Goal: Download file/media

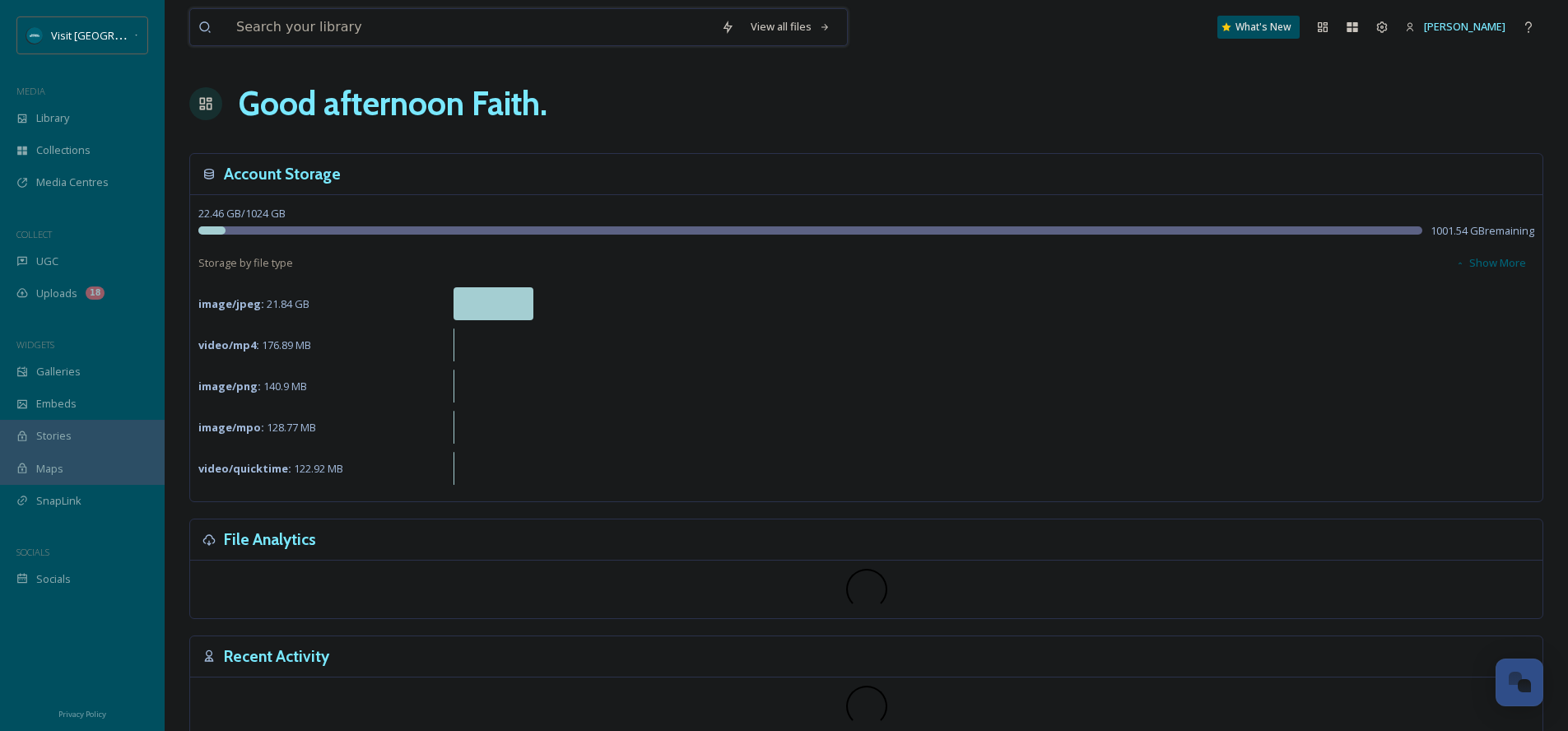
click at [274, 27] on input at bounding box center [470, 27] width 485 height 36
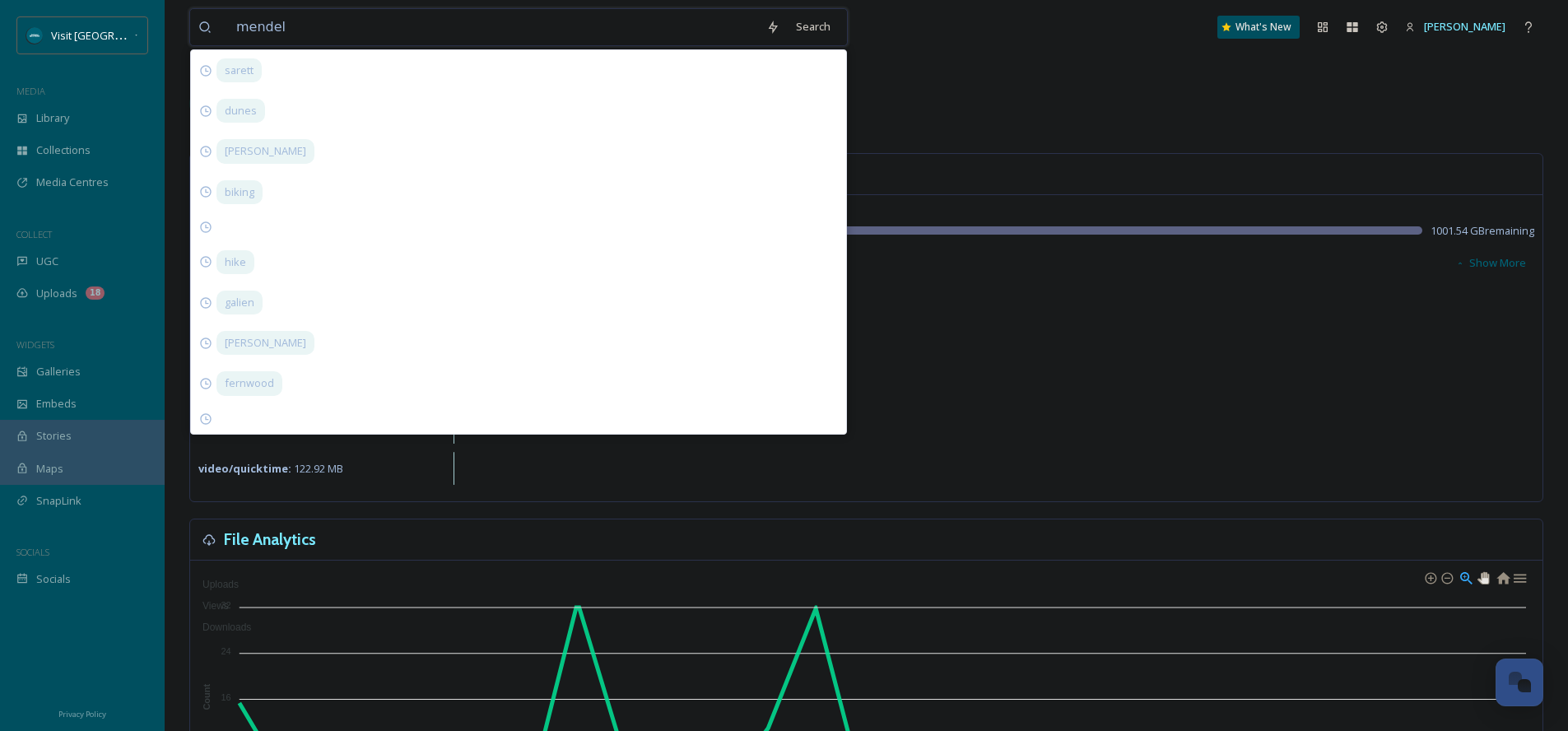
type input "[PERSON_NAME]"
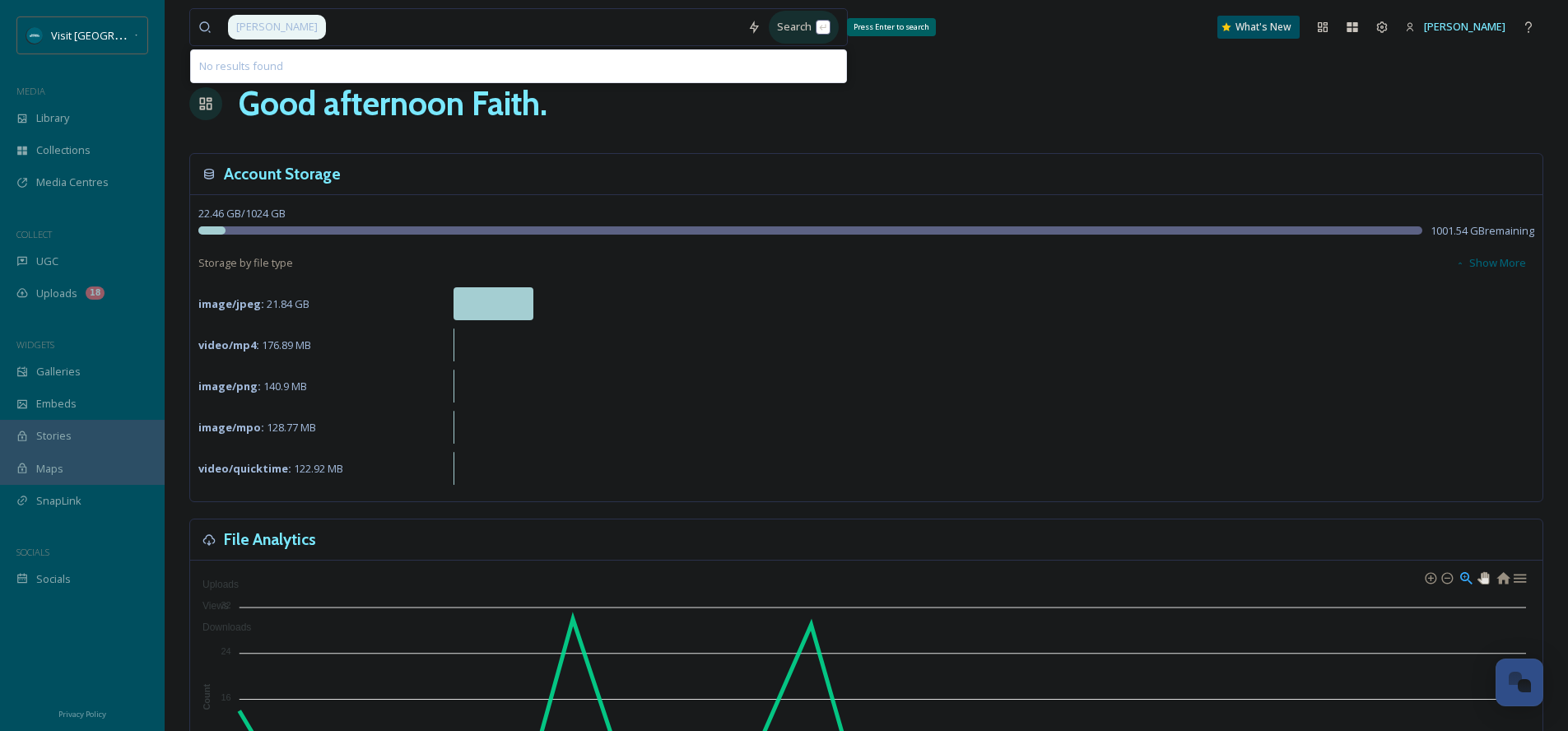
click at [807, 20] on div "Search Press Enter to search" at bounding box center [804, 27] width 70 height 32
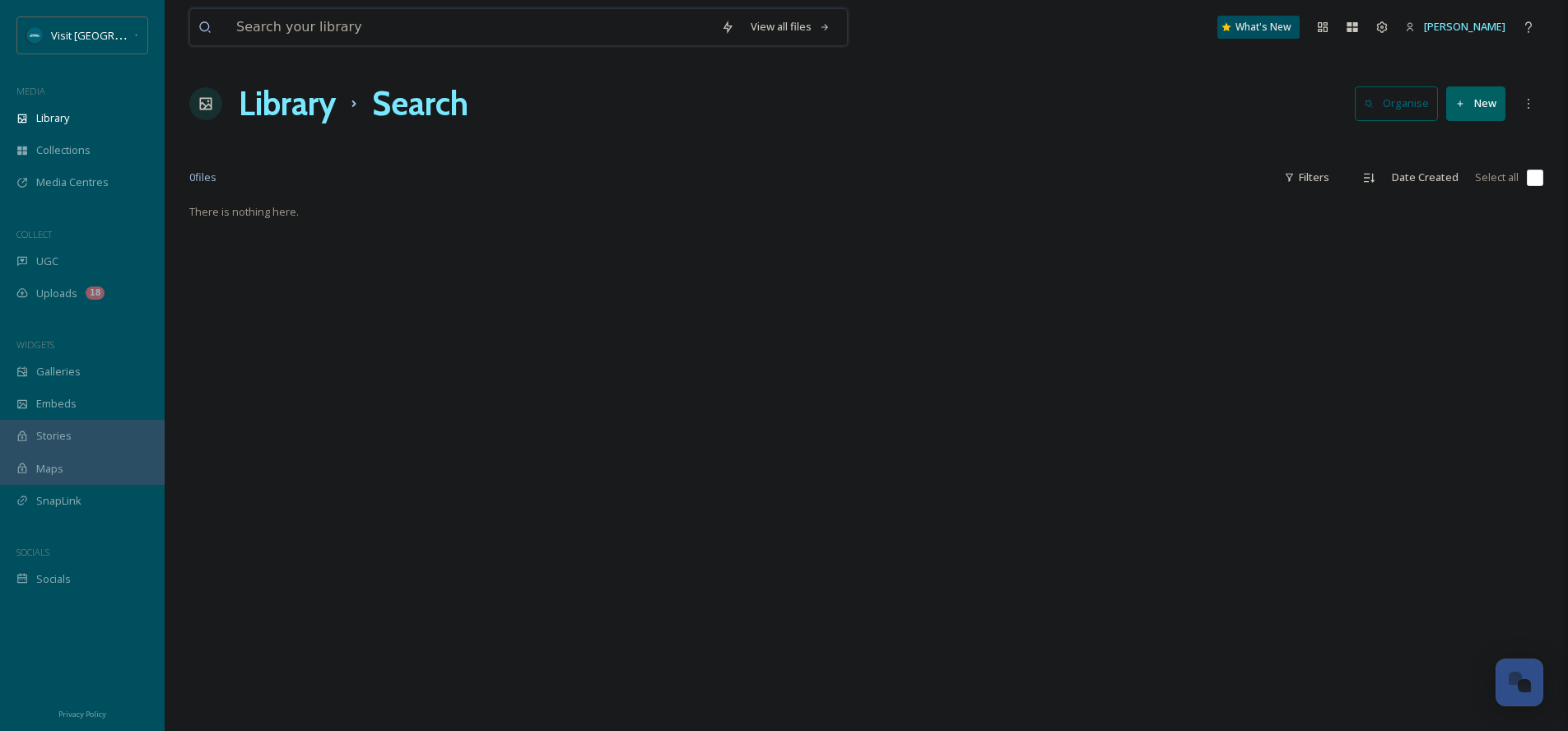
click at [334, 28] on input at bounding box center [470, 27] width 485 height 36
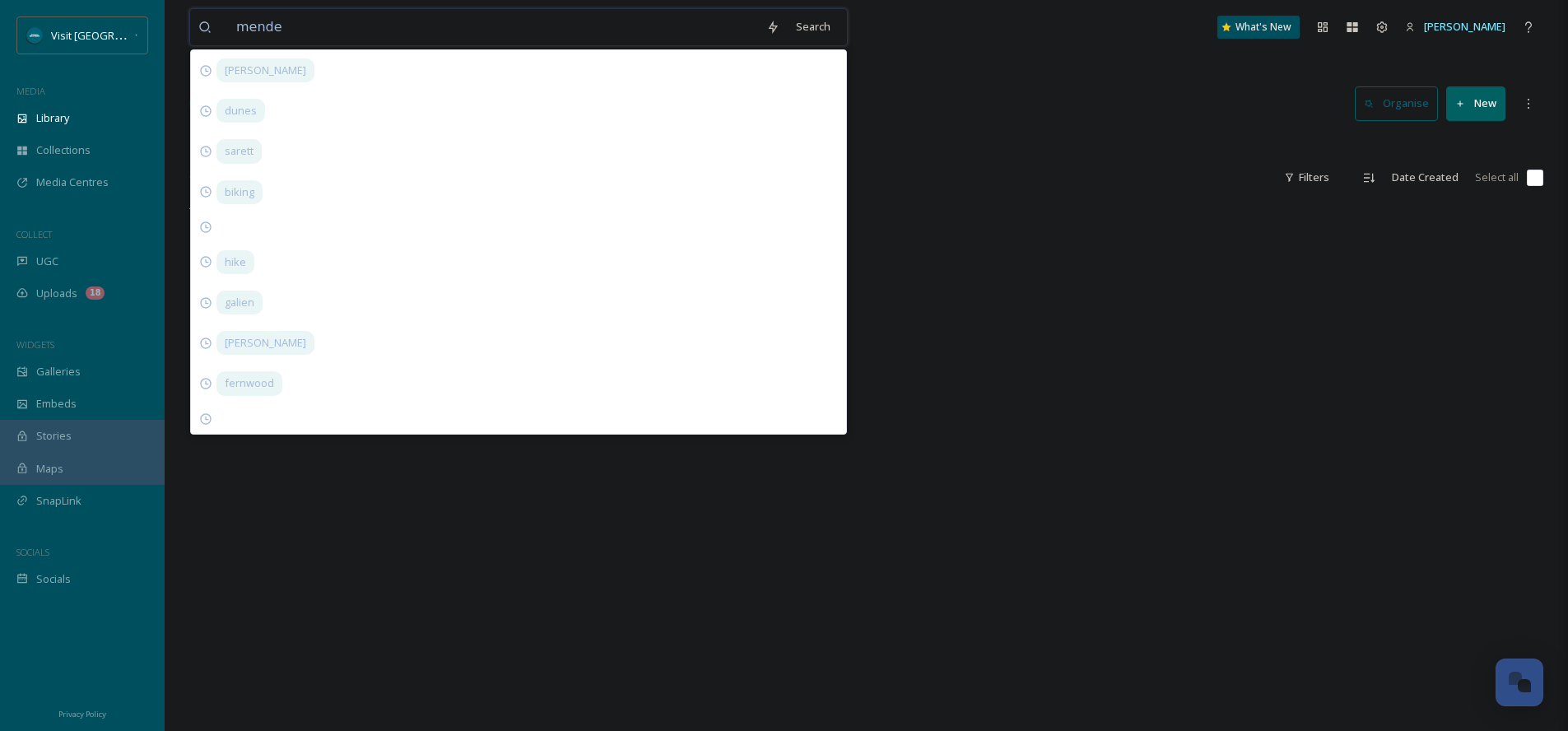
type input "mendel"
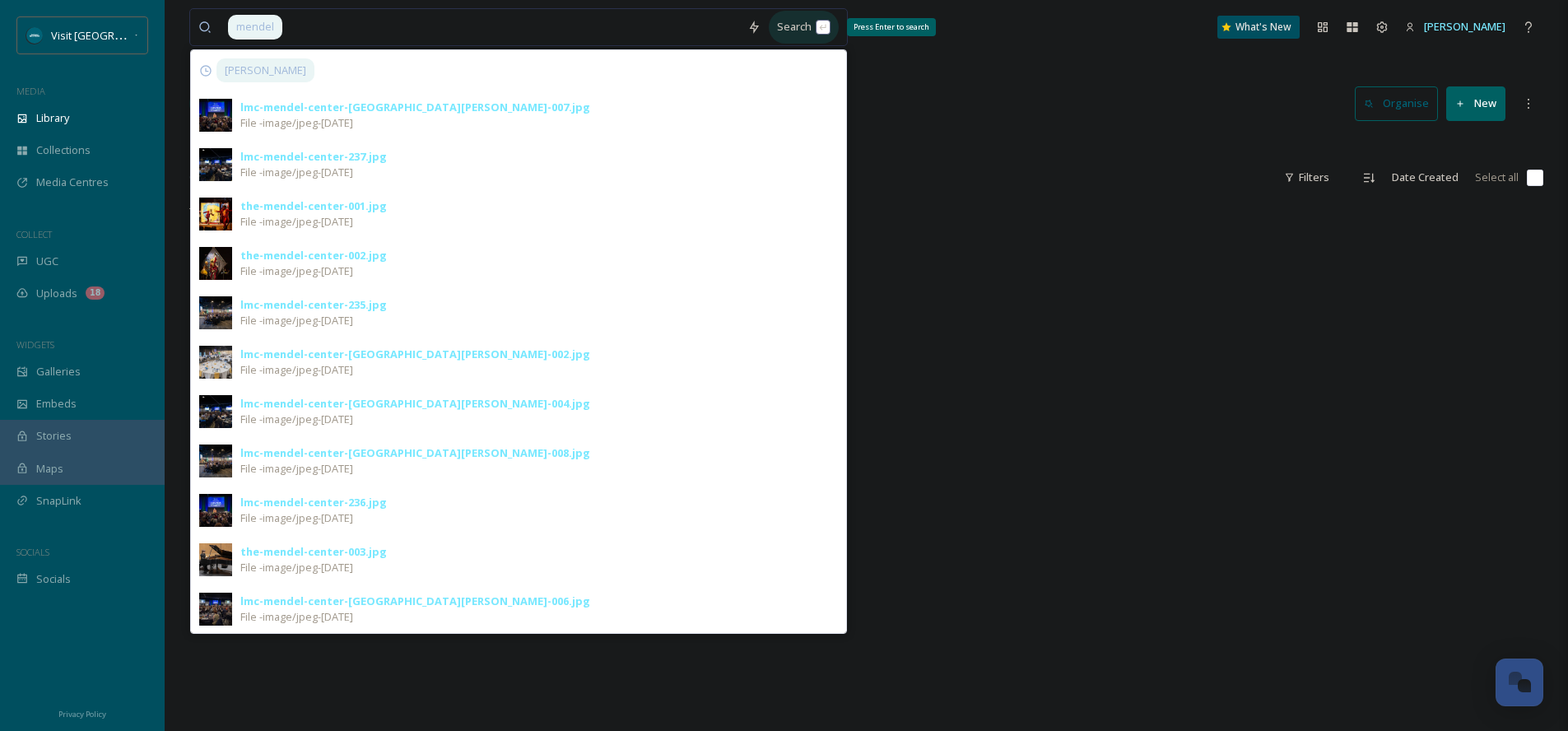
click at [818, 32] on div "Search Press Enter to search" at bounding box center [804, 27] width 70 height 32
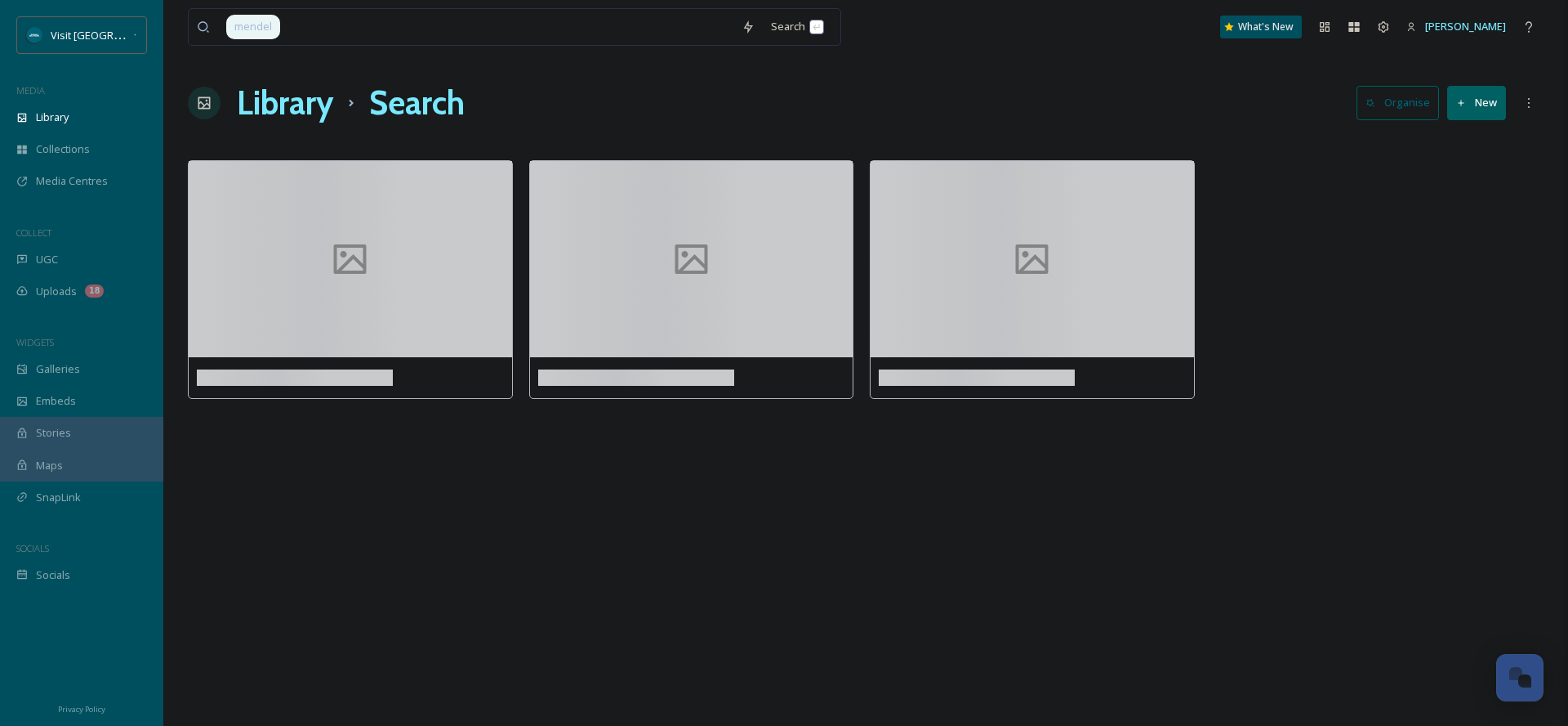
click at [1033, 80] on div "Library Search Organise New" at bounding box center [865, 103] width 1356 height 49
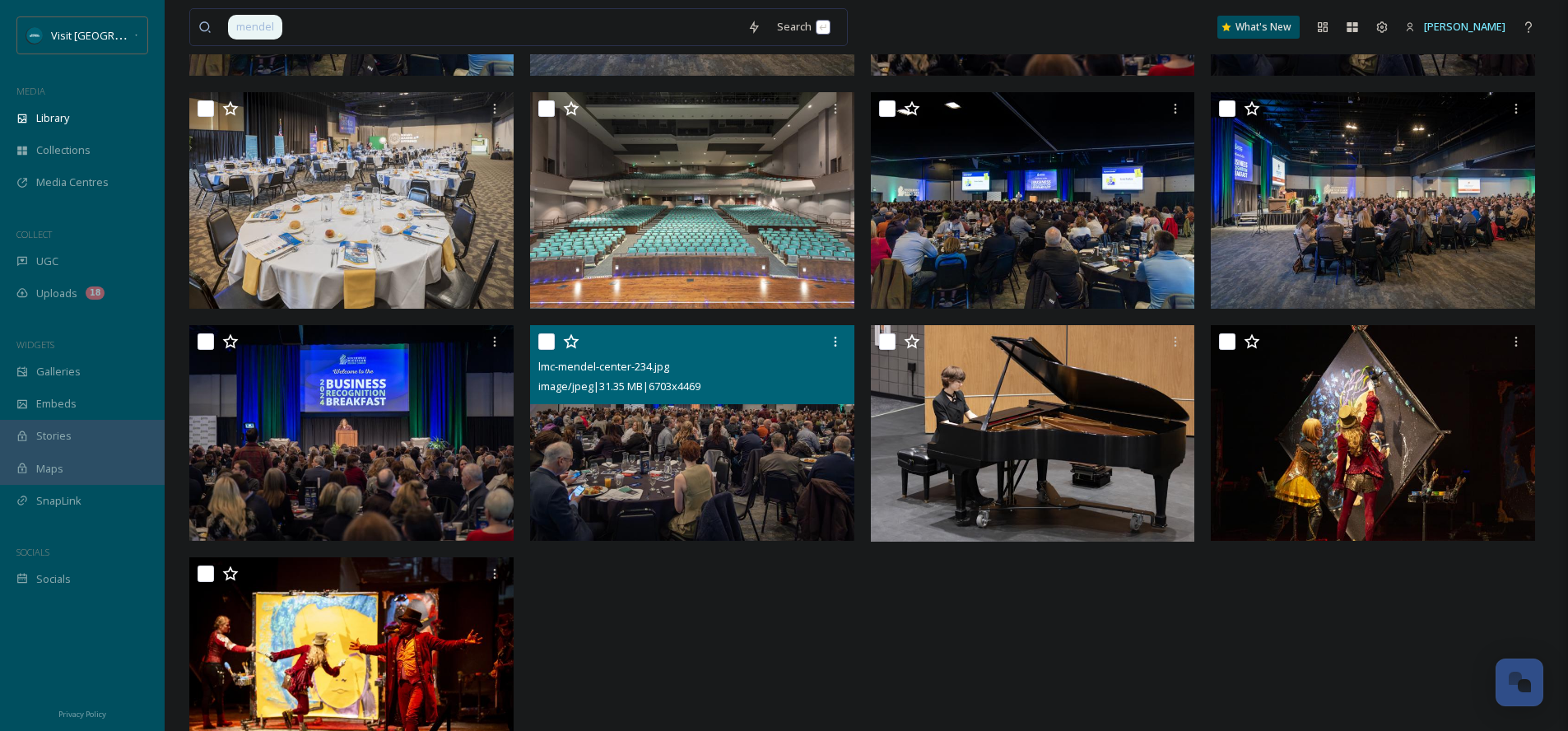
scroll to position [413, 0]
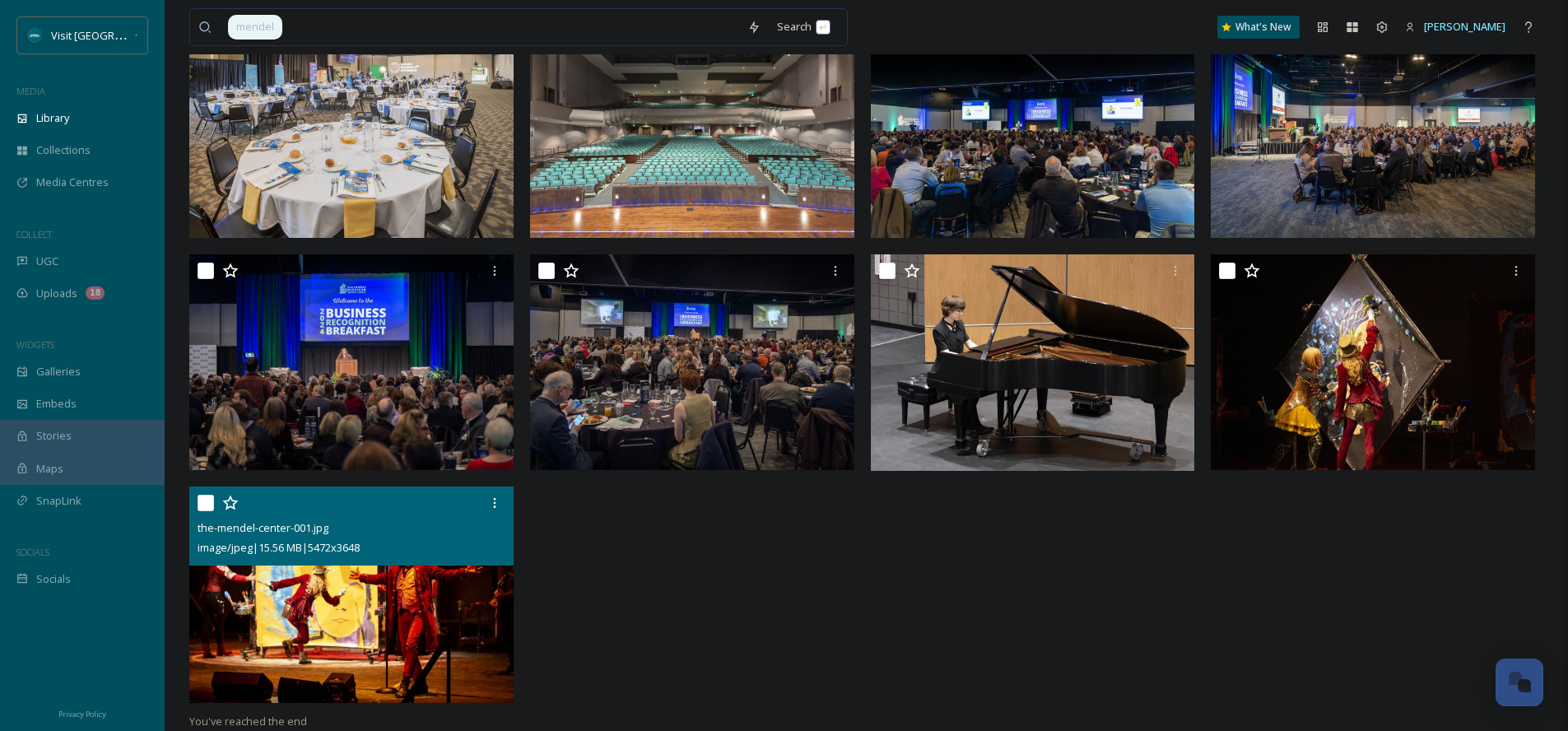
click at [414, 596] on img at bounding box center [351, 595] width 325 height 216
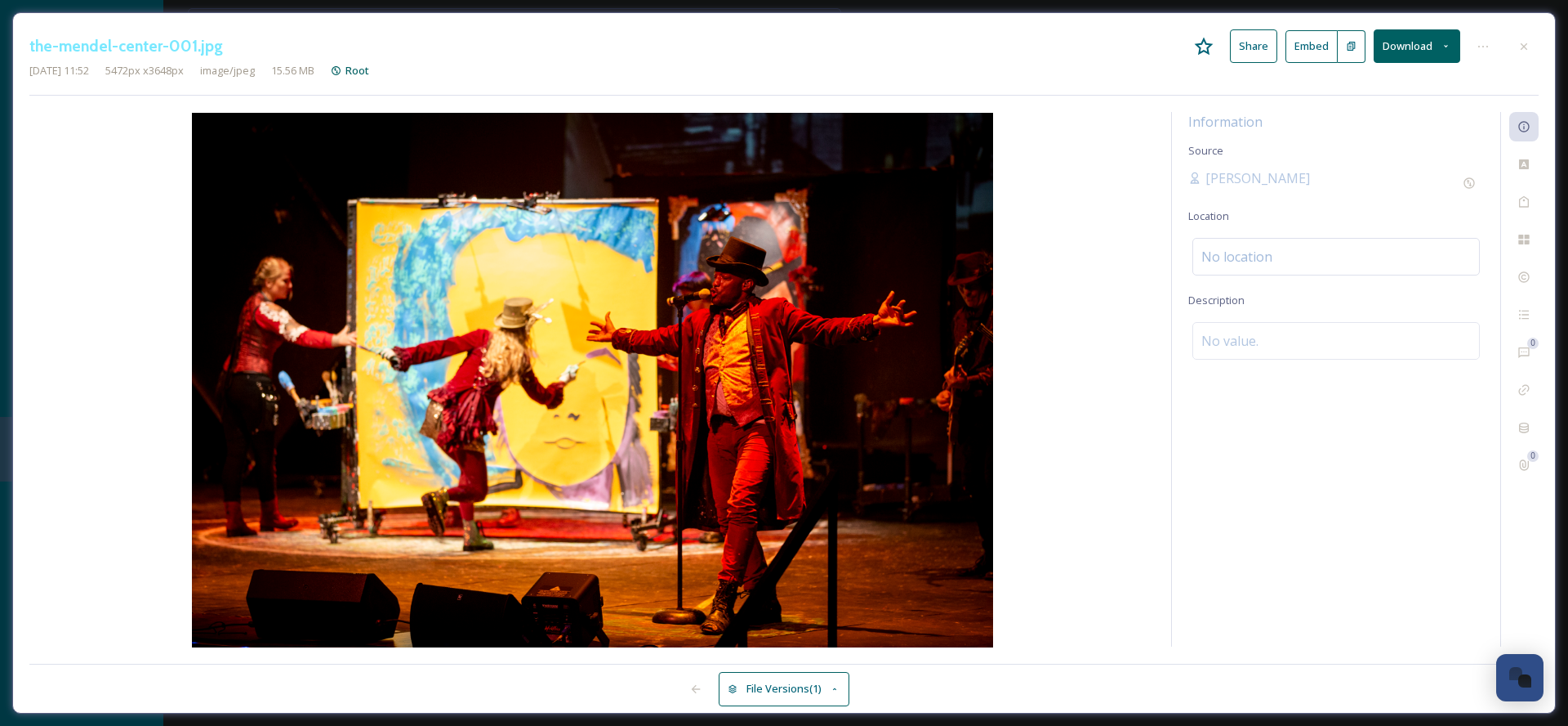
click at [1400, 52] on button "Download" at bounding box center [1417, 47] width 86 height 34
click at [1387, 84] on span "Download Original (5472 x 3648)" at bounding box center [1374, 84] width 155 height 15
click at [1520, 48] on icon at bounding box center [1524, 46] width 13 height 13
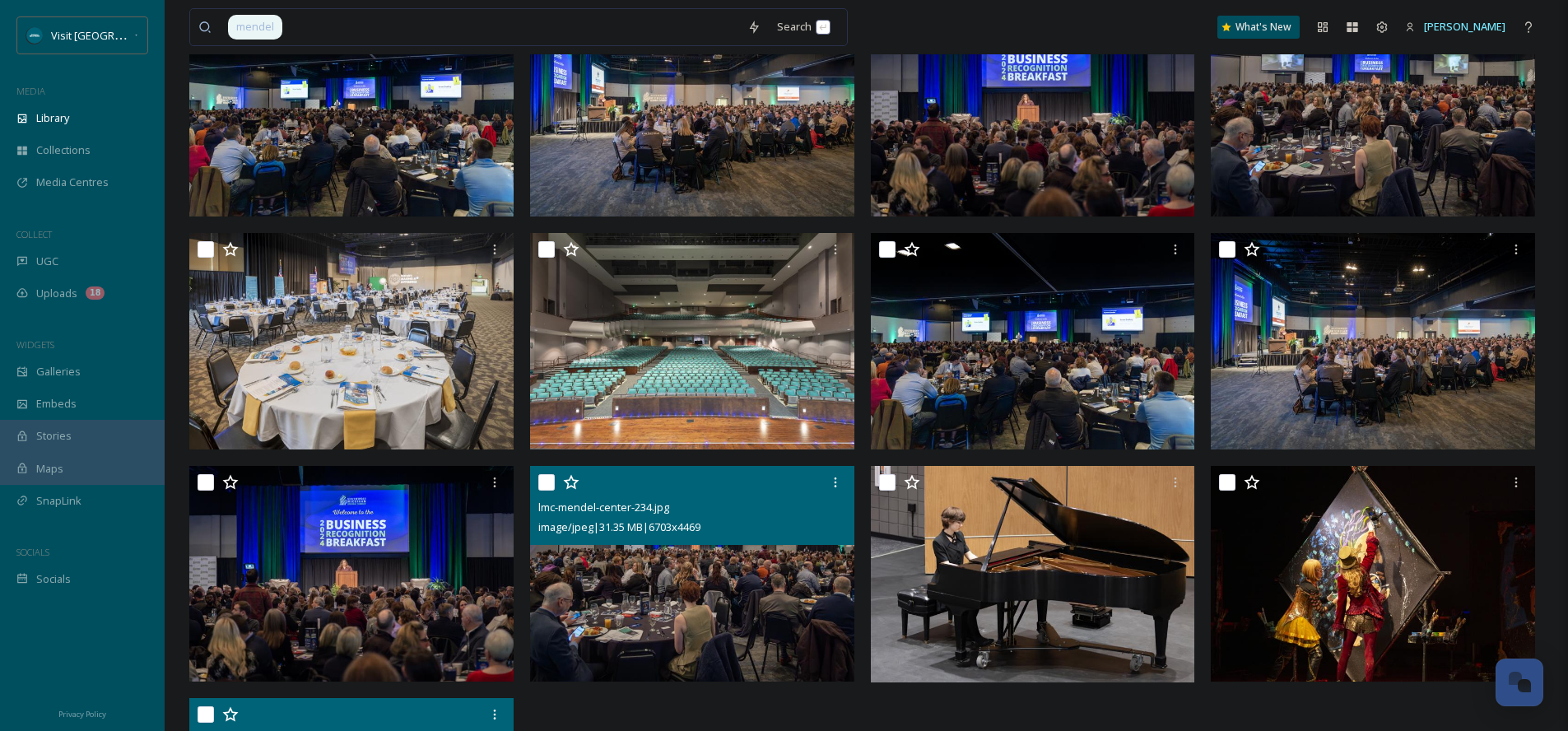
scroll to position [386, 0]
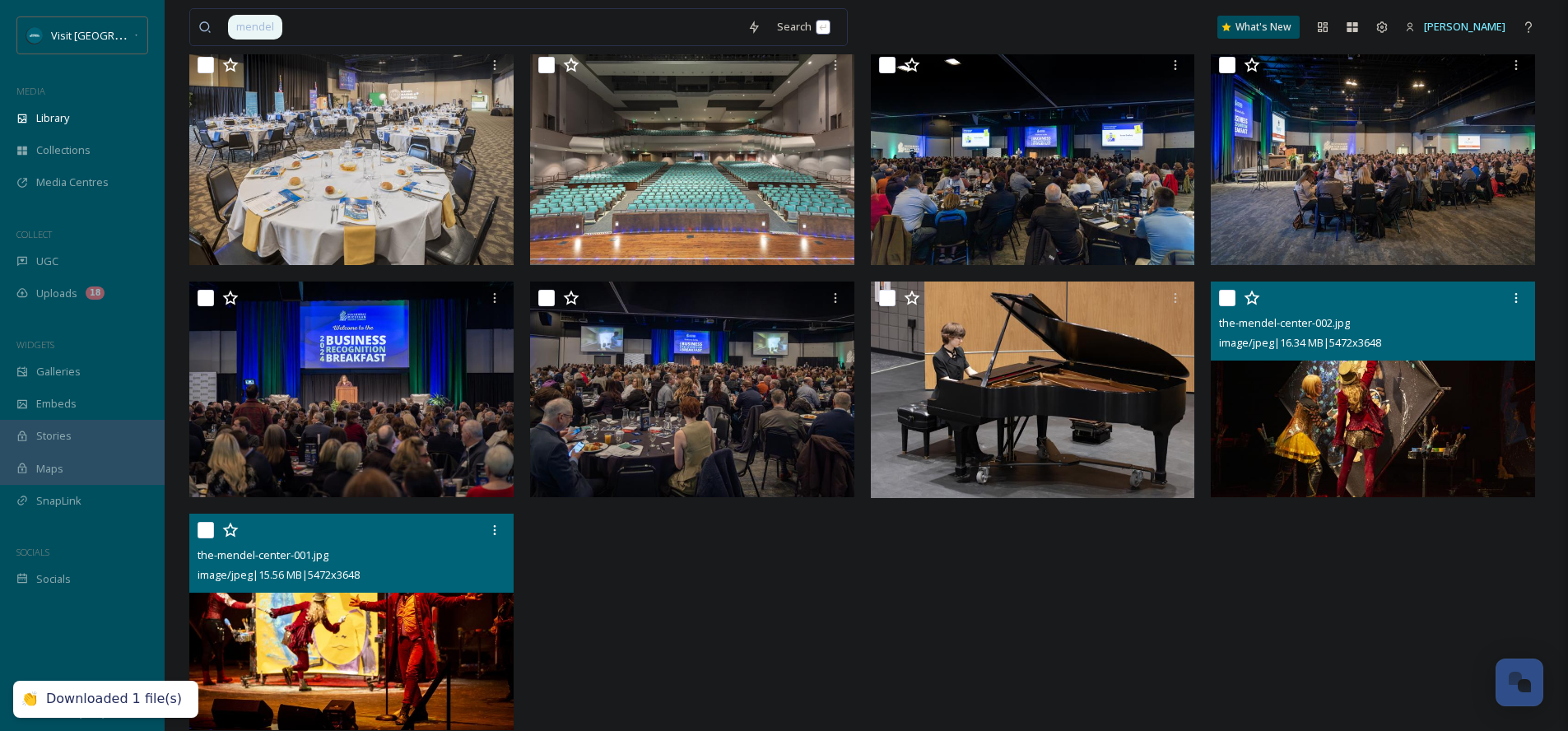
click at [1301, 388] on img at bounding box center [1373, 389] width 325 height 216
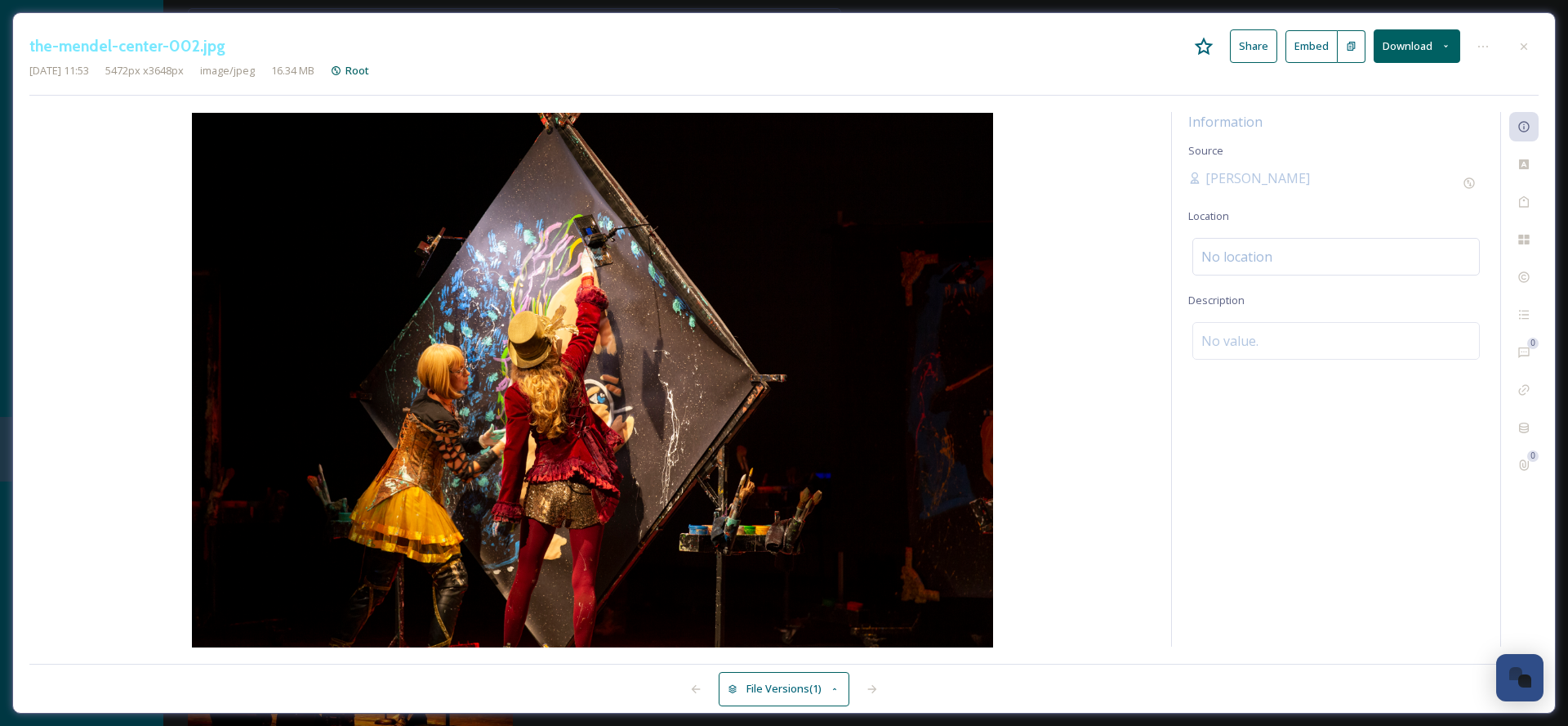
click at [1447, 43] on icon at bounding box center [1446, 46] width 11 height 11
click at [1395, 74] on div "Download Original (5472 x 3648)" at bounding box center [1374, 84] width 171 height 32
click at [908, 41] on div "the-mendel-center-002.jpg Share Embed Download" at bounding box center [784, 47] width 1510 height 34
click at [1516, 43] on div at bounding box center [1524, 47] width 30 height 30
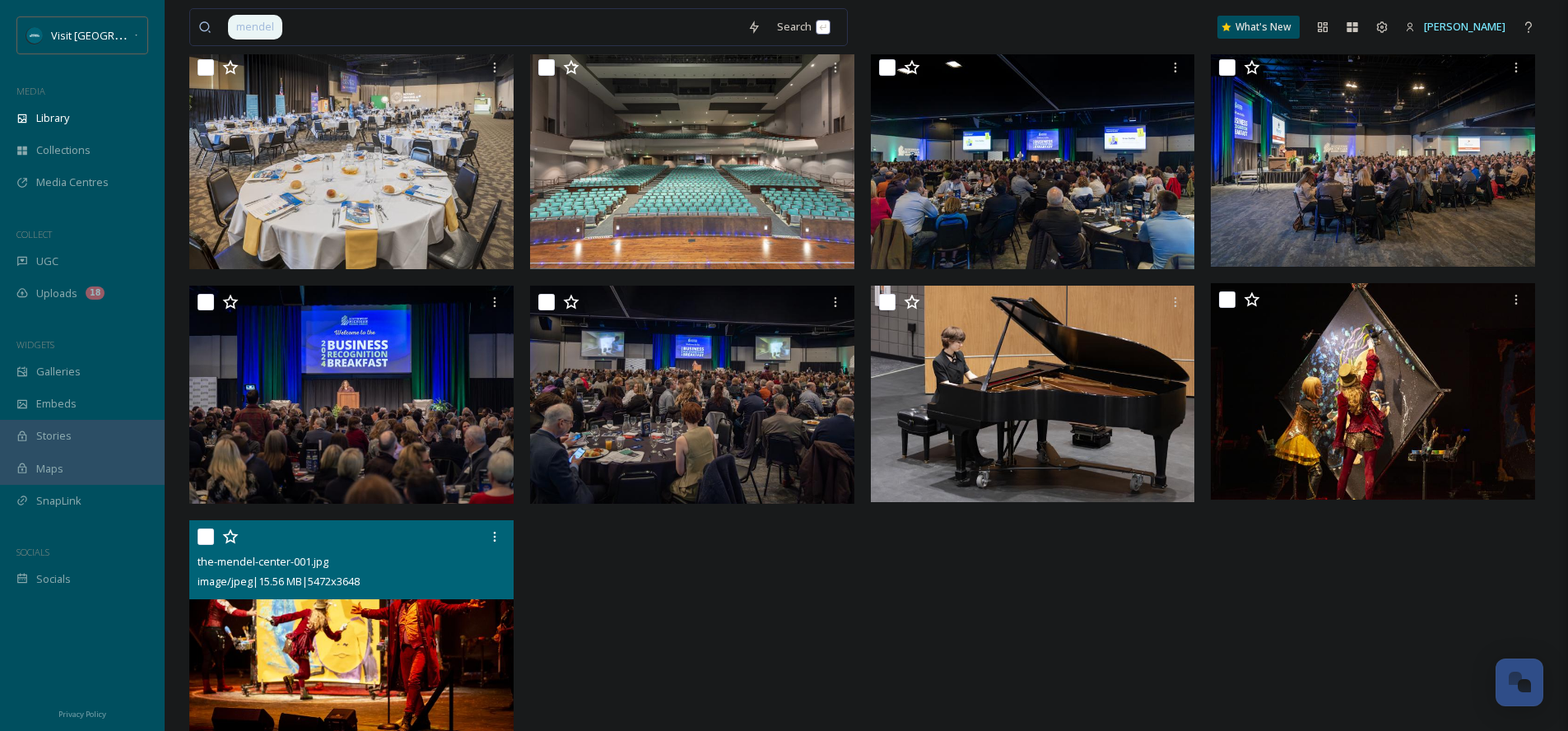
click at [440, 688] on img at bounding box center [353, 629] width 327 height 219
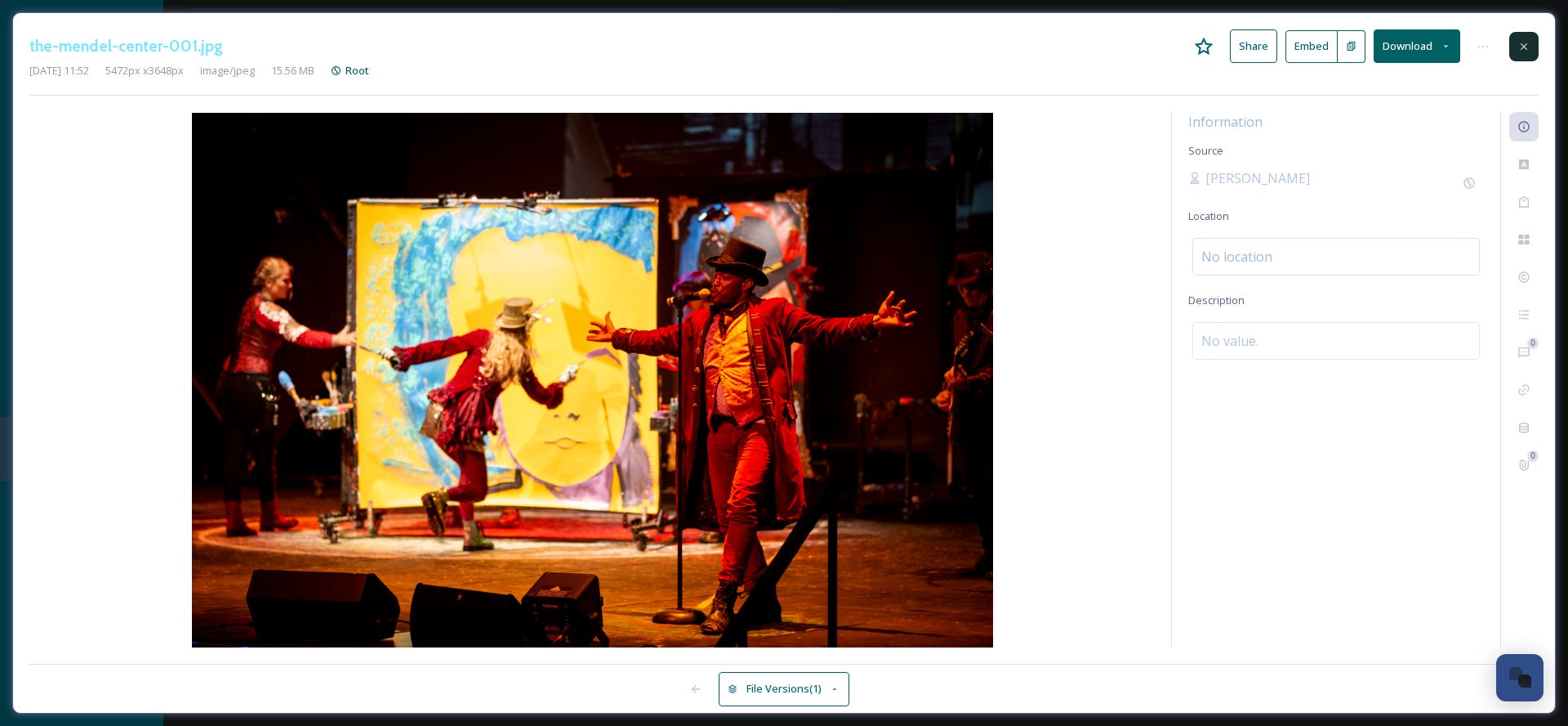
click at [1529, 42] on icon at bounding box center [1524, 46] width 13 height 13
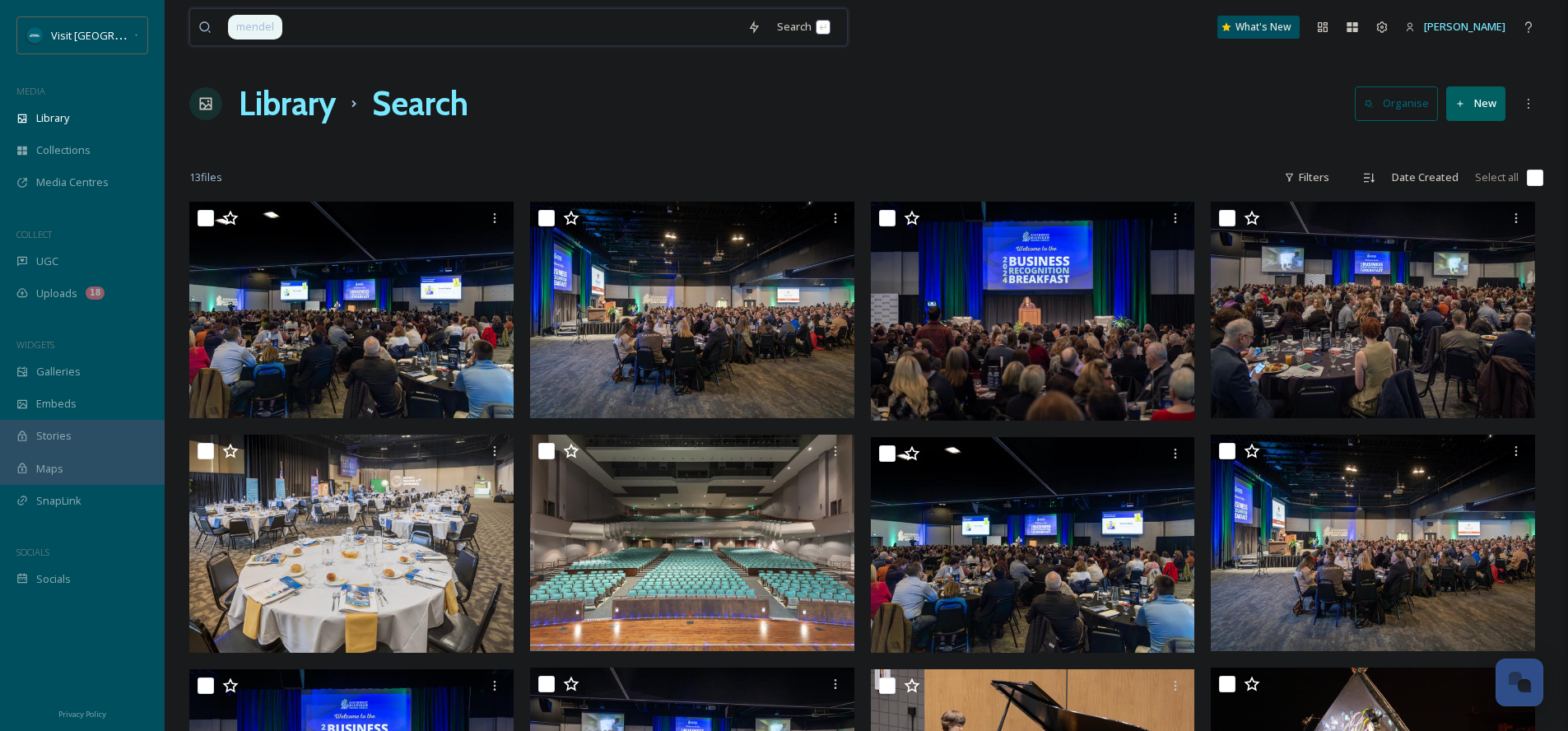
click at [304, 32] on input at bounding box center [511, 27] width 455 height 36
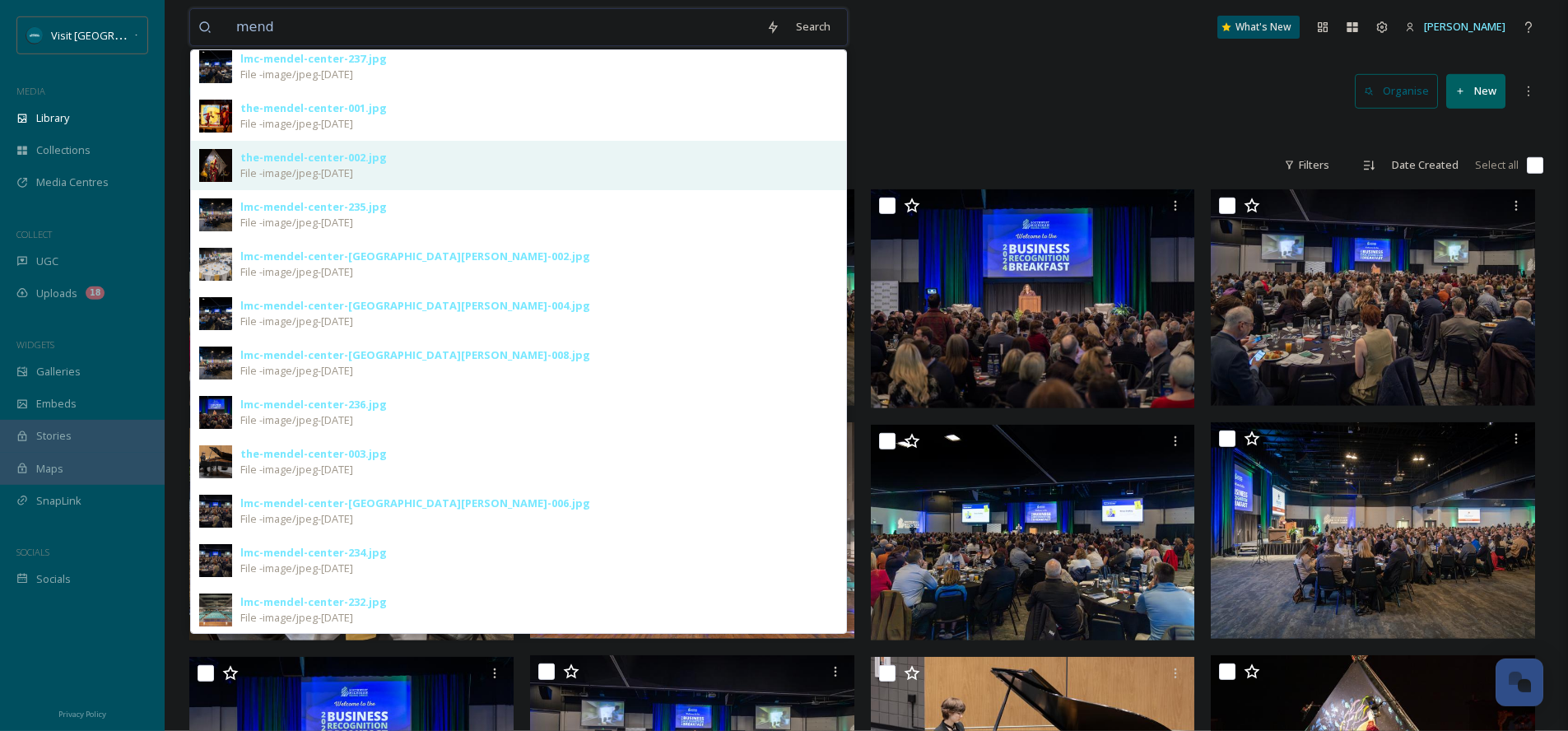
scroll to position [26, 0]
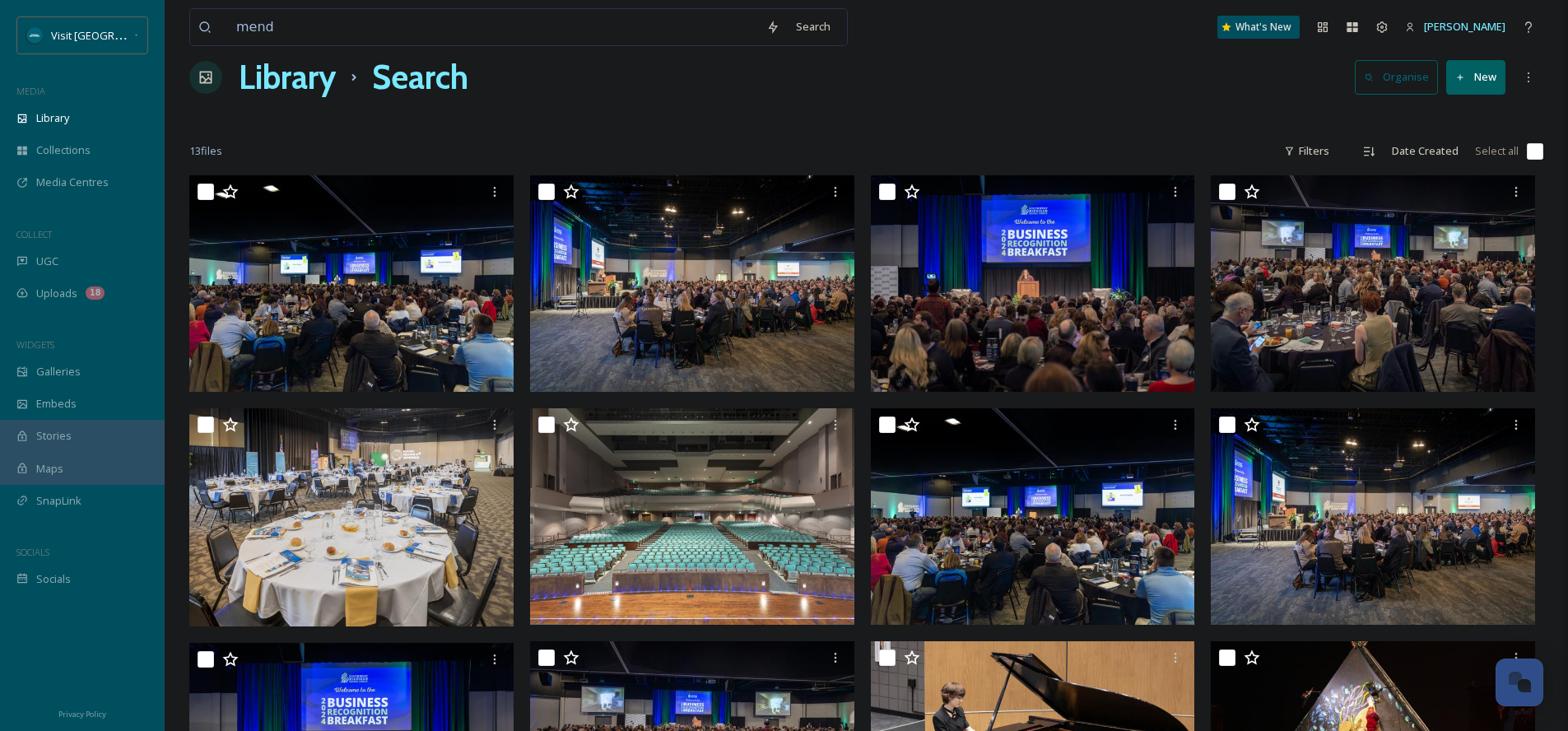
click at [1098, 79] on div "Library Search Organise New" at bounding box center [866, 78] width 1354 height 49
click at [453, 30] on input "mend" at bounding box center [493, 27] width 530 height 36
type input "twin city players"
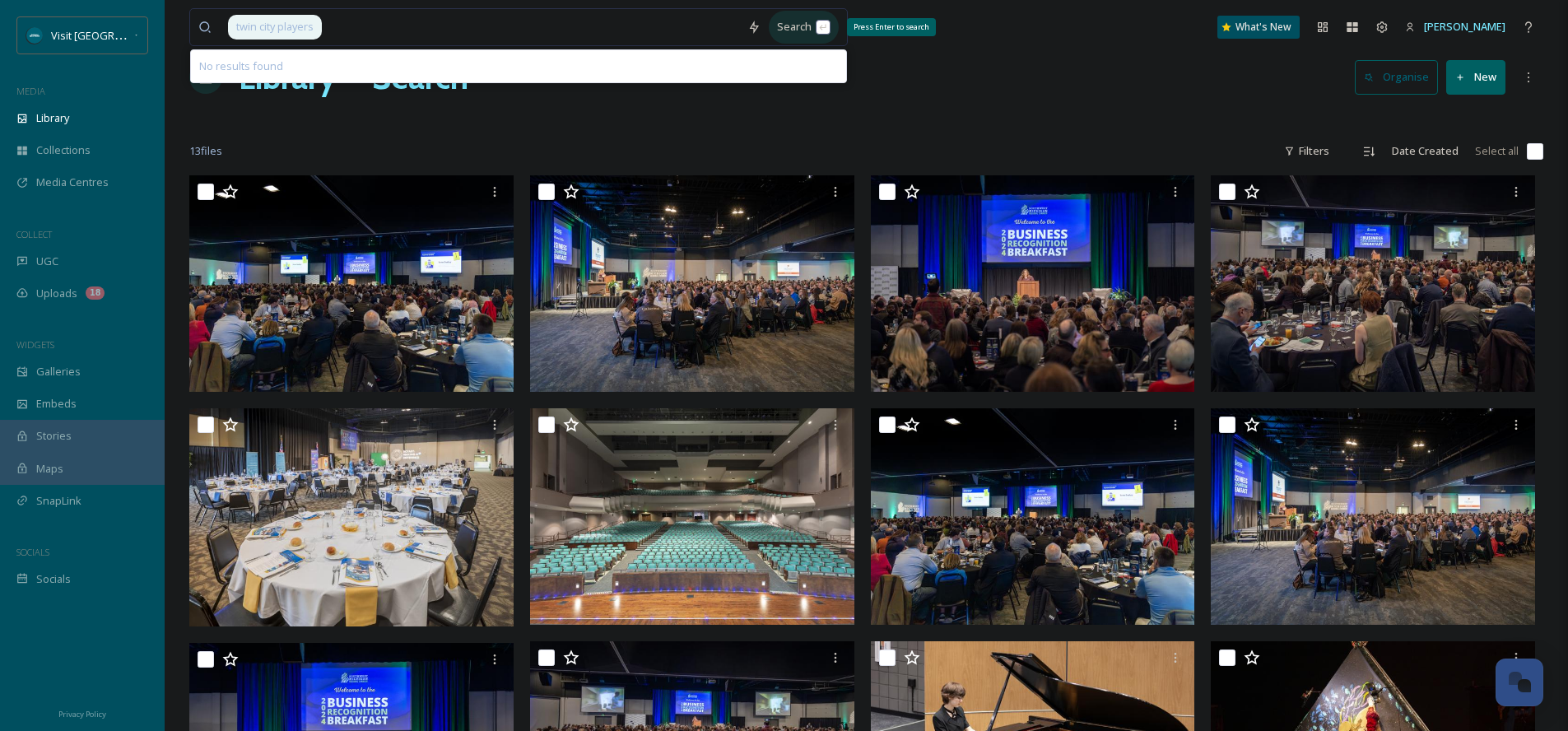
click at [834, 32] on div "Search Press Enter to search" at bounding box center [804, 27] width 70 height 32
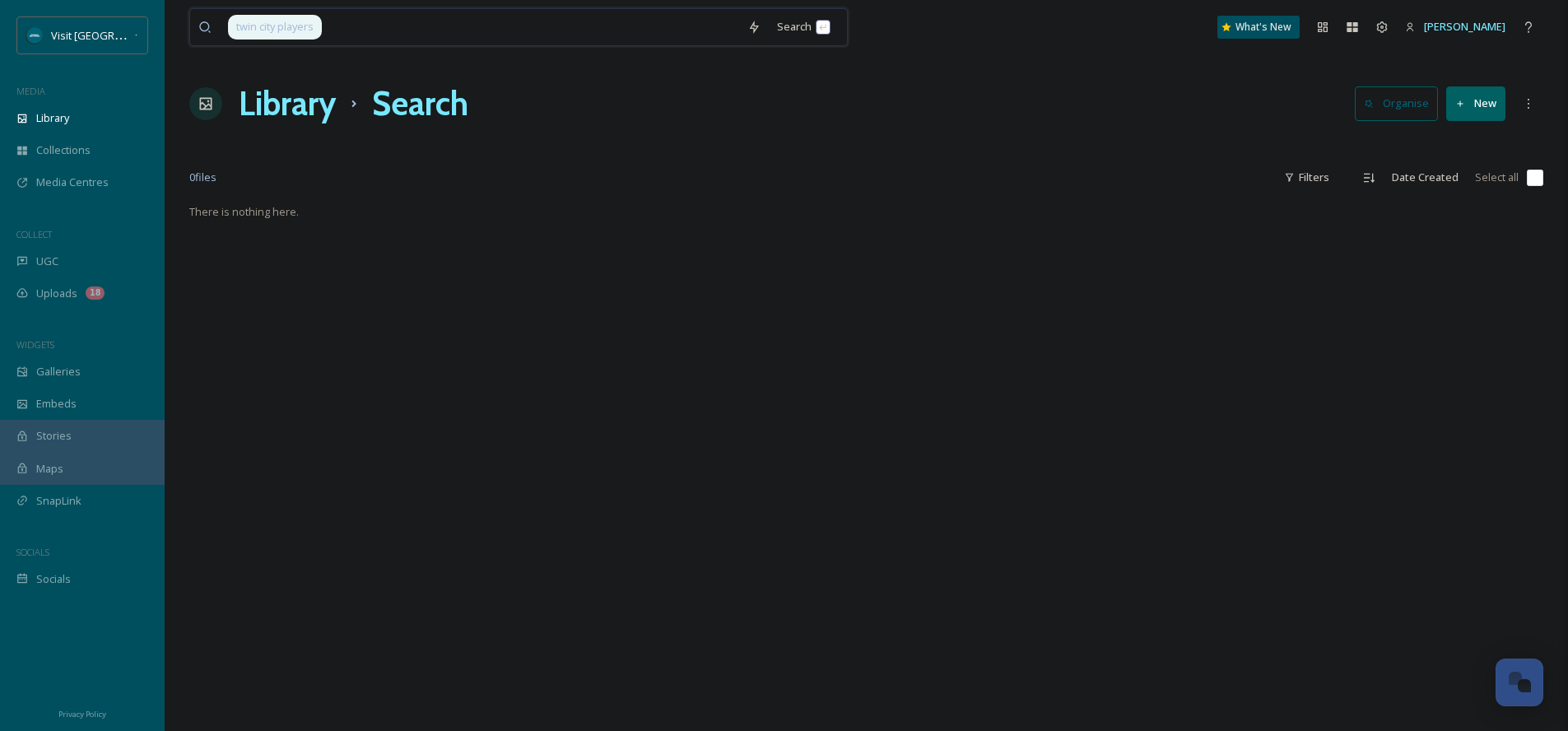
click at [317, 33] on span "twin city players" at bounding box center [275, 26] width 94 height 24
drag, startPoint x: 340, startPoint y: 31, endPoint x: 223, endPoint y: 40, distance: 117.3
click at [324, 40] on input at bounding box center [532, 27] width 416 height 36
type input "t"
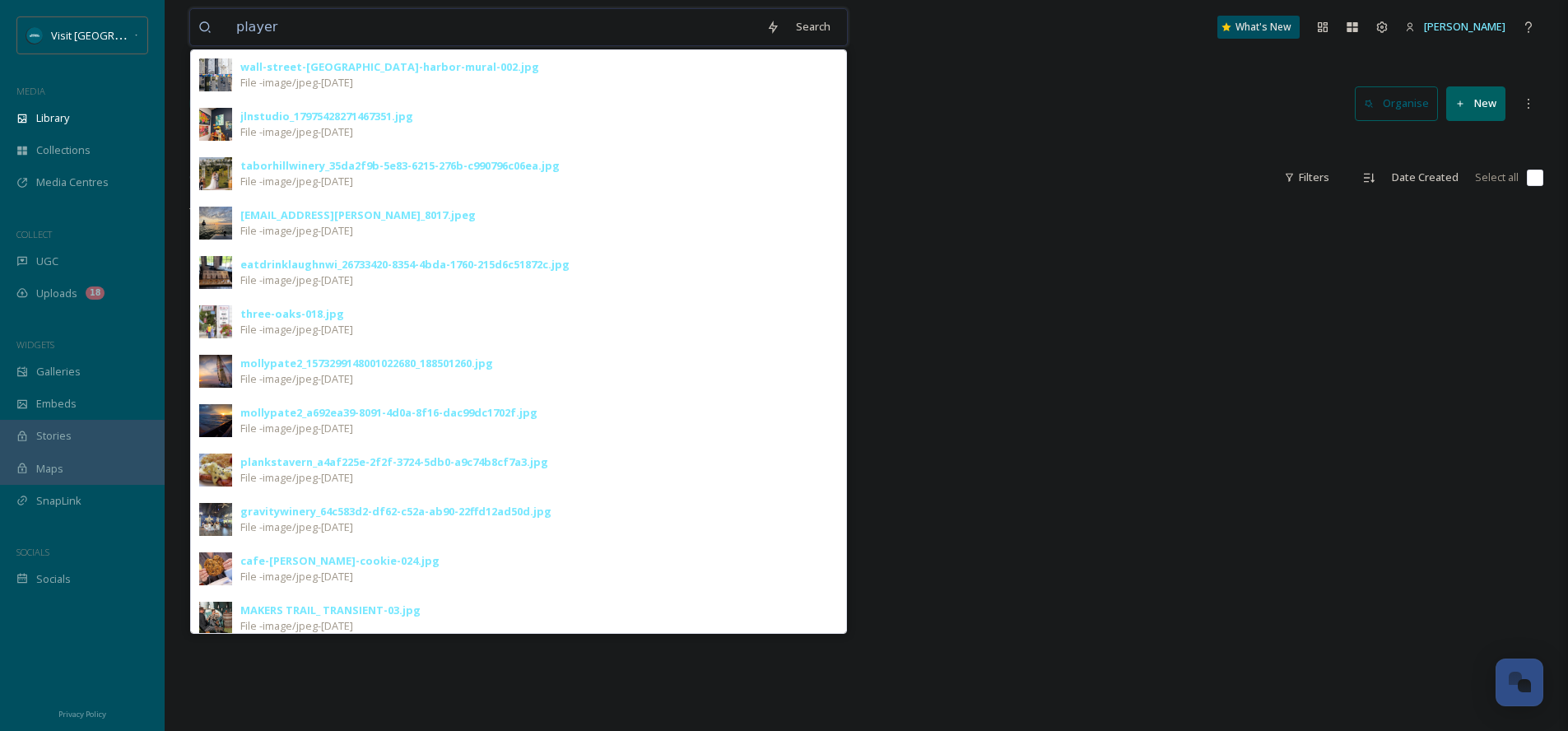
type input "players"
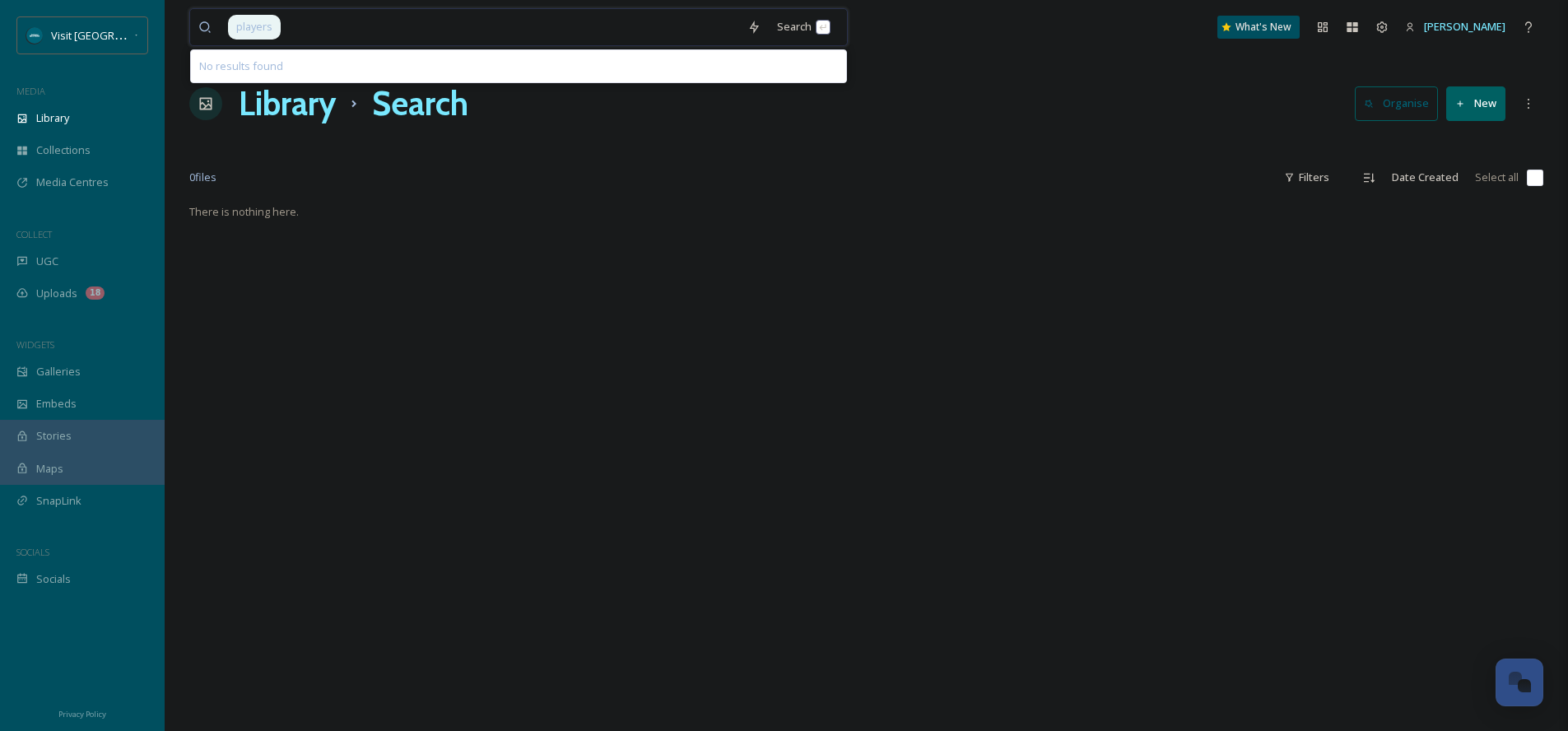
drag, startPoint x: 452, startPoint y: 32, endPoint x: 262, endPoint y: 41, distance: 190.2
click at [282, 41] on input at bounding box center [510, 27] width 457 height 36
type input "play"
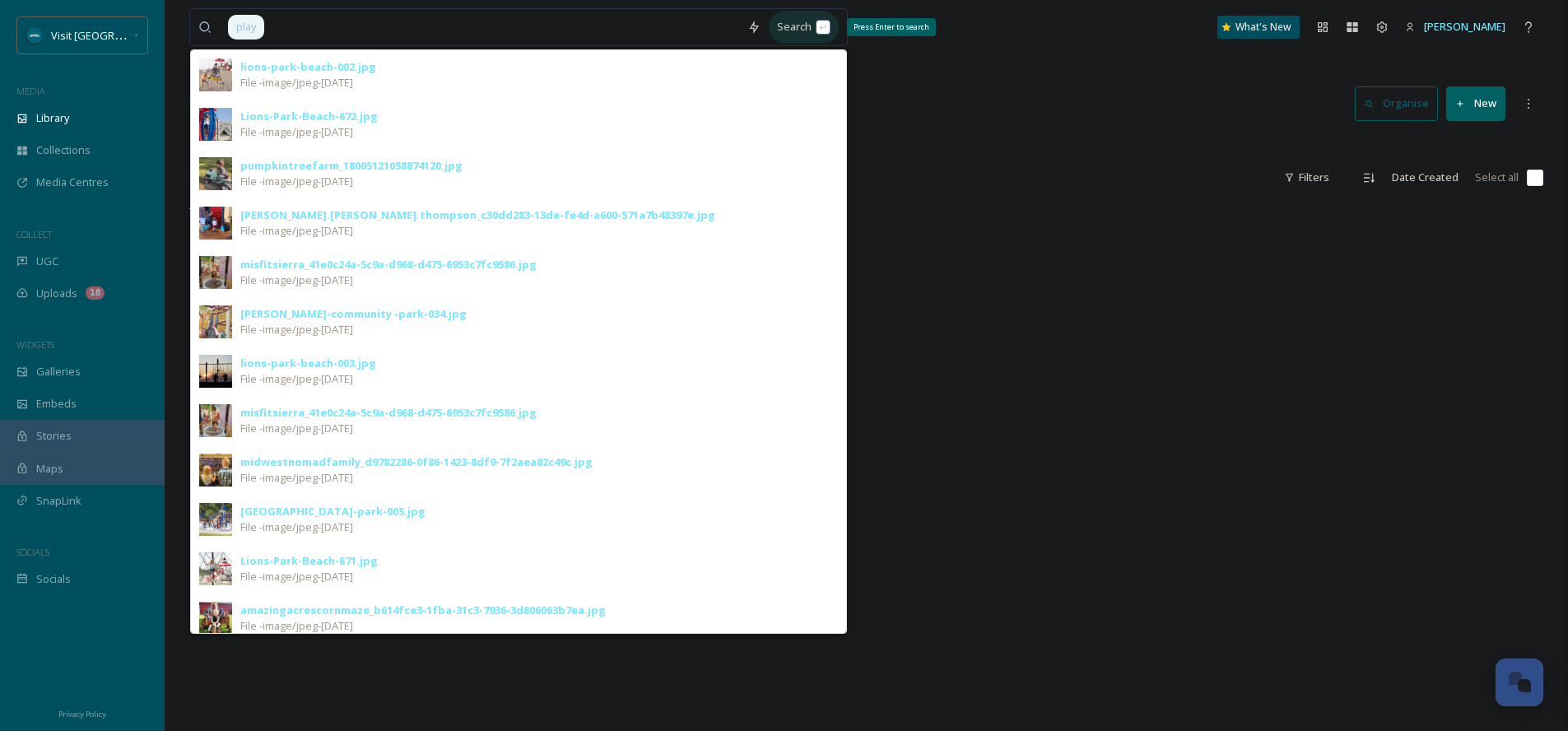
click at [794, 29] on div "Search Press Enter to search" at bounding box center [804, 27] width 70 height 32
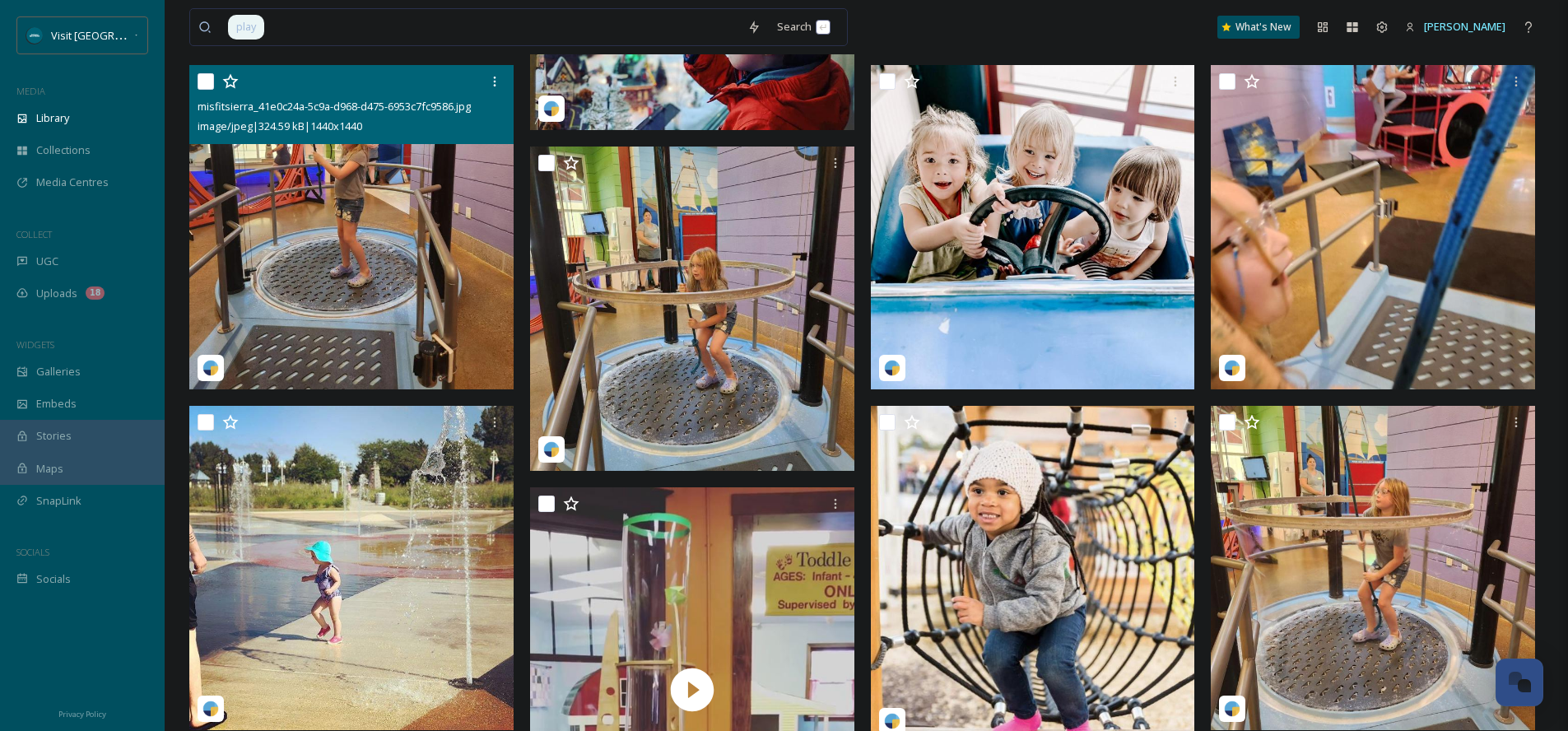
scroll to position [2046, 0]
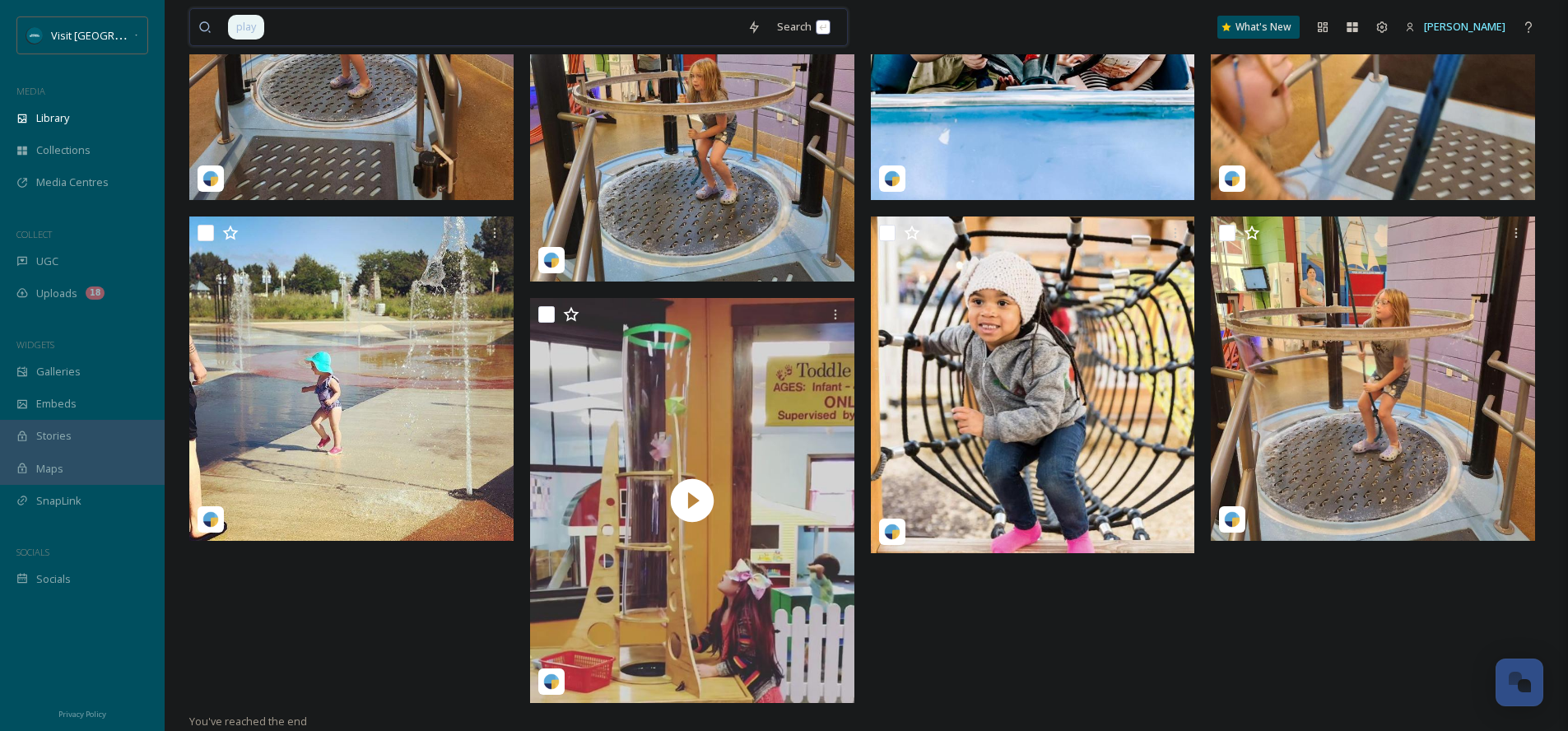
click at [320, 22] on input at bounding box center [502, 27] width 473 height 36
type input "p"
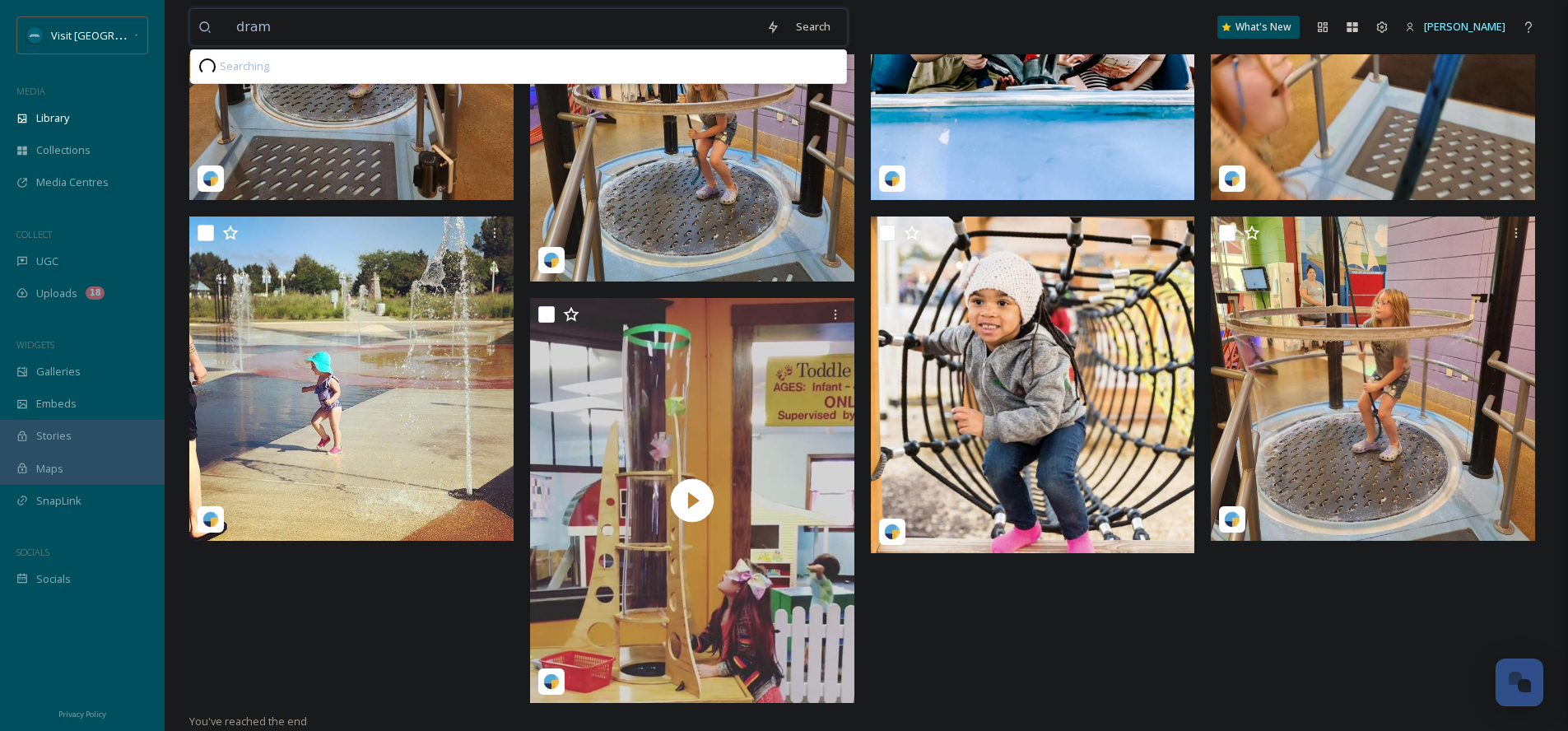
type input "drama"
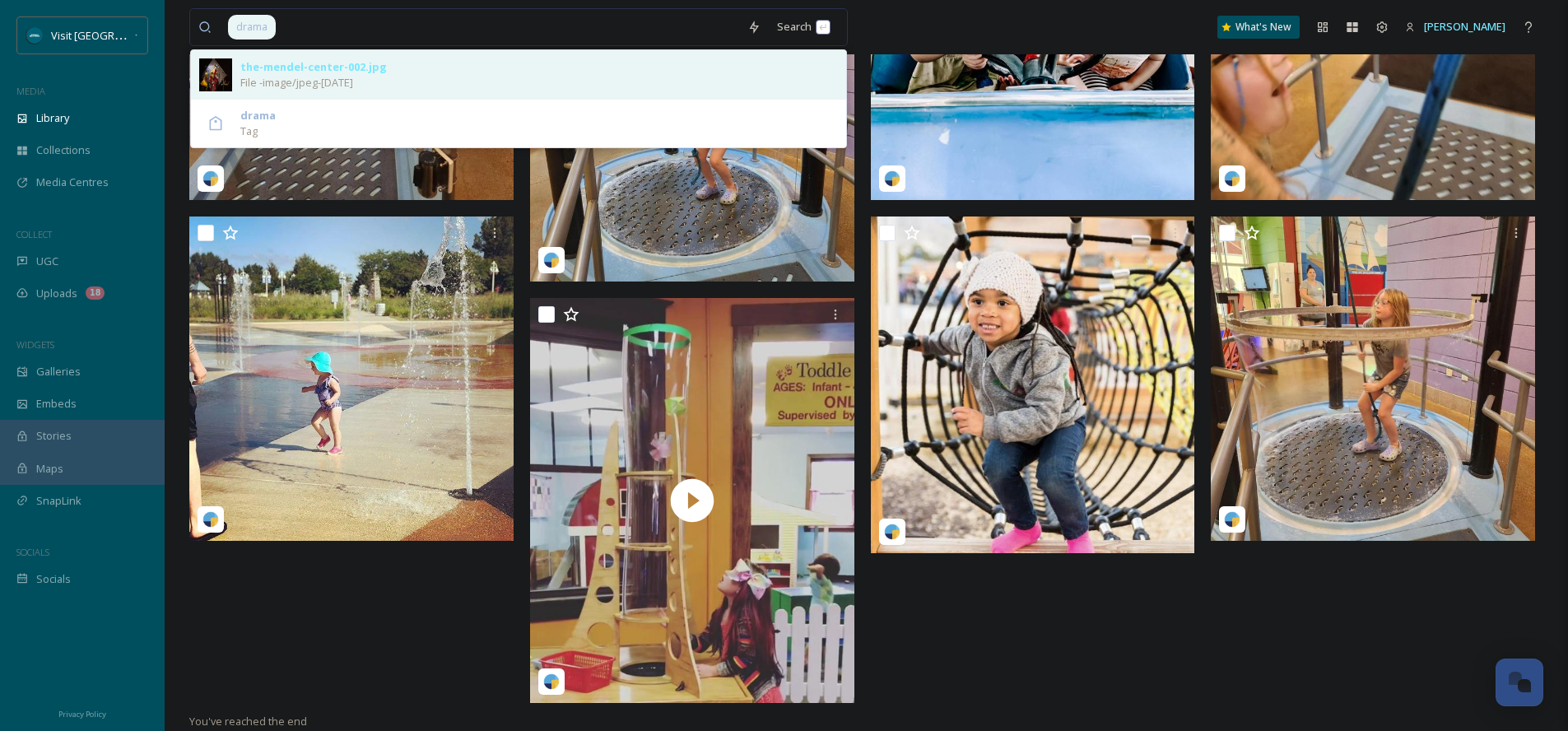
click at [325, 66] on div "the-mendel-center-002.jpg" at bounding box center [314, 67] width 147 height 15
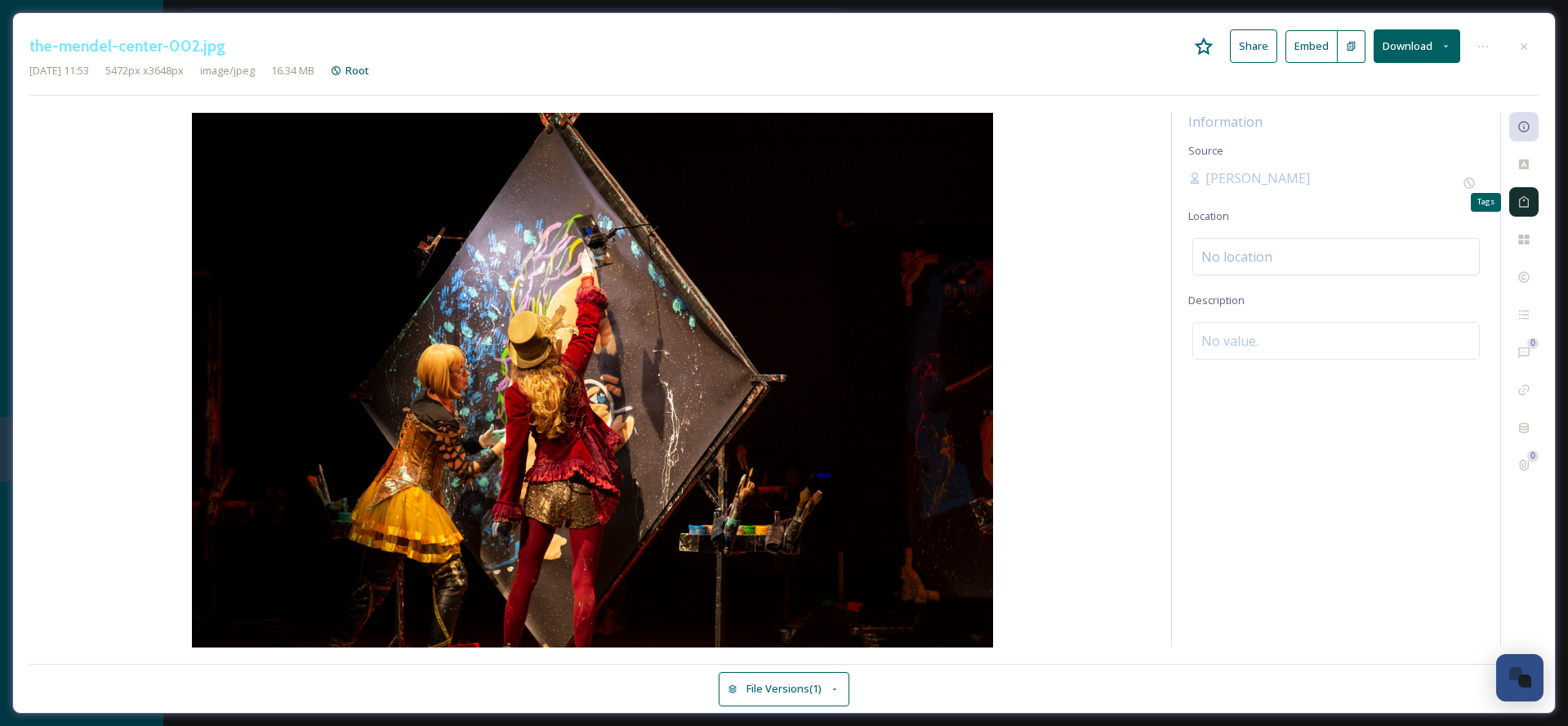
click at [1524, 190] on div "Tags" at bounding box center [1524, 201] width 30 height 30
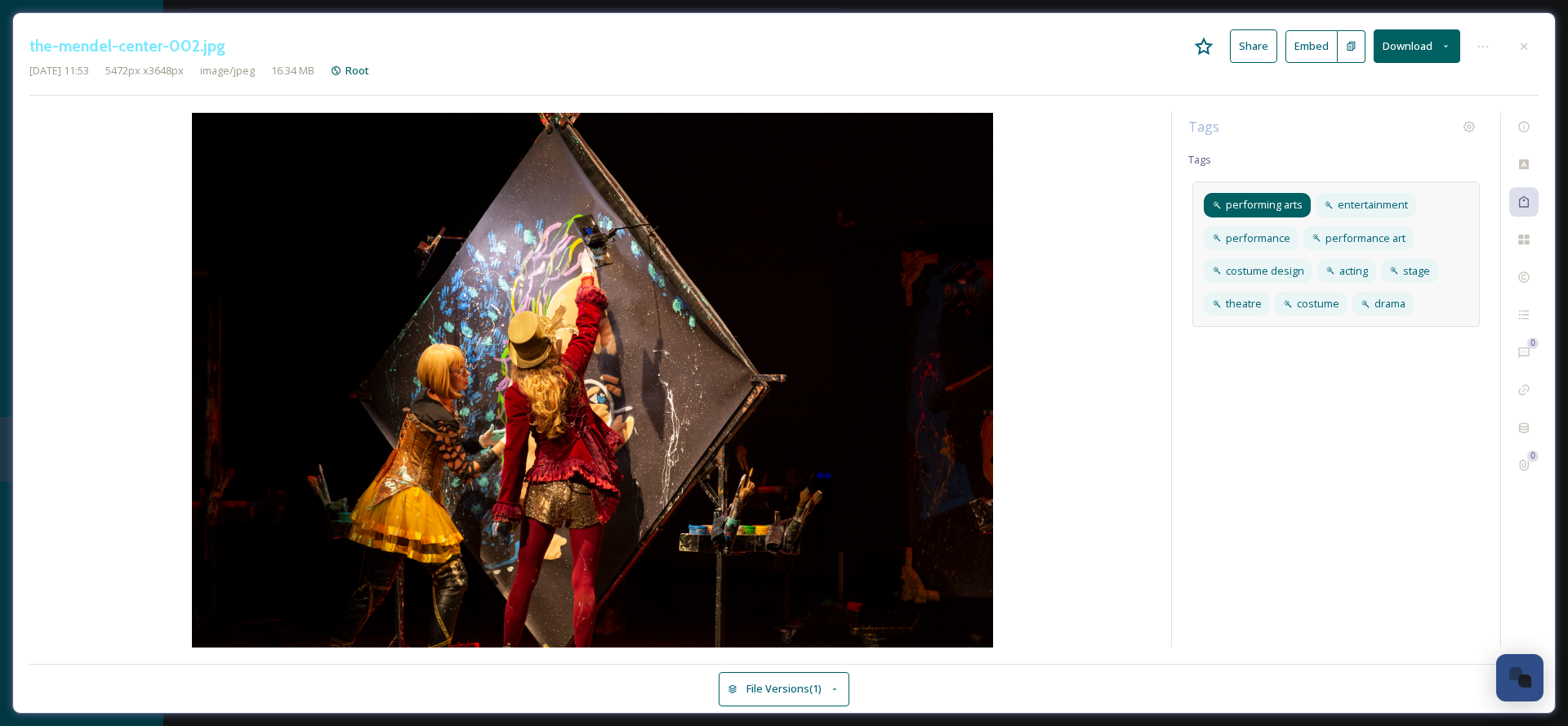
click at [1283, 207] on span "performing arts" at bounding box center [1264, 205] width 77 height 15
click at [1519, 44] on icon at bounding box center [1524, 46] width 13 height 13
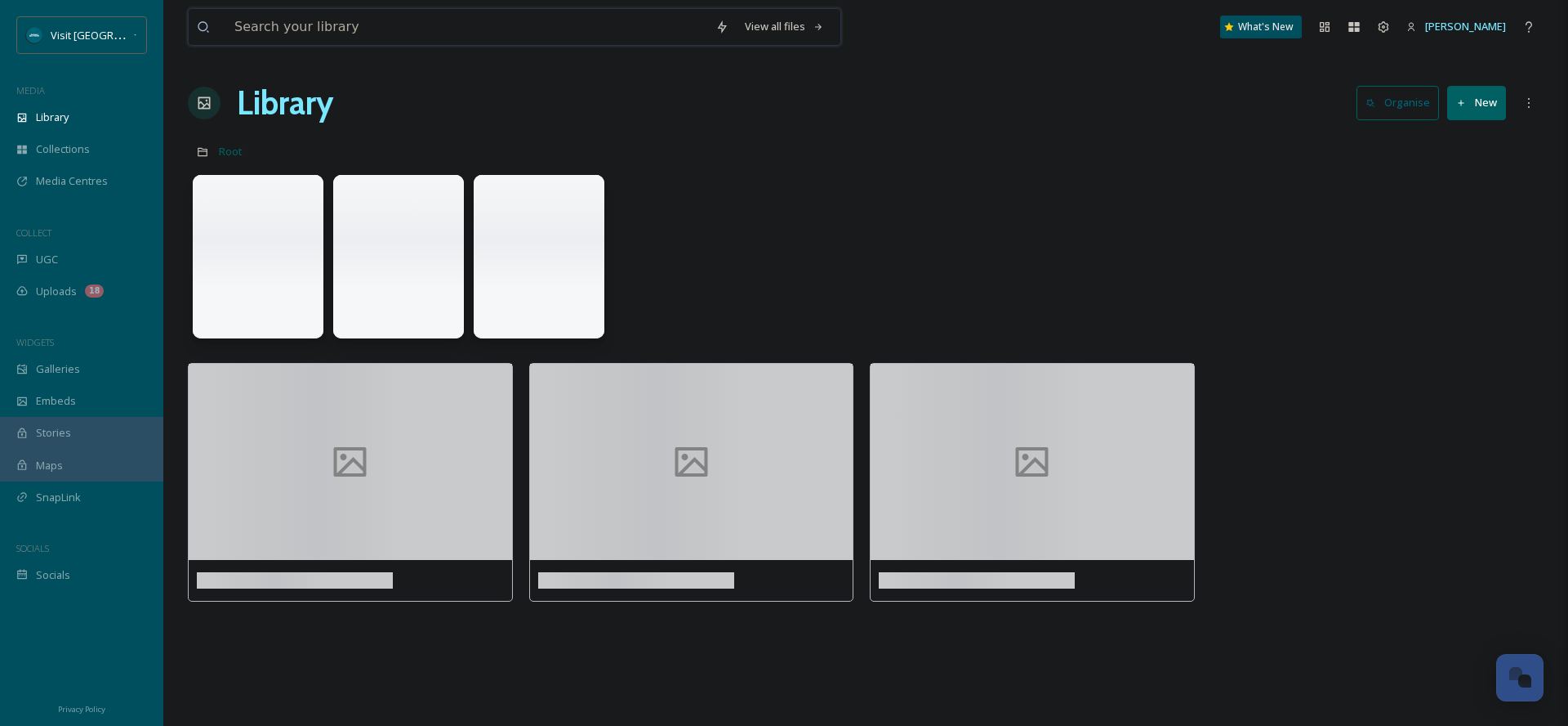
click at [343, 24] on input at bounding box center [467, 27] width 481 height 36
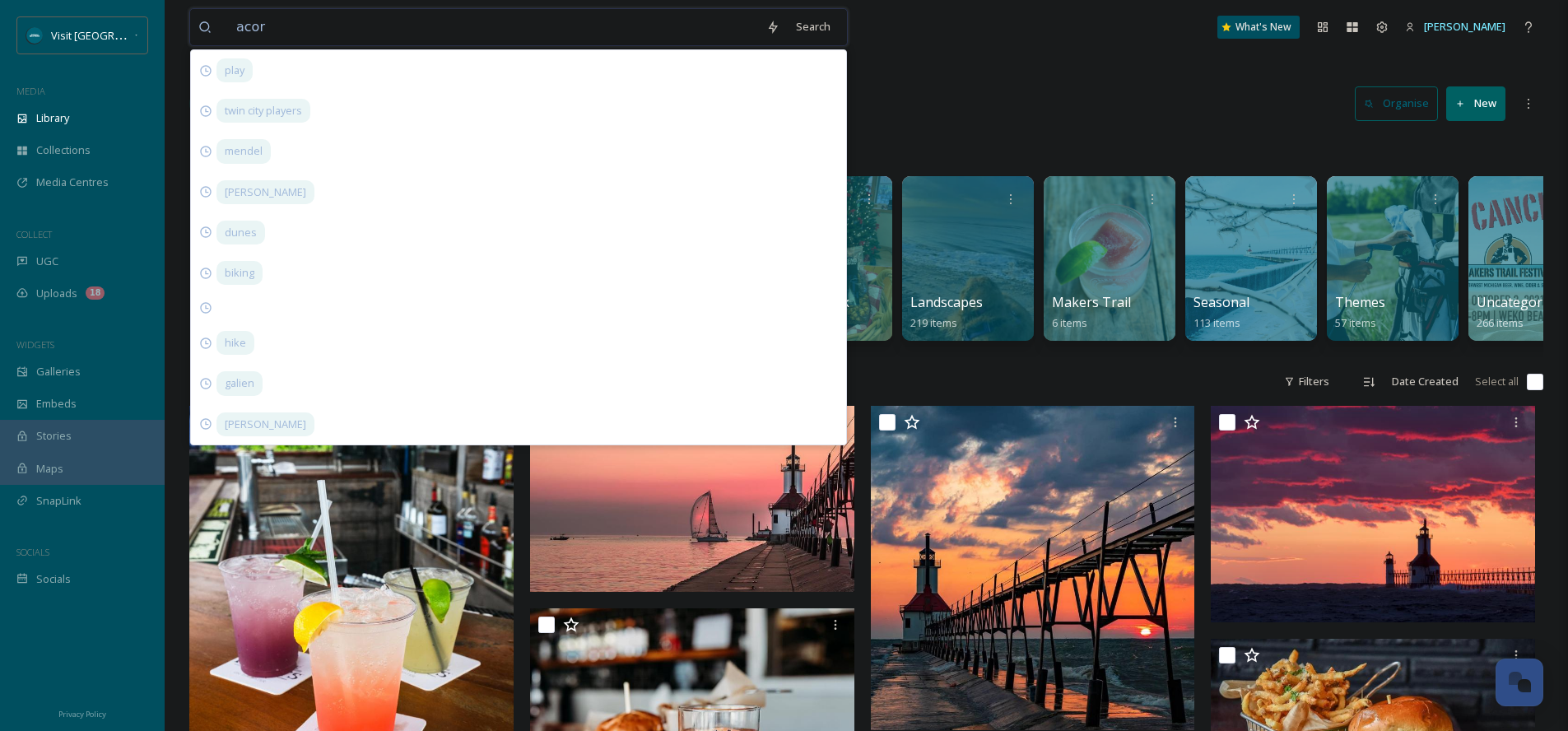
type input "acorn"
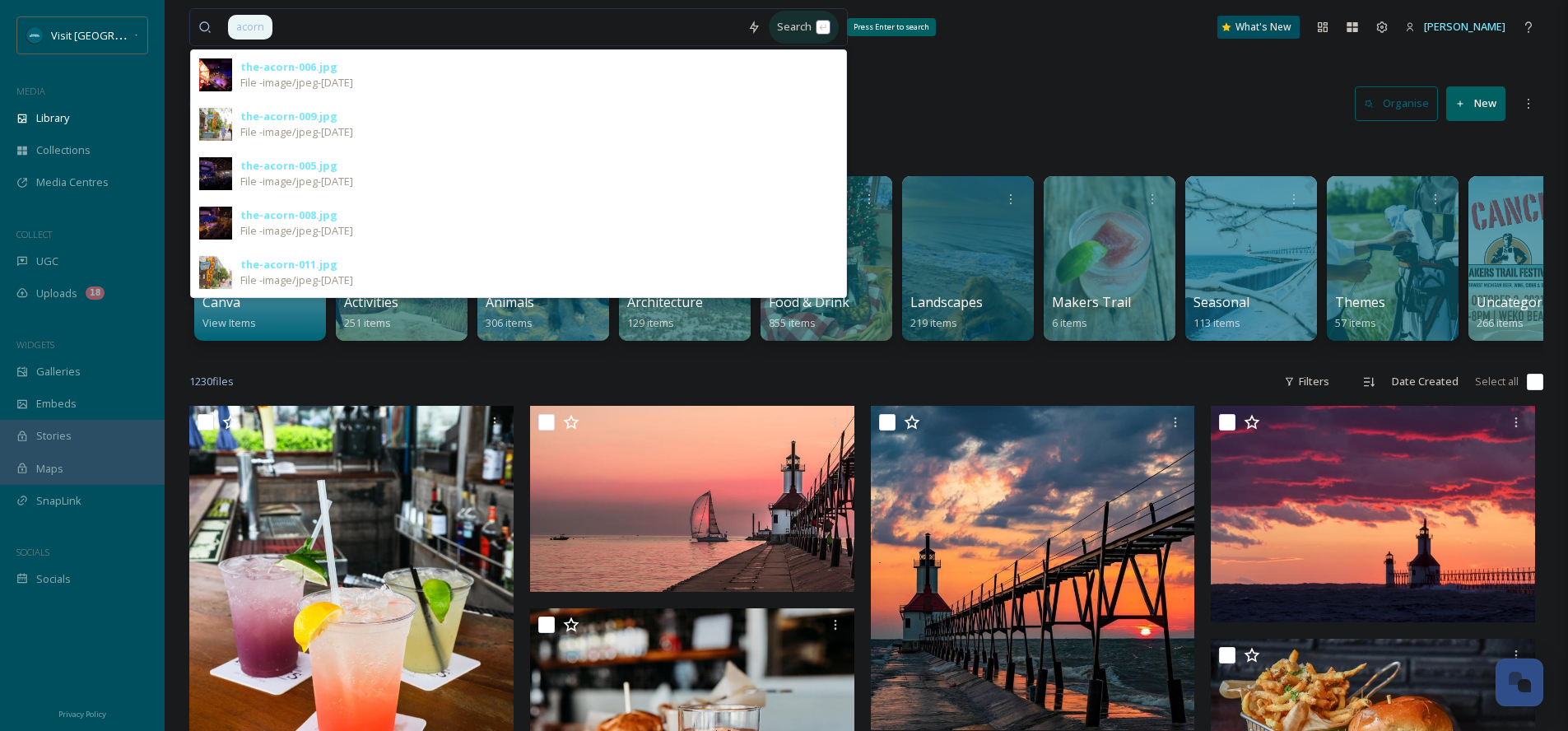
click at [793, 32] on div "Search Press Enter to search" at bounding box center [804, 27] width 70 height 32
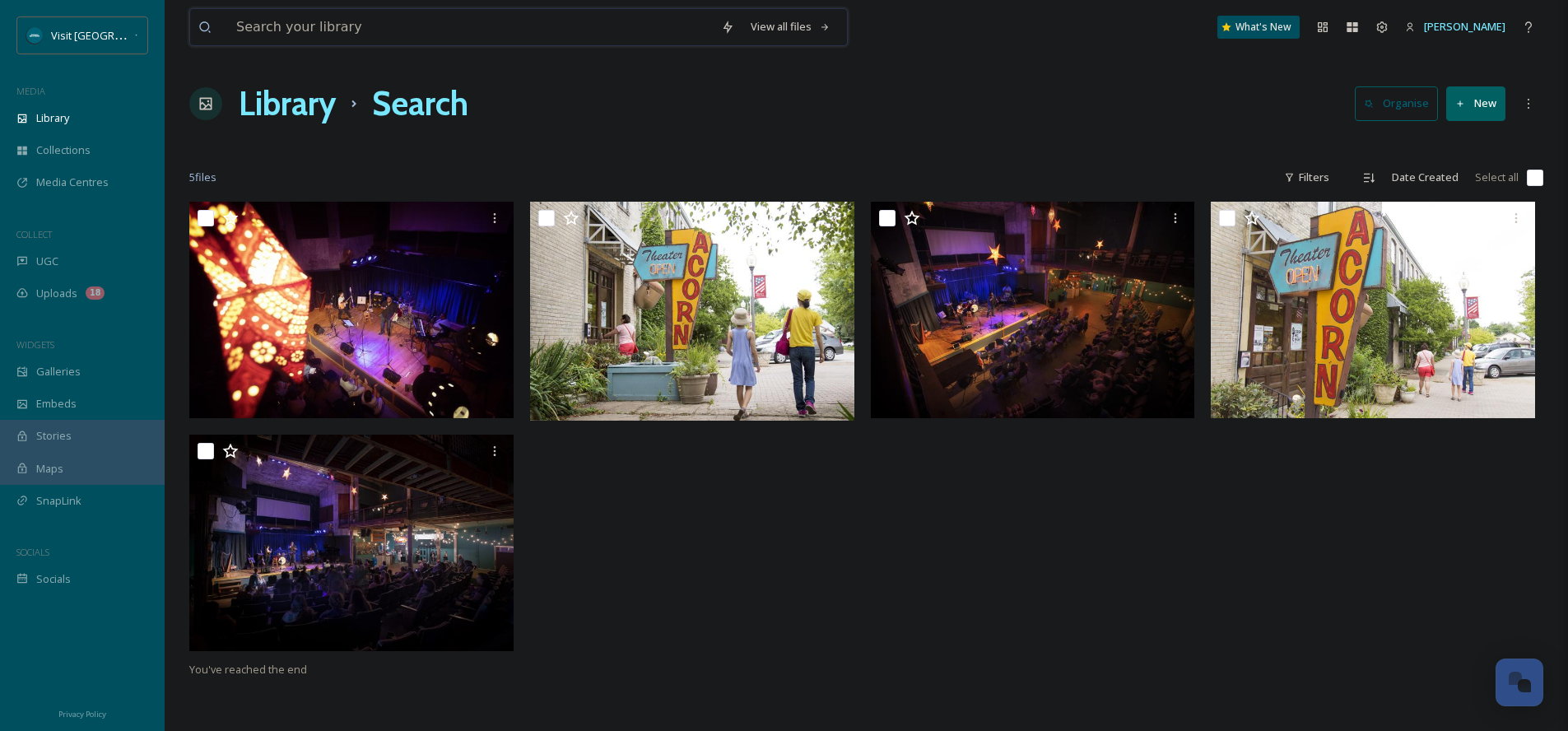
click at [502, 39] on input at bounding box center [470, 27] width 485 height 36
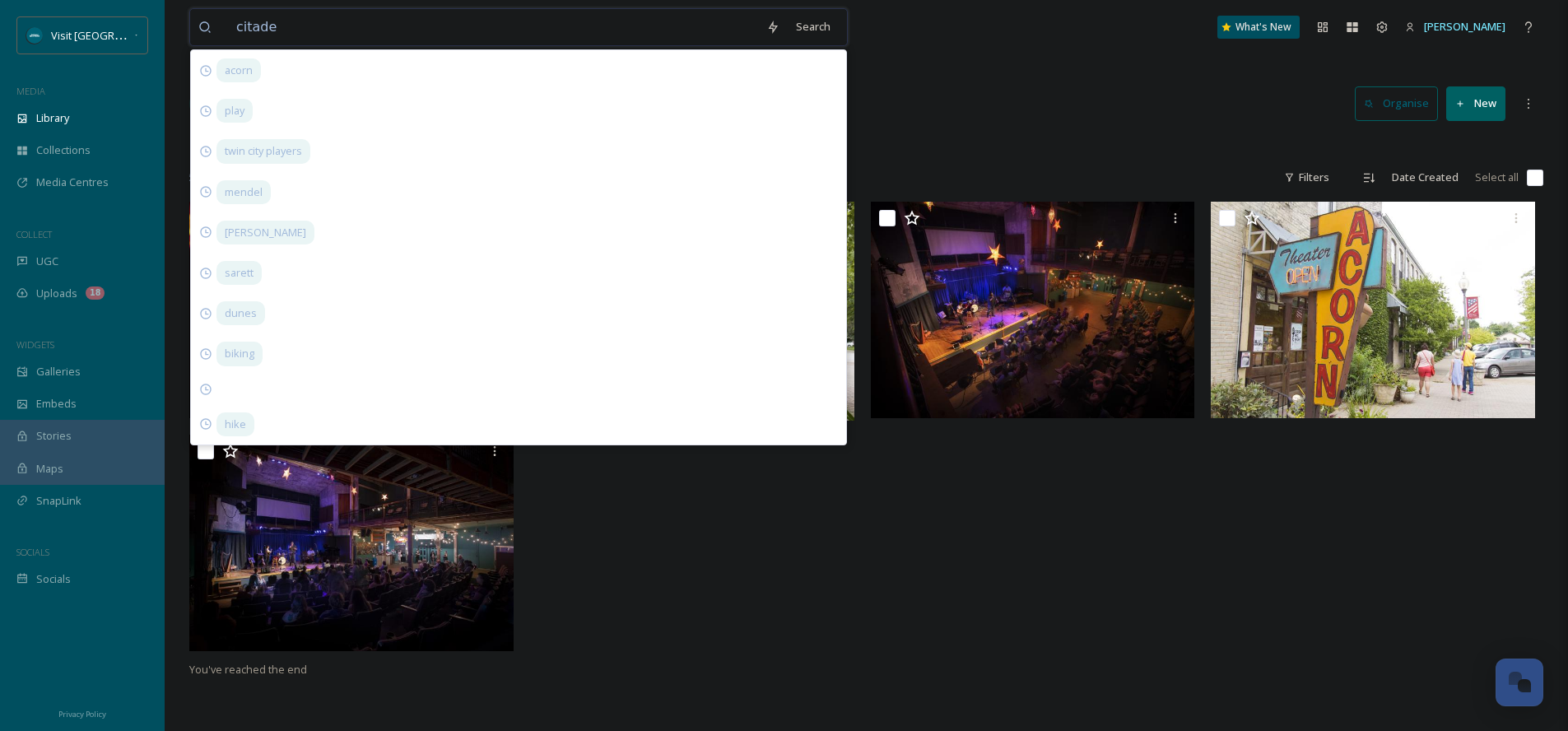
type input "citadel"
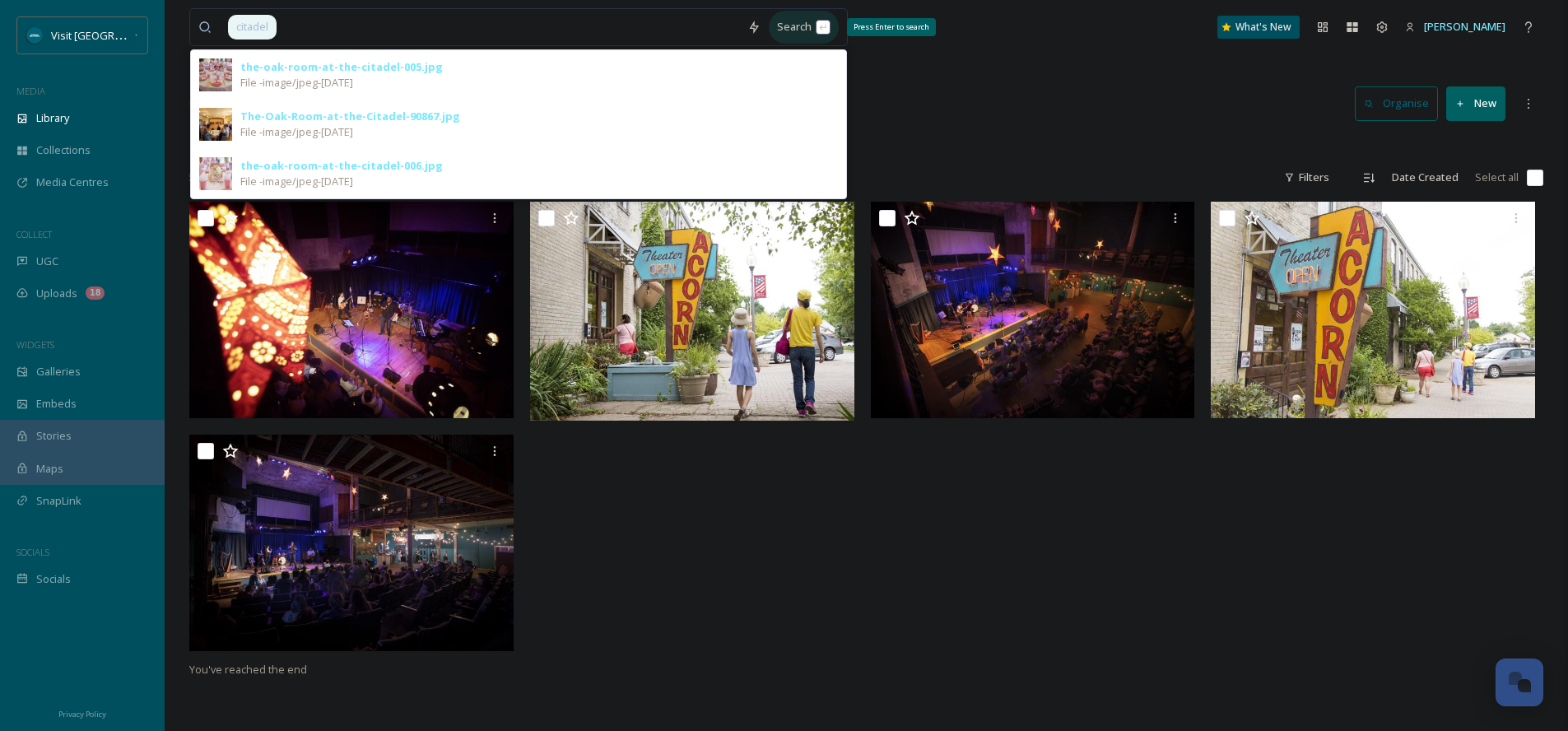
click at [793, 22] on div "Search Press Enter to search" at bounding box center [804, 27] width 70 height 32
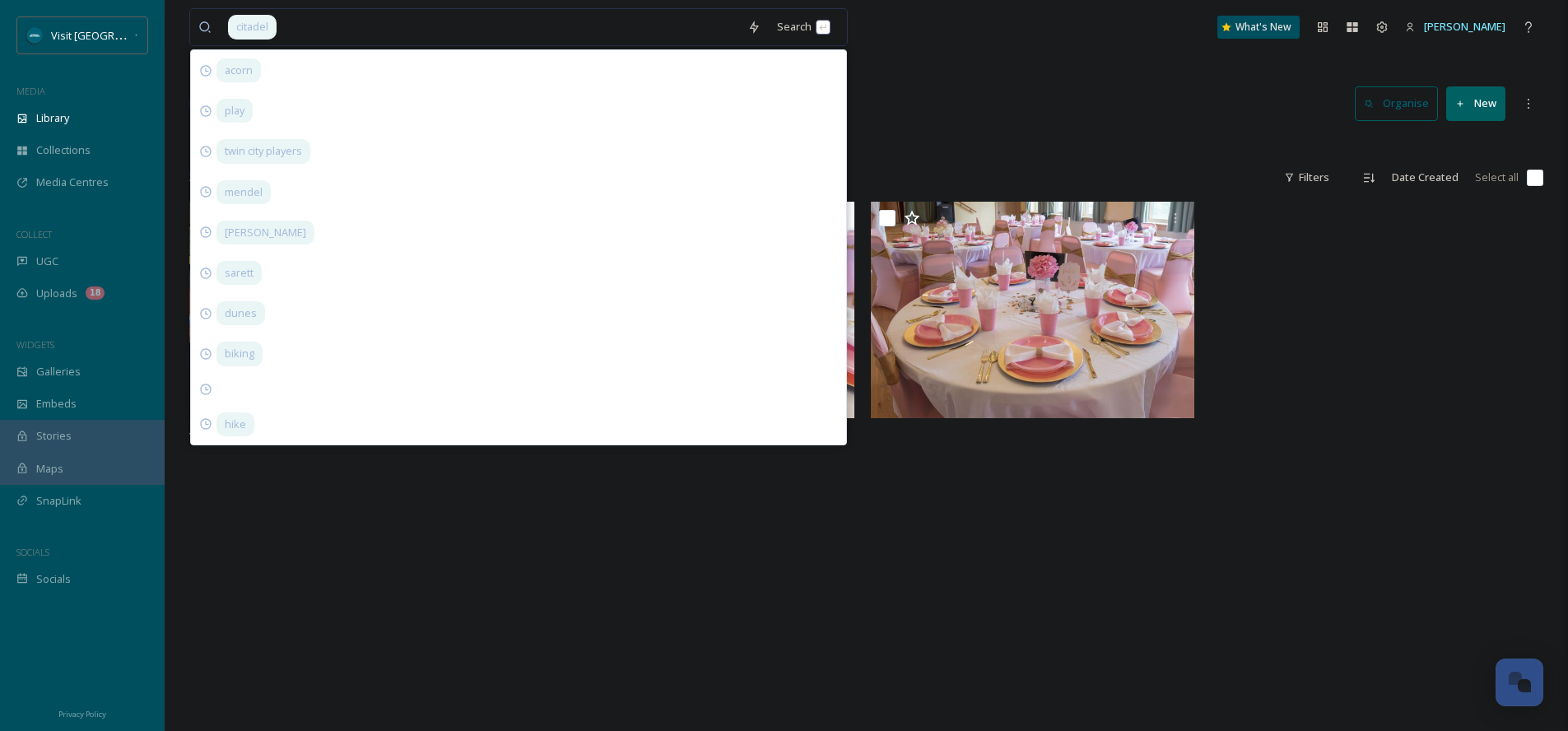
click at [985, 48] on div "citadel Search acorn play twin city players mendel mendell sarett dunes biking …" at bounding box center [866, 27] width 1354 height 55
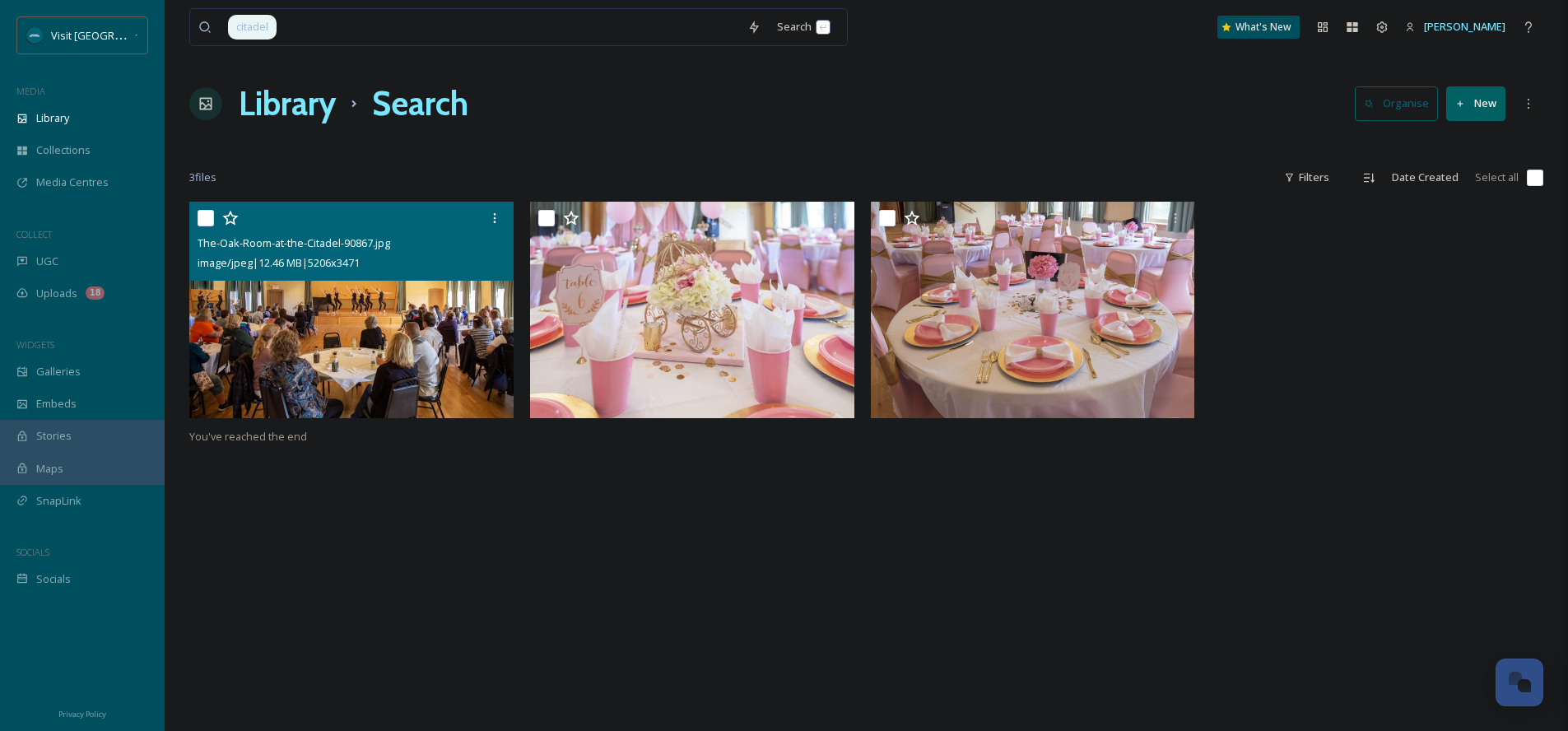
click at [366, 333] on img at bounding box center [351, 310] width 325 height 216
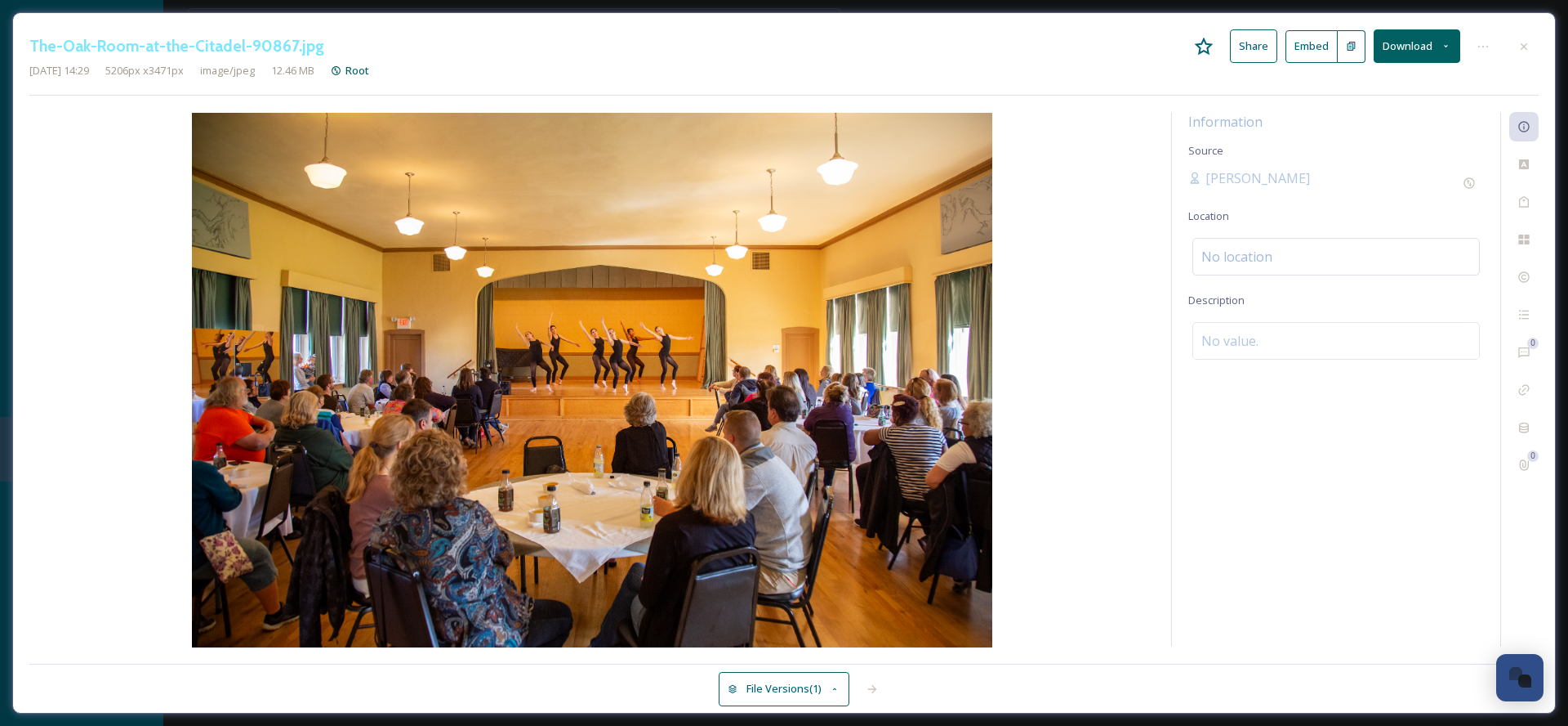
click at [1412, 50] on button "Download" at bounding box center [1417, 47] width 86 height 34
click at [1392, 86] on span "Download Original (5206 x 3471)" at bounding box center [1374, 84] width 155 height 15
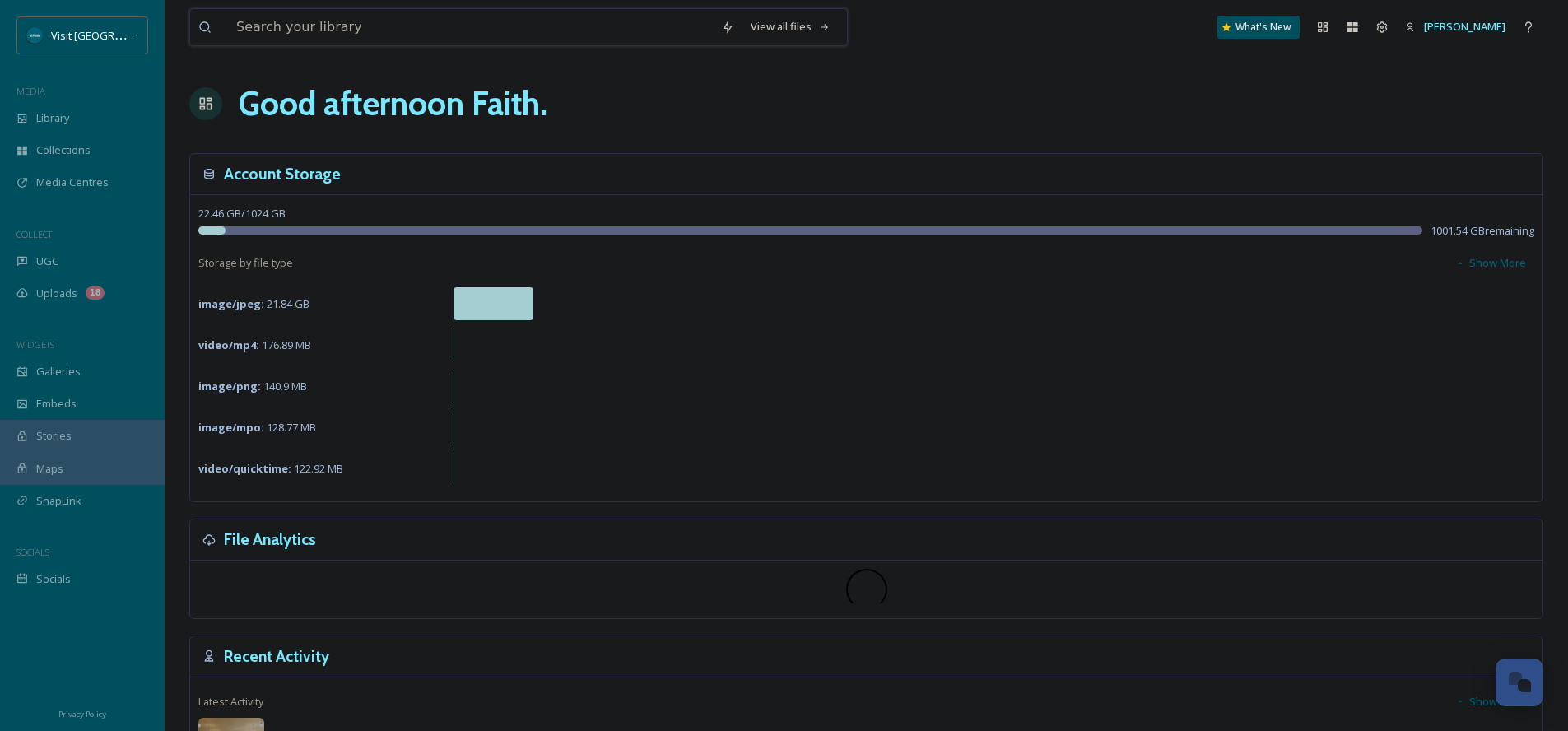
click at [366, 35] on input at bounding box center [470, 27] width 485 height 36
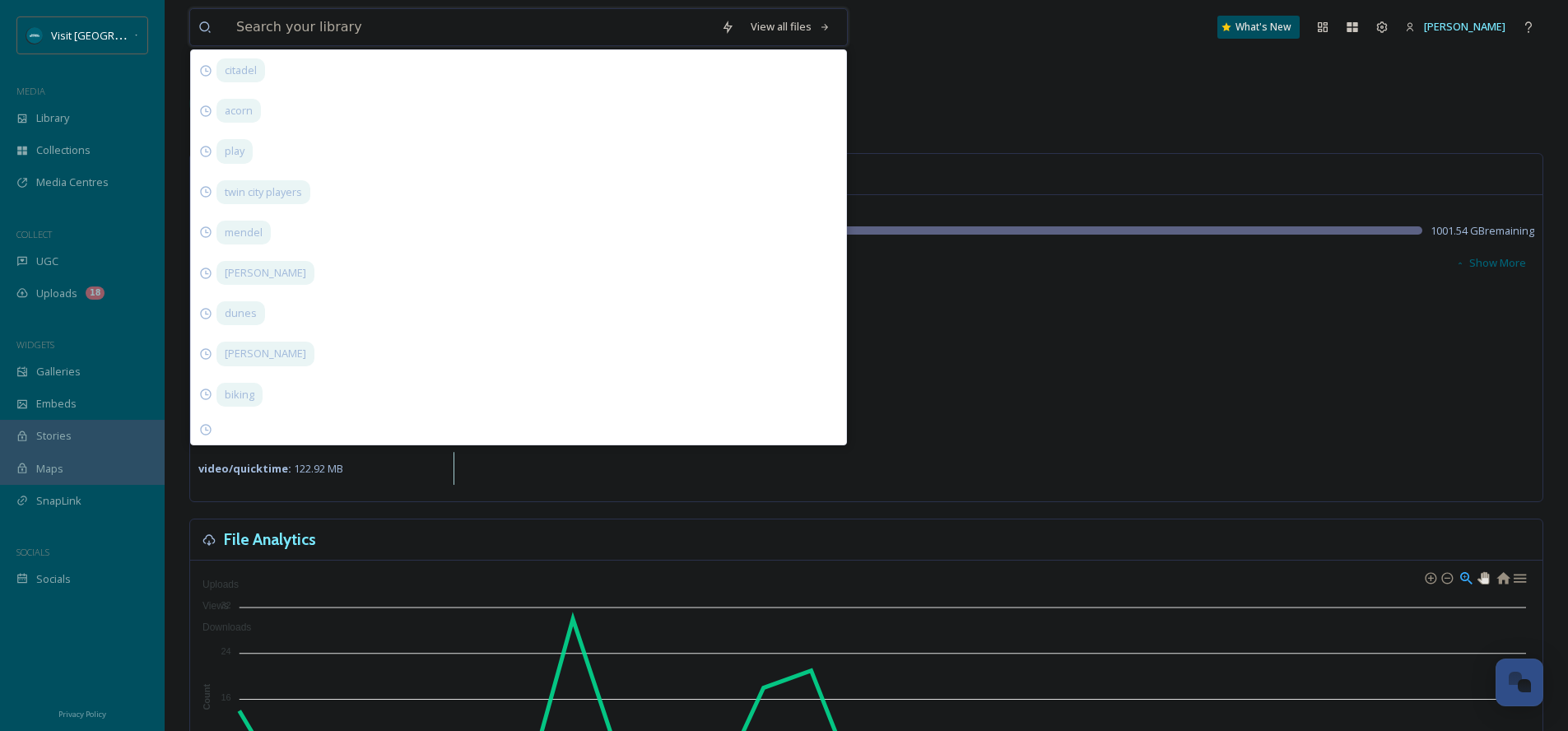
type input "h"
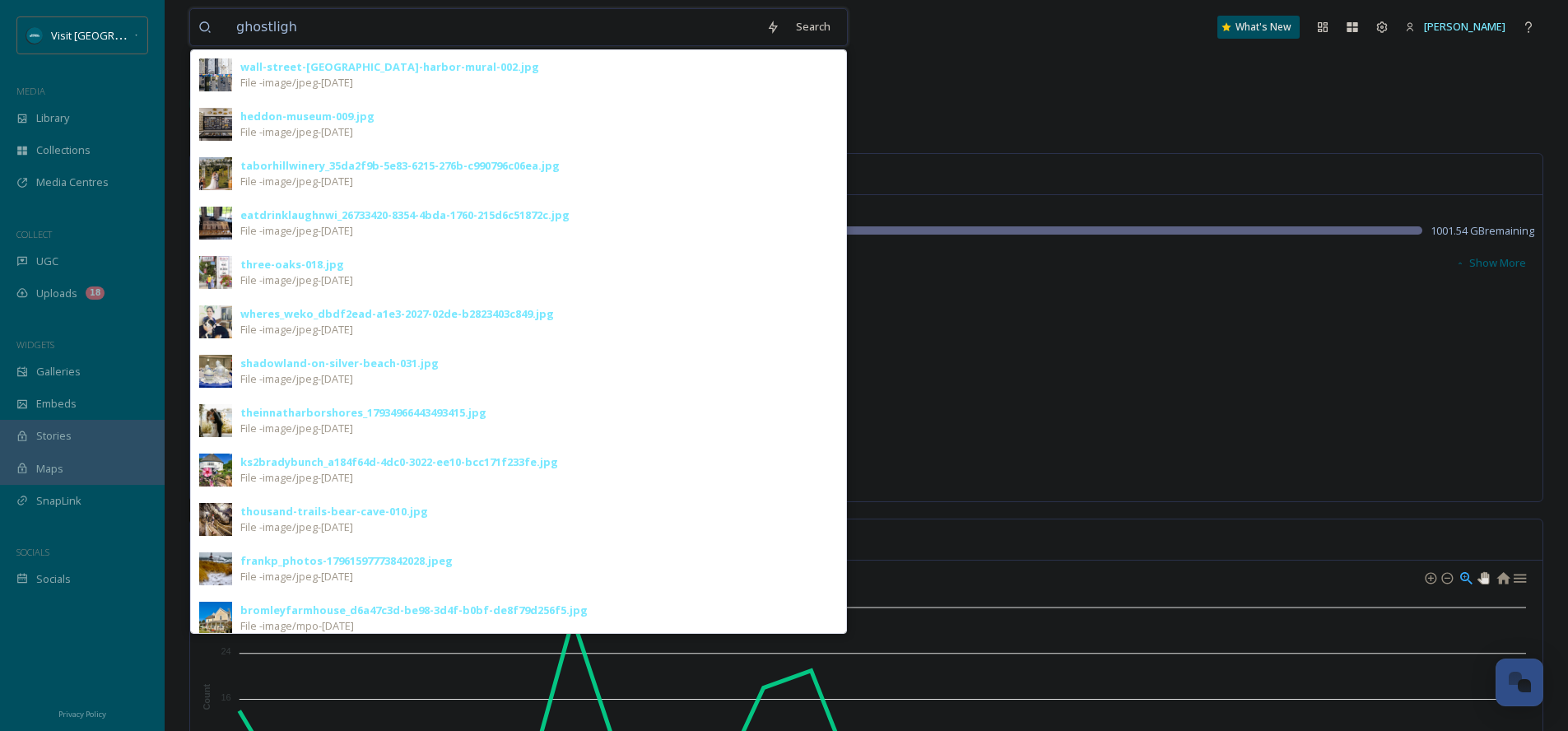
type input "ghostlight"
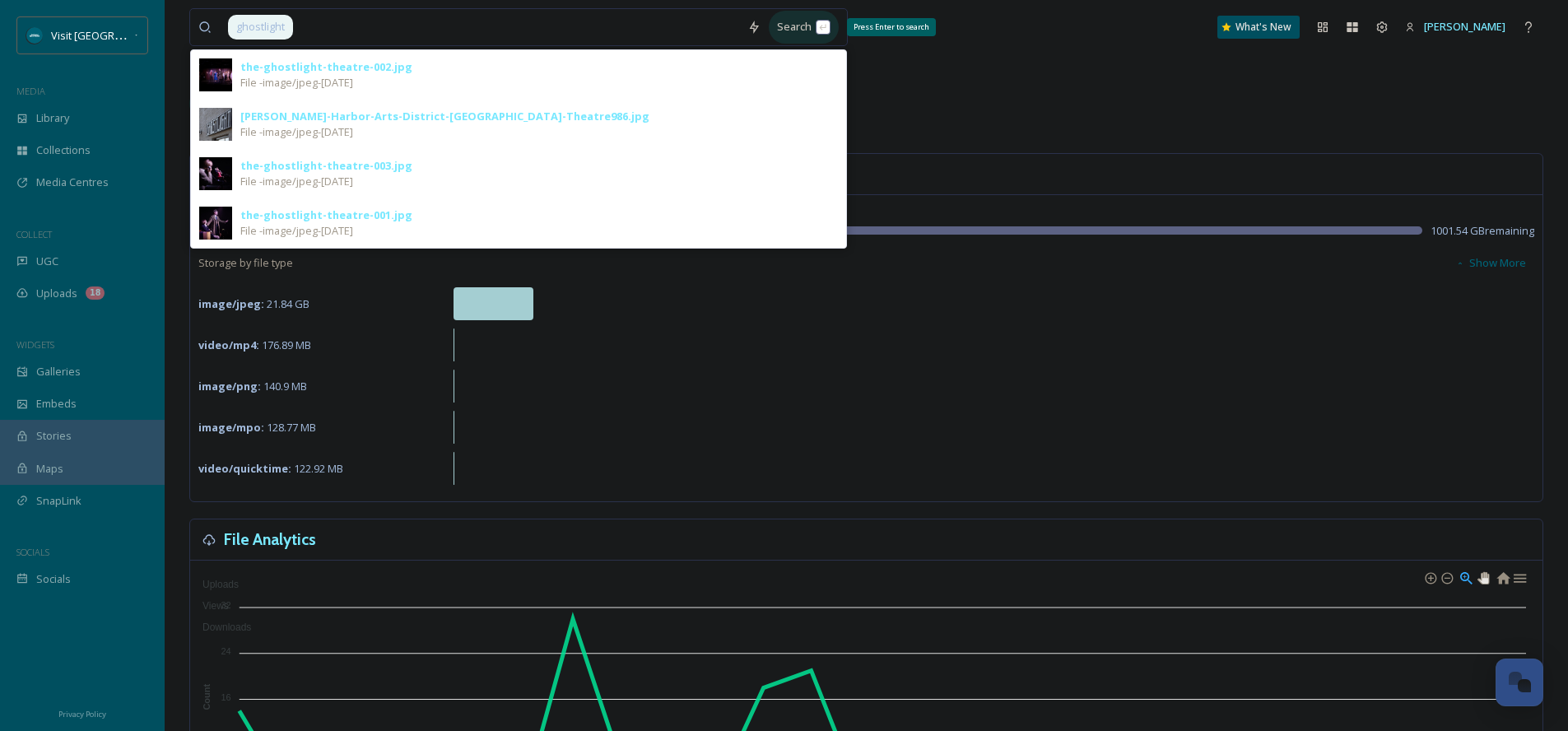
click at [798, 36] on div "Search Press Enter to search" at bounding box center [804, 27] width 70 height 32
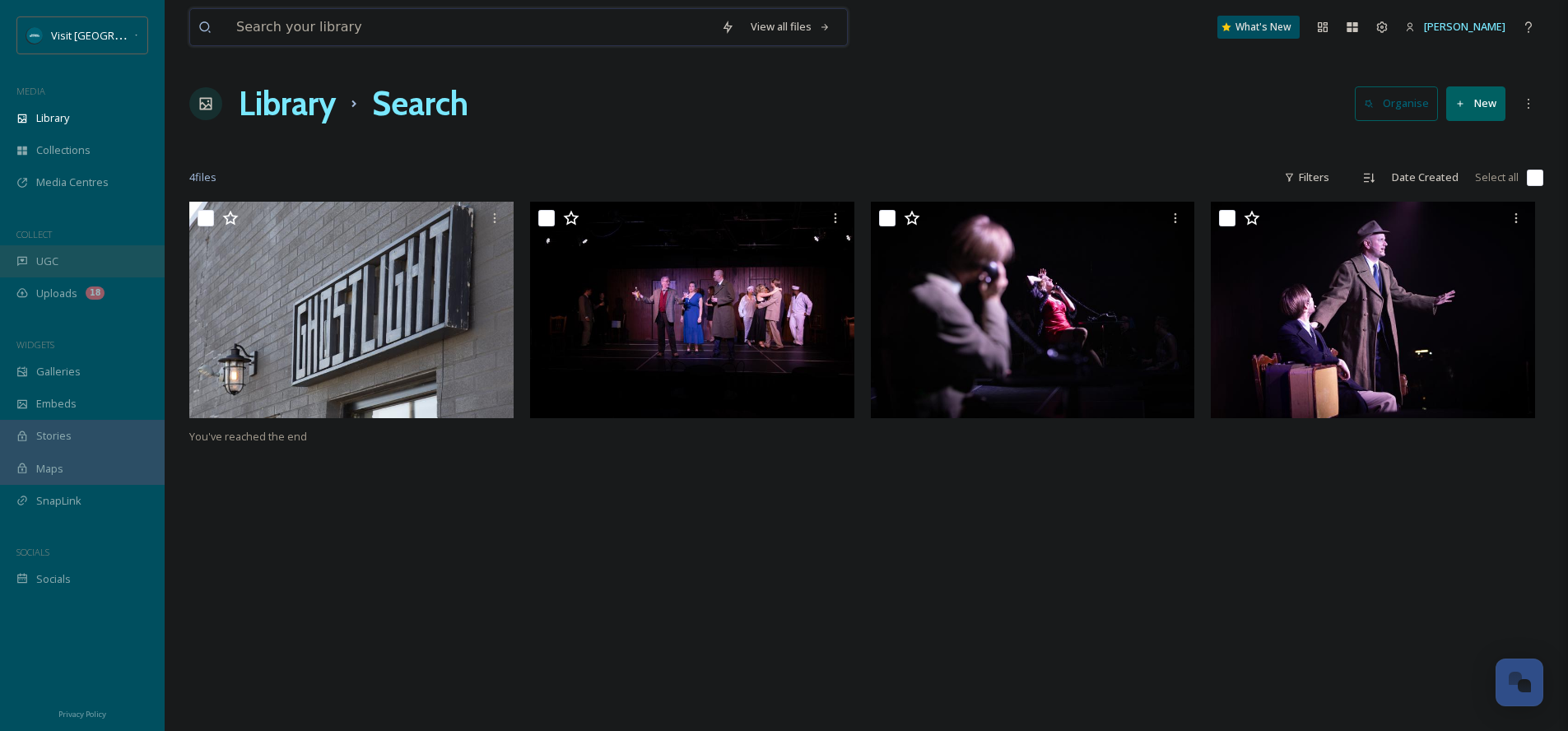
click at [376, 31] on input at bounding box center [470, 27] width 485 height 36
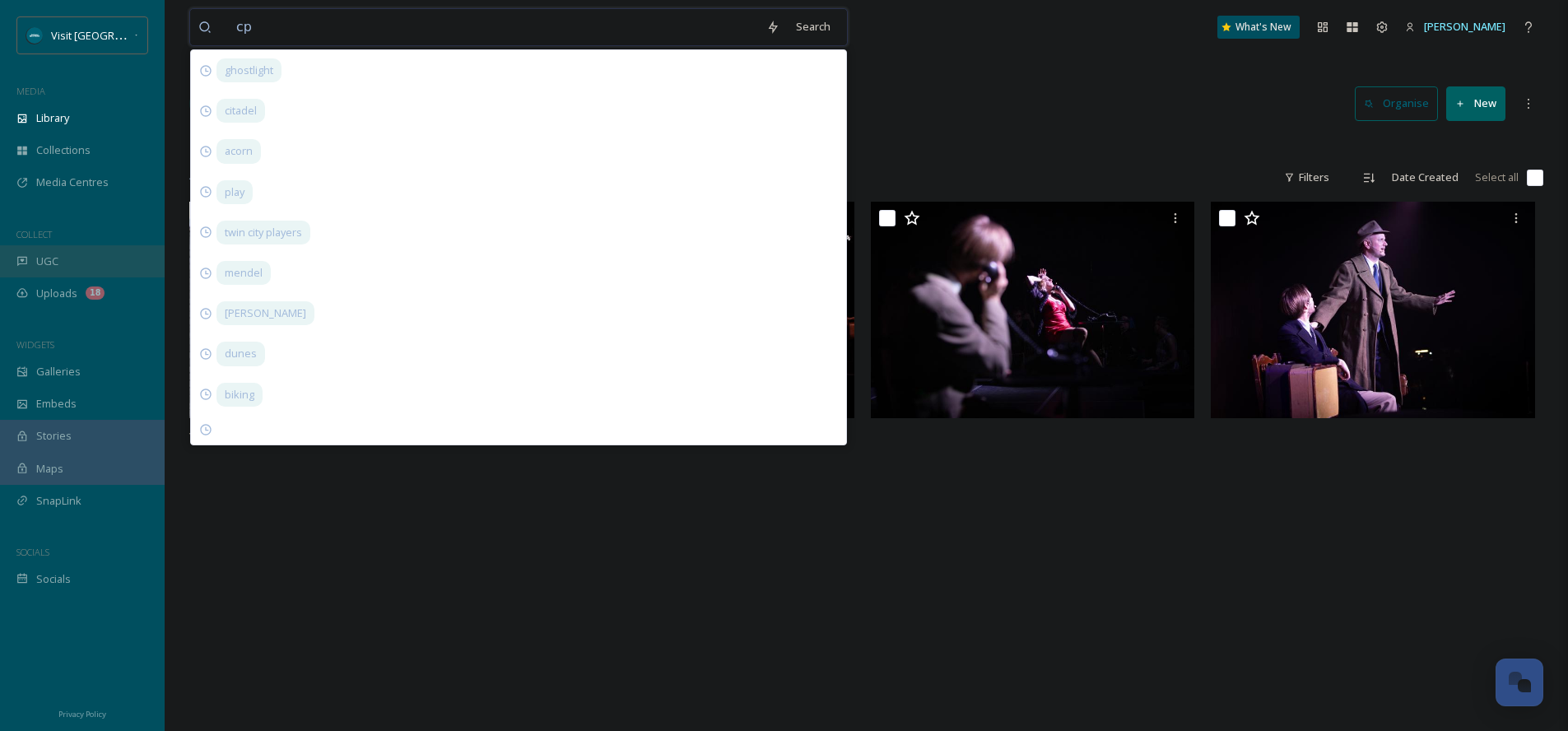
type input "cpr"
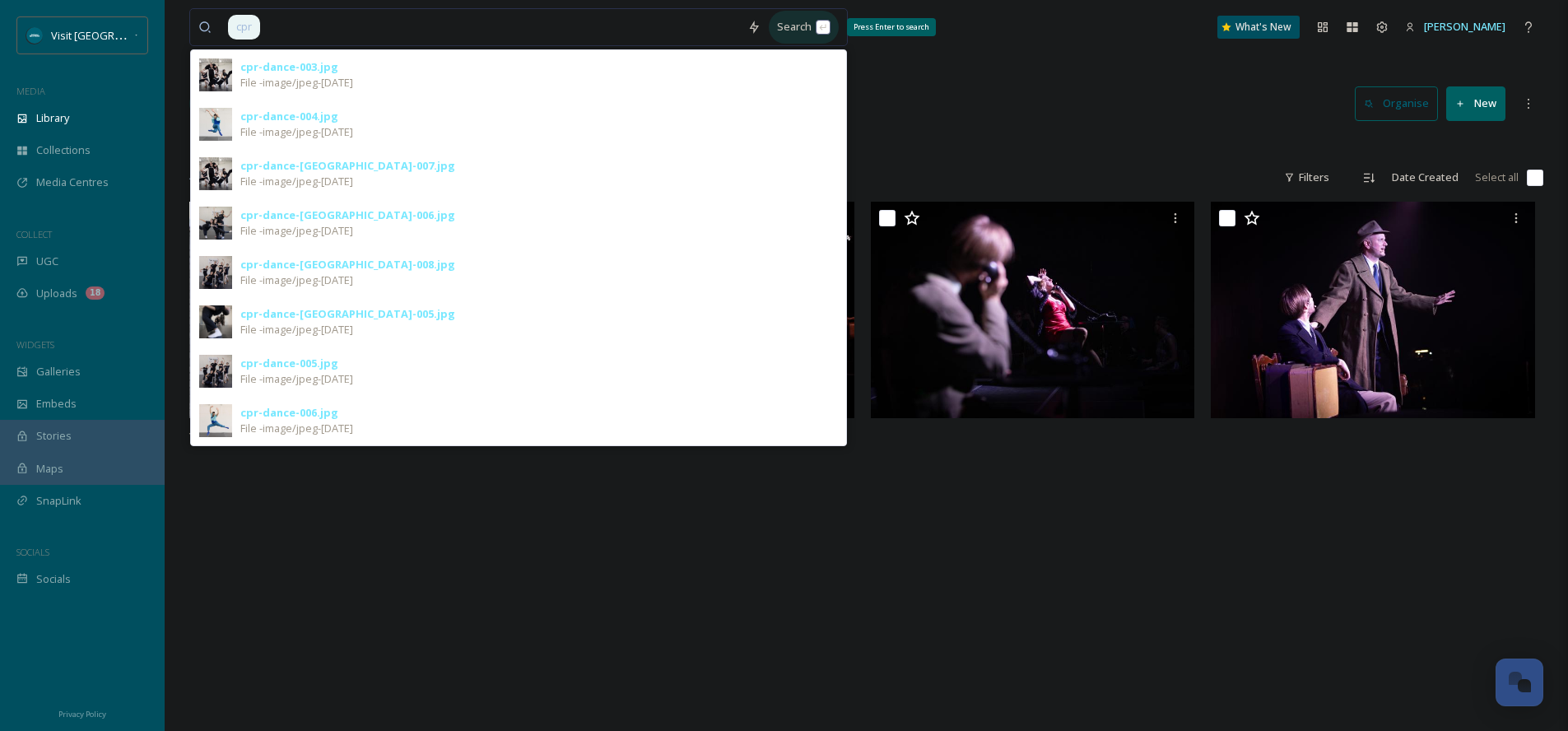
click at [793, 32] on div "Search Press Enter to search" at bounding box center [804, 27] width 70 height 32
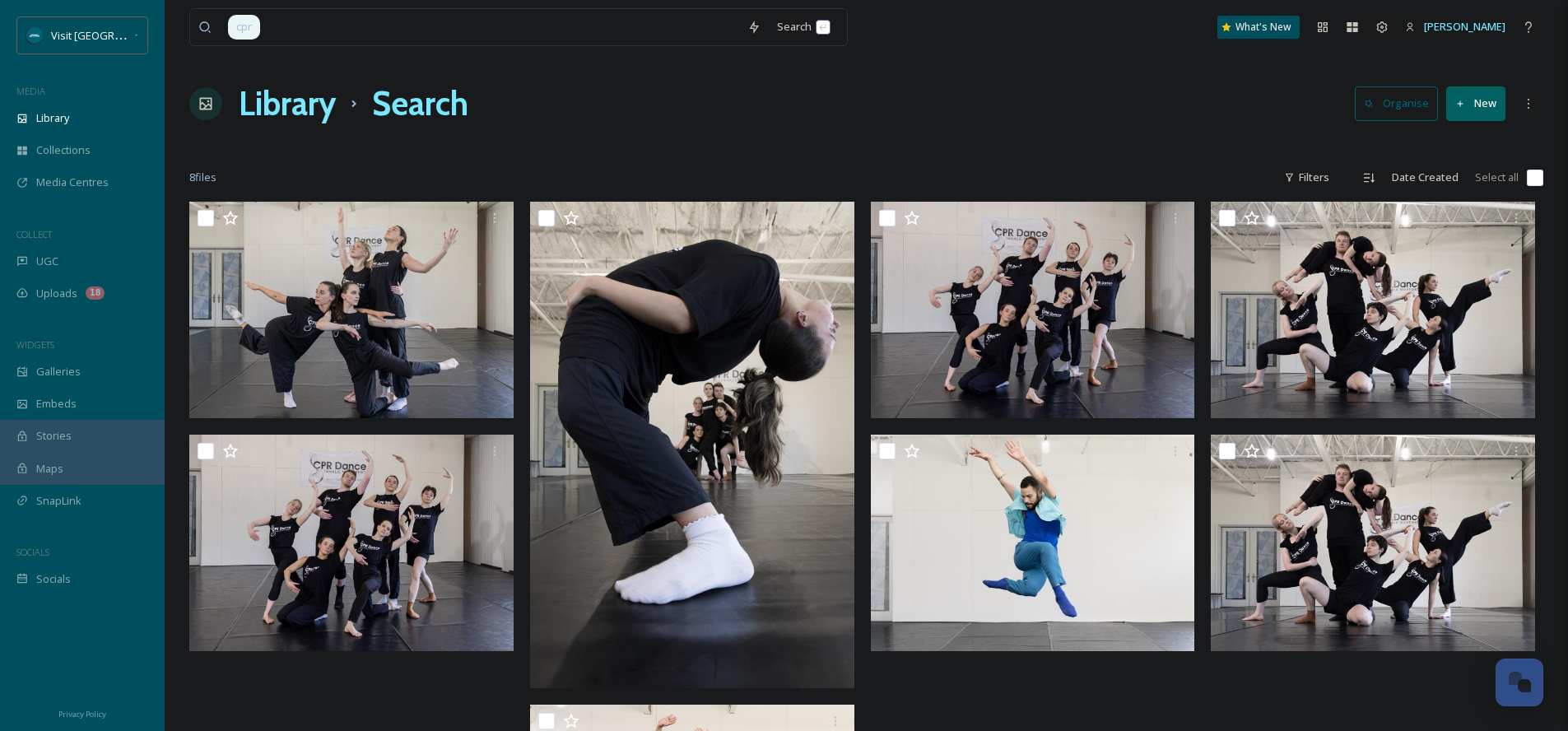
click at [958, 60] on div "cpr Search What's New [PERSON_NAME] Library Search Organise New Your Selections…" at bounding box center [866, 475] width 1404 height 949
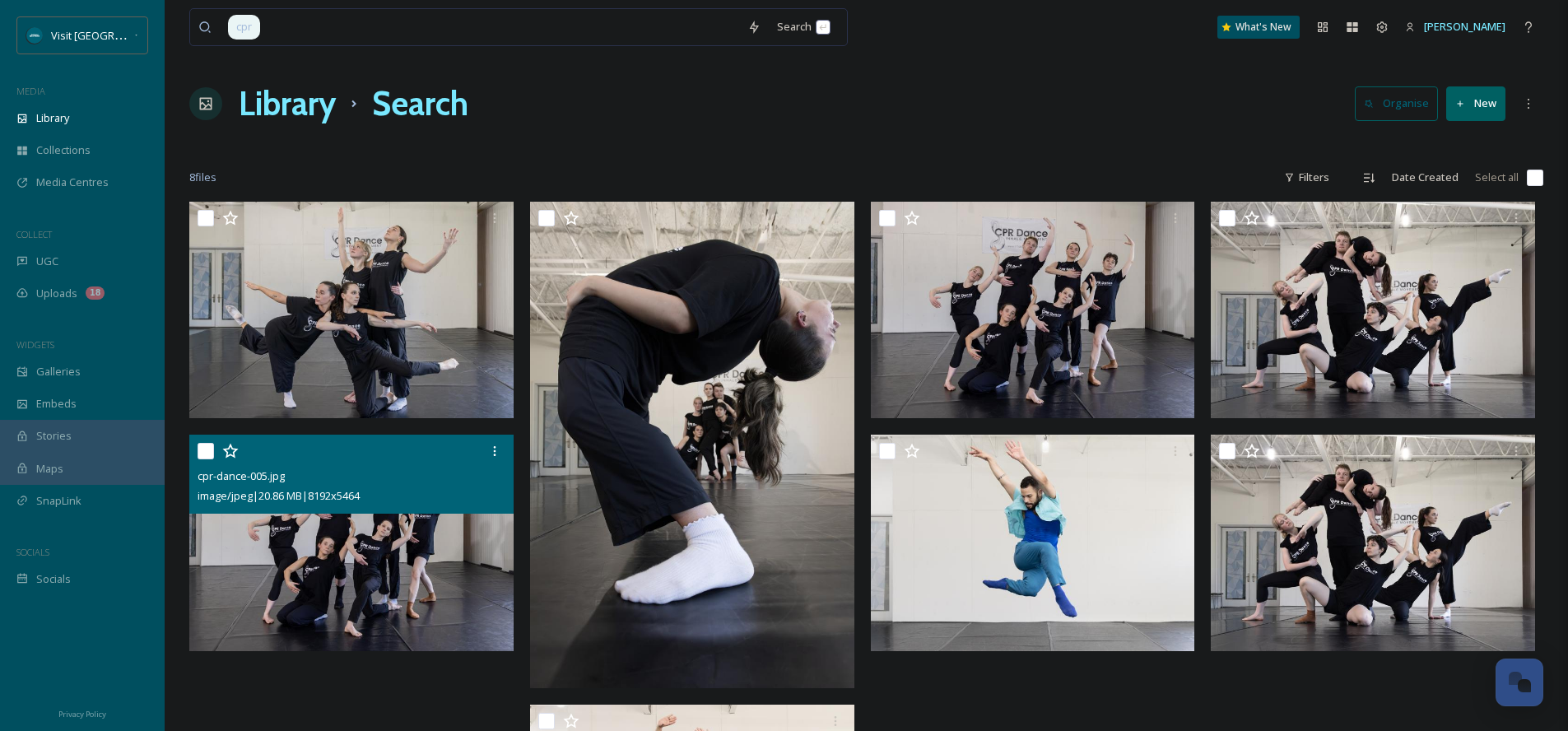
click at [343, 548] on img at bounding box center [351, 543] width 325 height 216
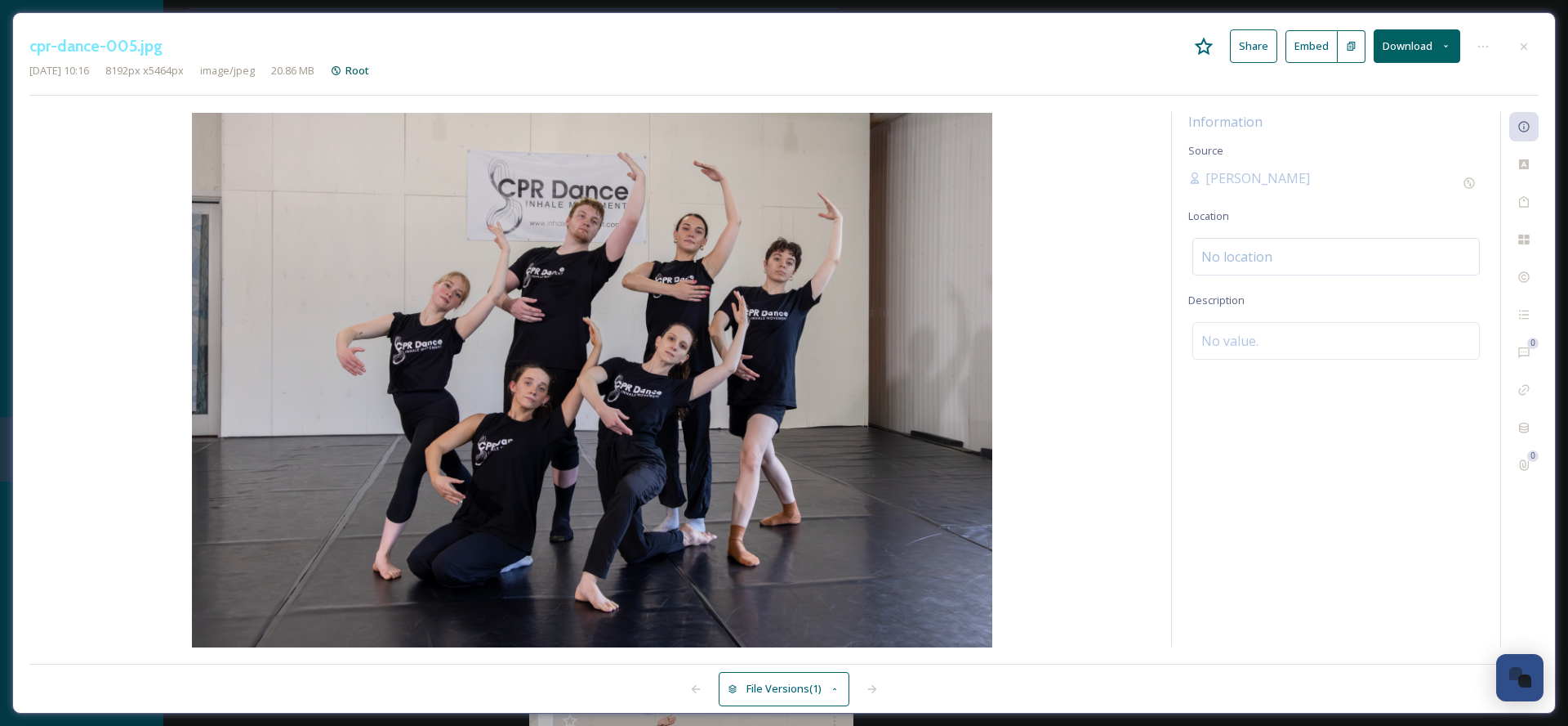
click at [1441, 43] on button "Download" at bounding box center [1417, 47] width 86 height 34
click at [1404, 84] on span "Download Original (8192 x 5464)" at bounding box center [1374, 84] width 155 height 15
click at [1531, 46] on icon at bounding box center [1524, 46] width 13 height 13
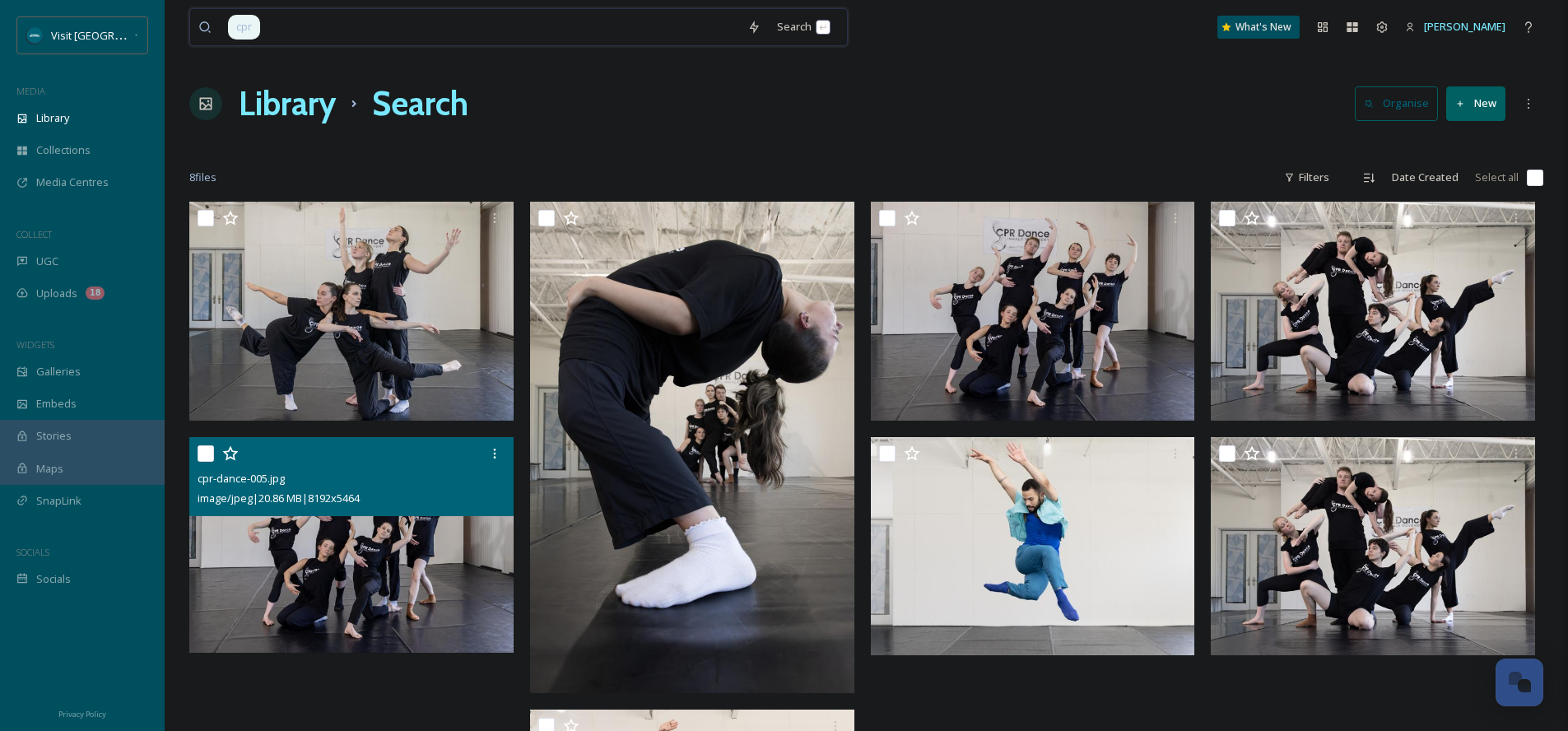
click at [321, 34] on input at bounding box center [500, 27] width 477 height 36
type input "c"
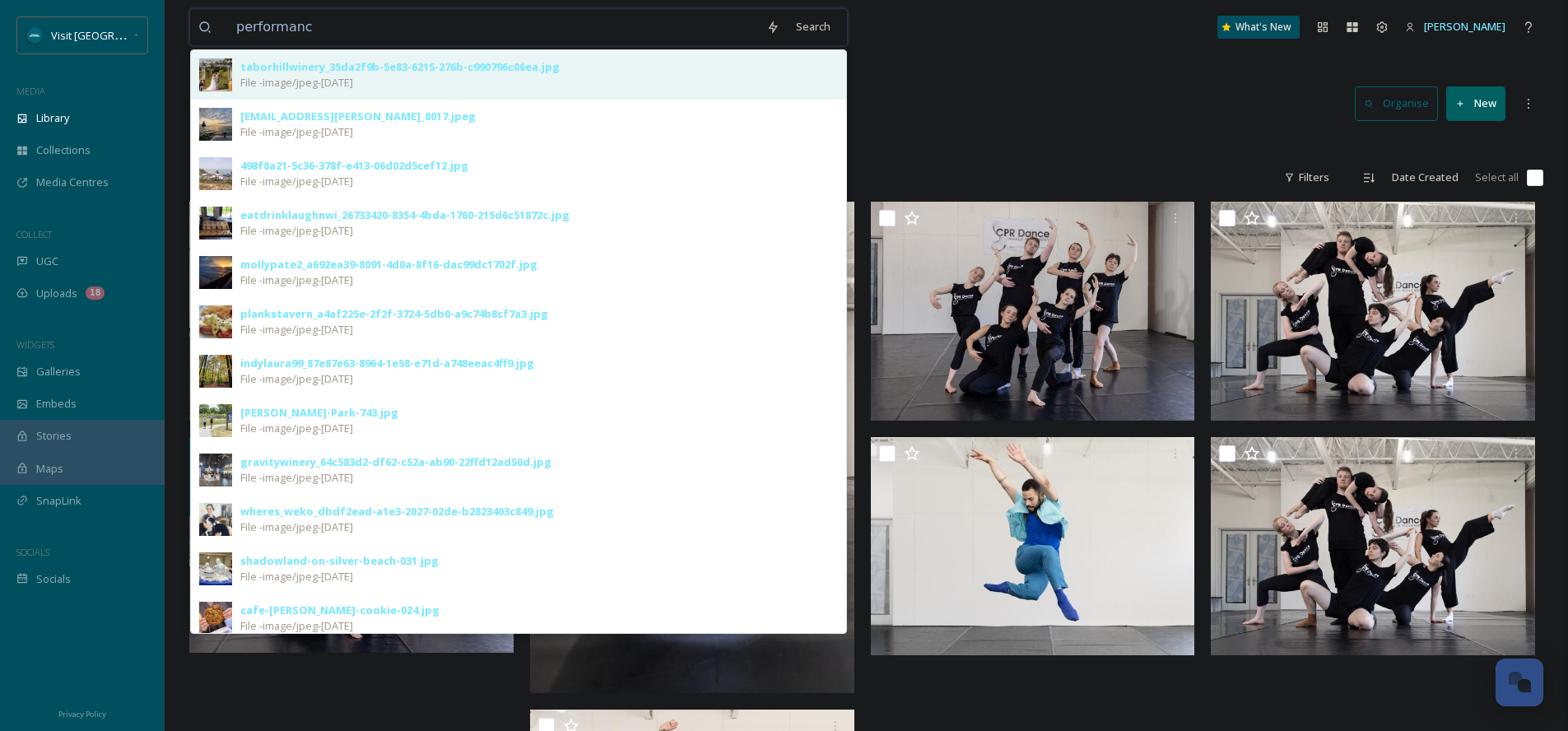
type input "performance"
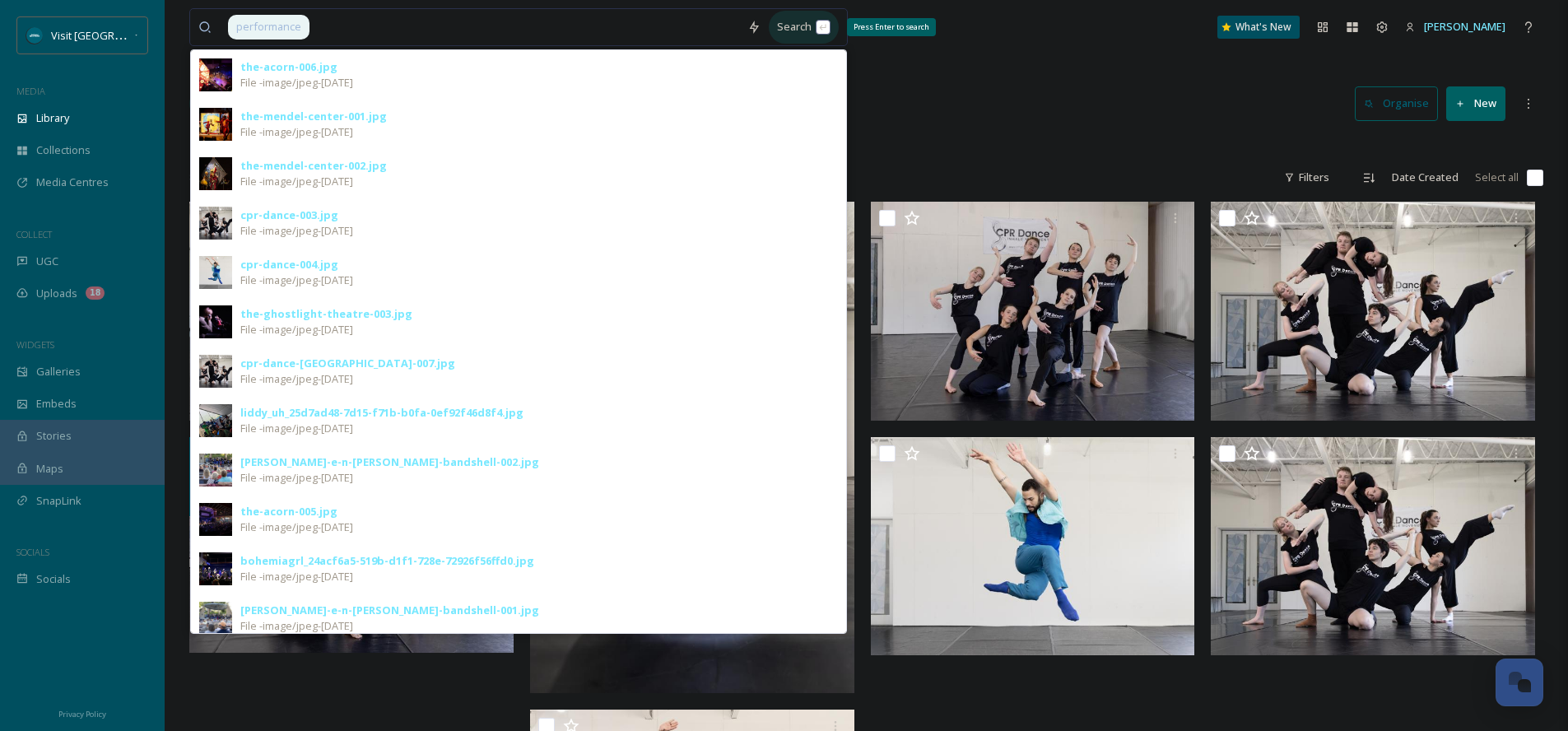
click at [816, 19] on div "Search Press Enter to search" at bounding box center [804, 27] width 70 height 32
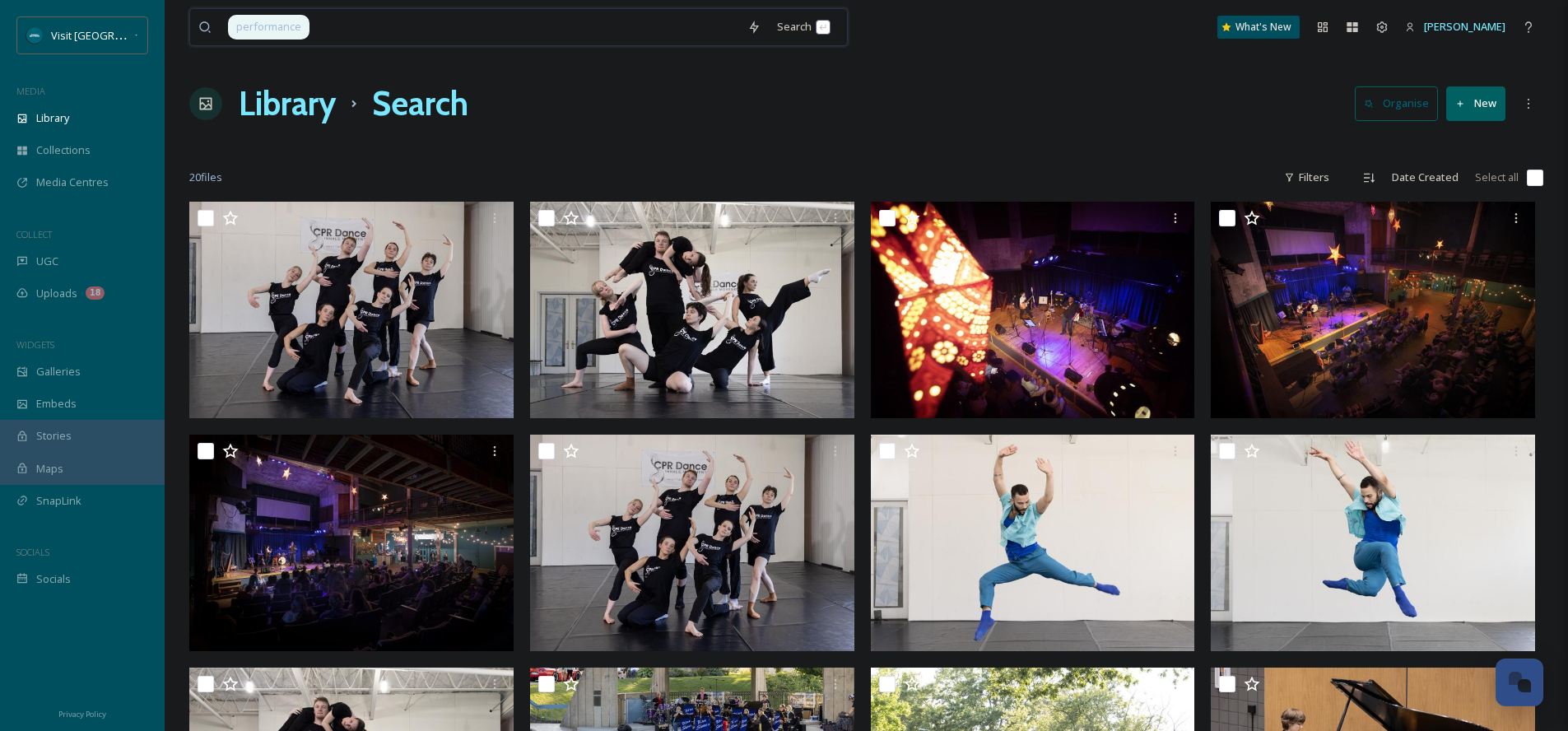
click at [368, 37] on input at bounding box center [525, 27] width 428 height 36
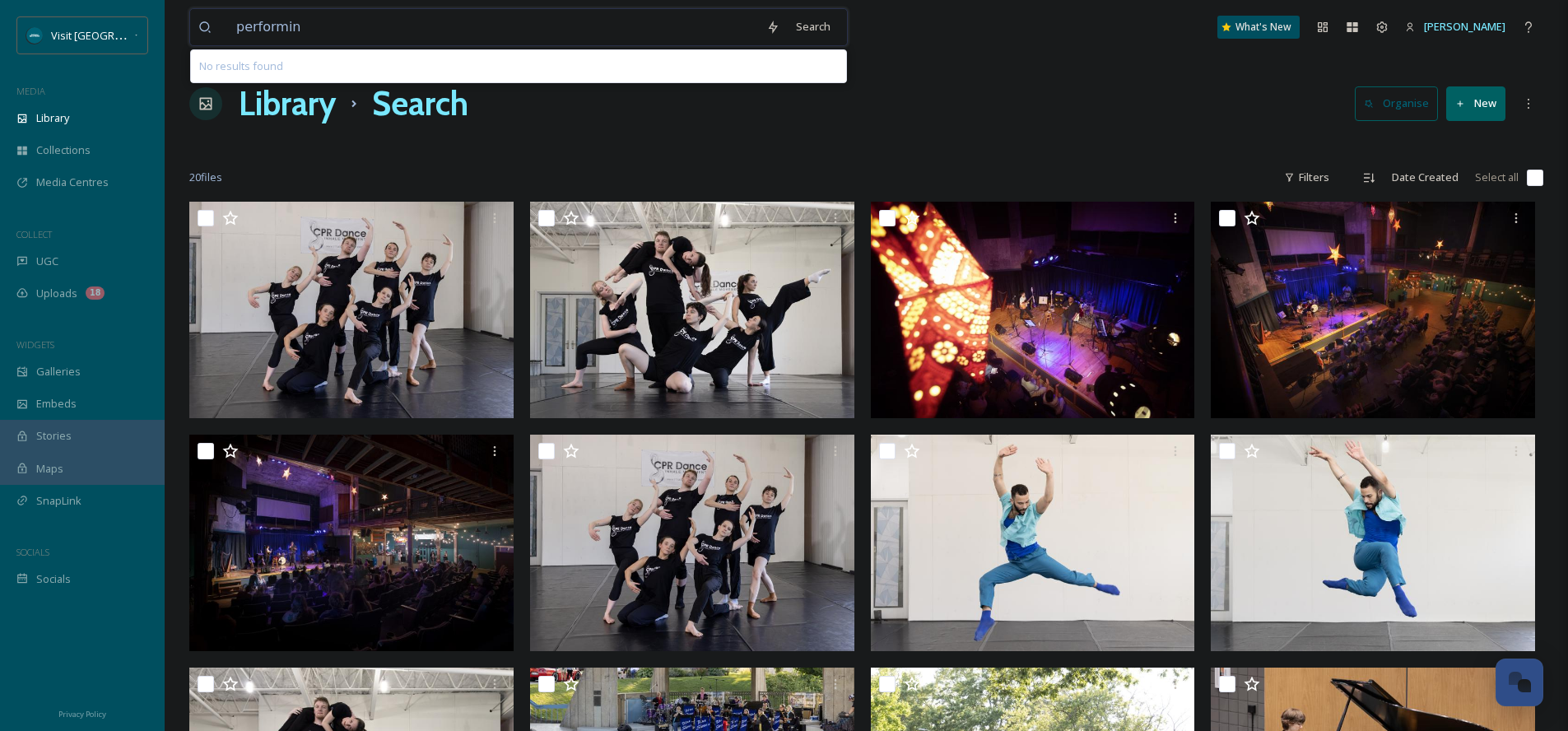
type input "performing"
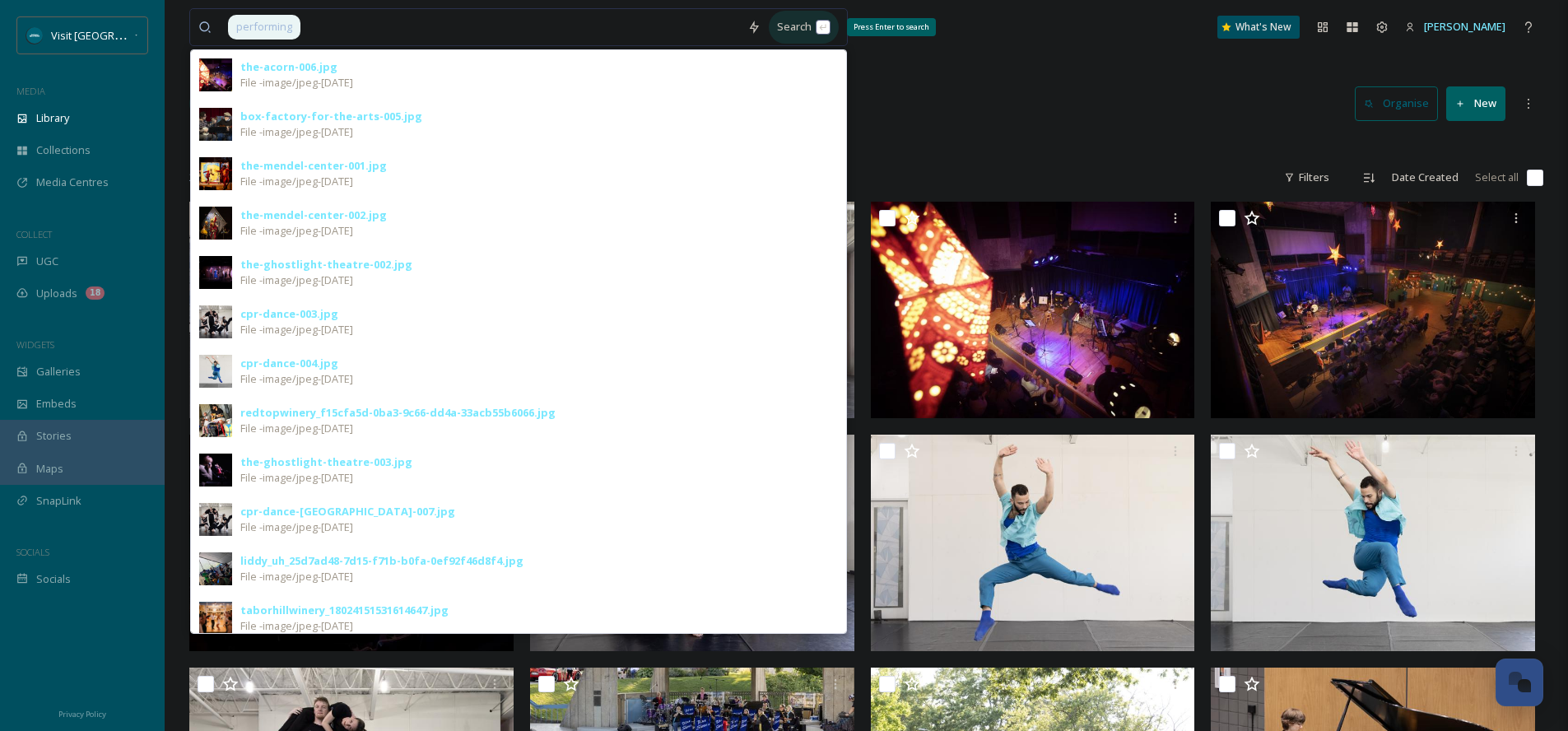
click at [830, 34] on div "Search Press Enter to search" at bounding box center [804, 27] width 70 height 32
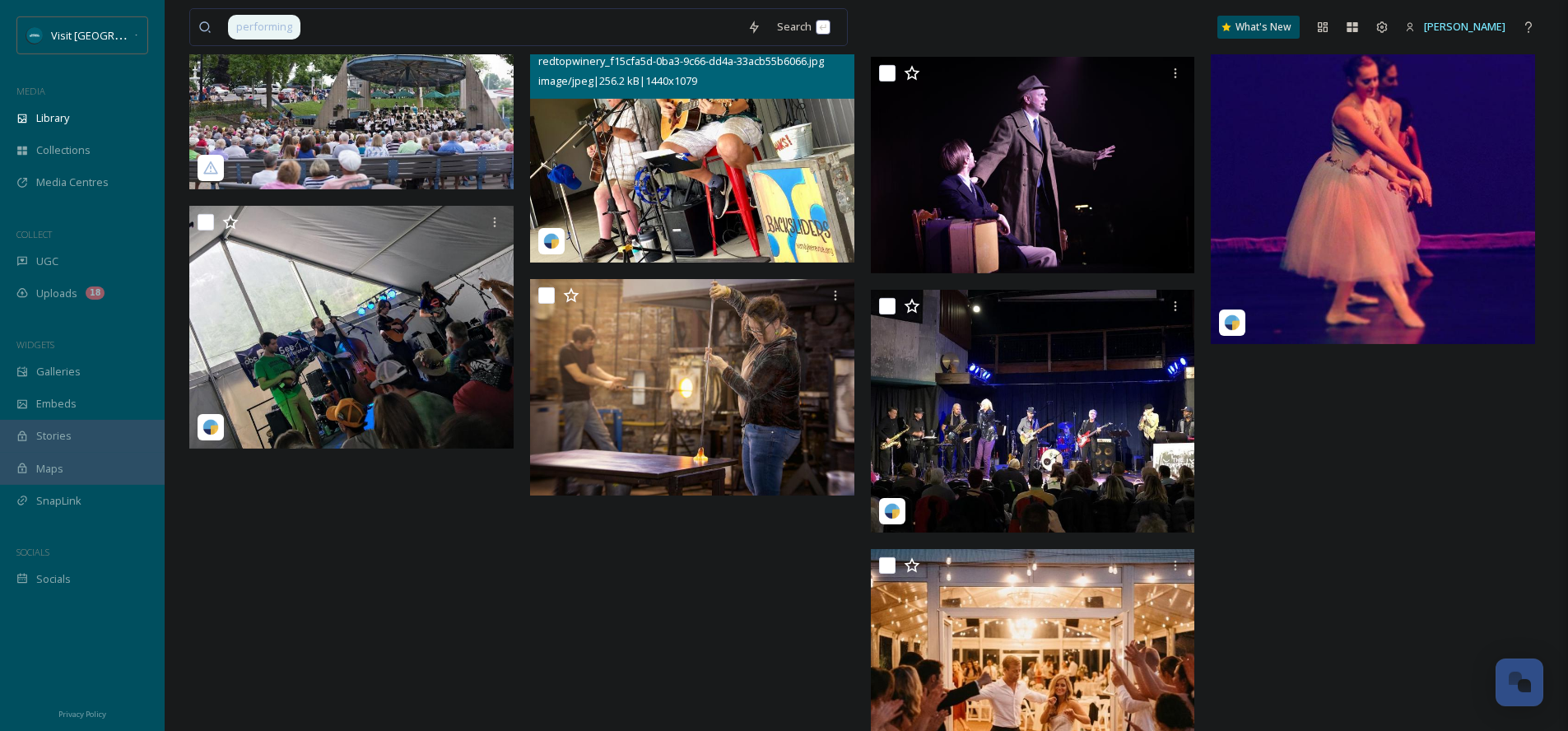
scroll to position [1396, 0]
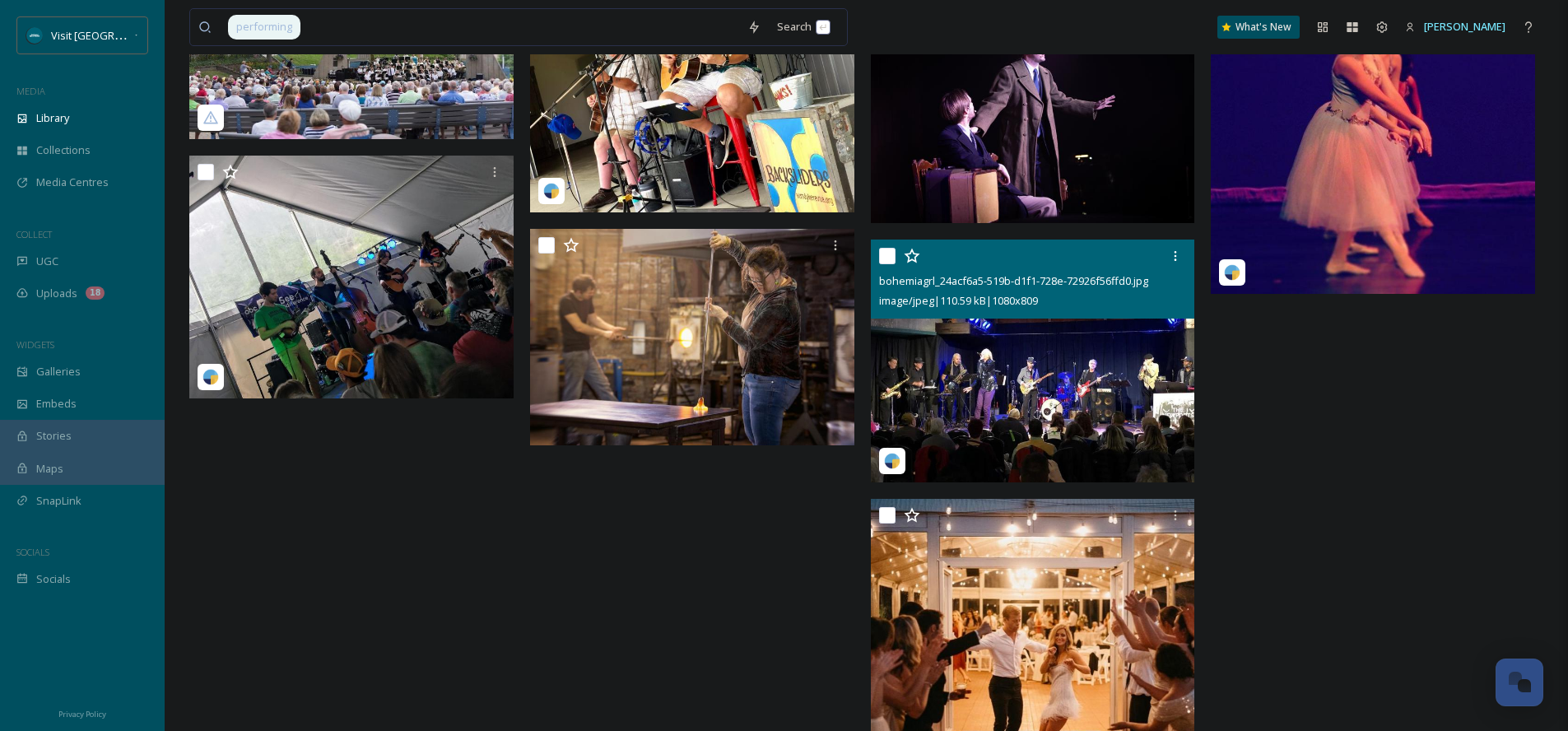
click at [934, 351] on img at bounding box center [1033, 360] width 325 height 243
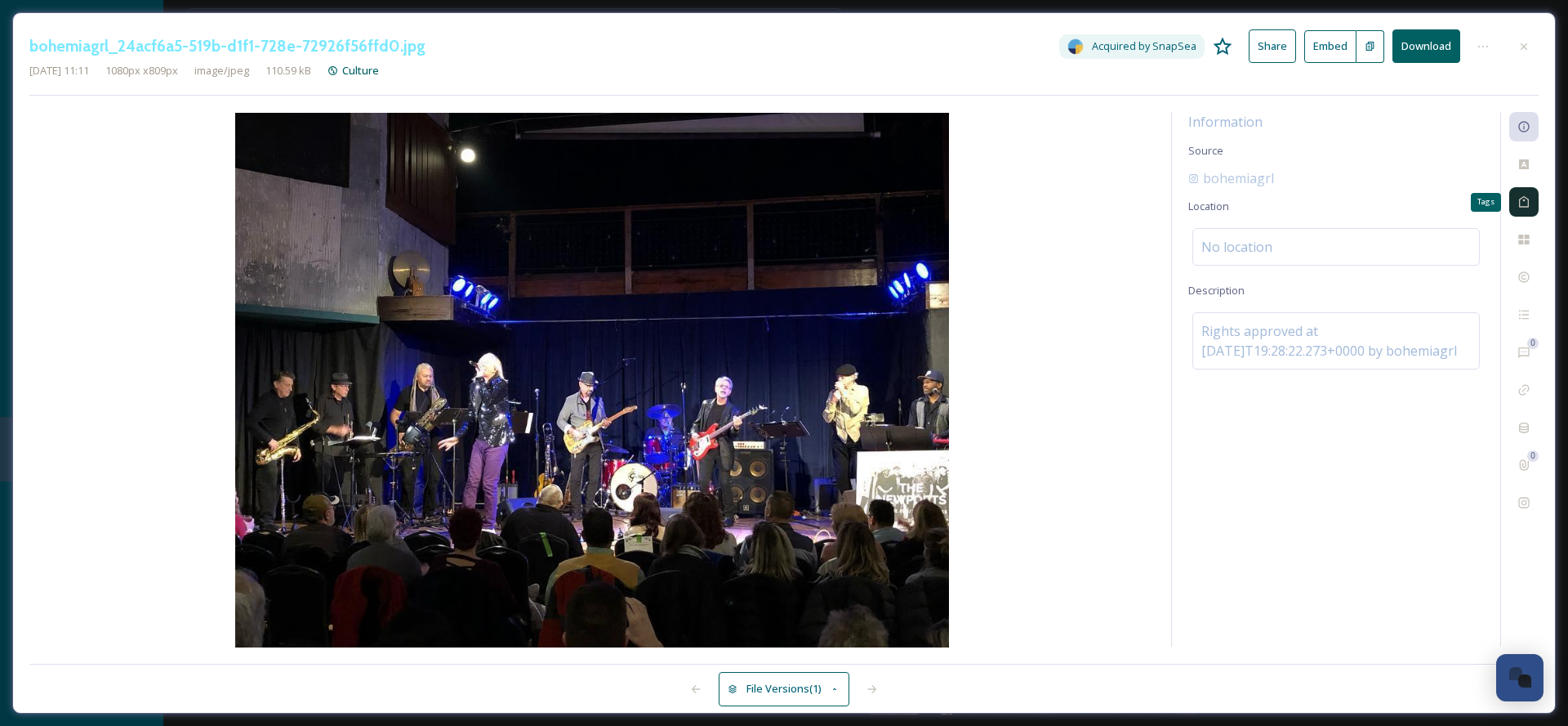
click at [1532, 208] on div "Tags" at bounding box center [1524, 201] width 30 height 30
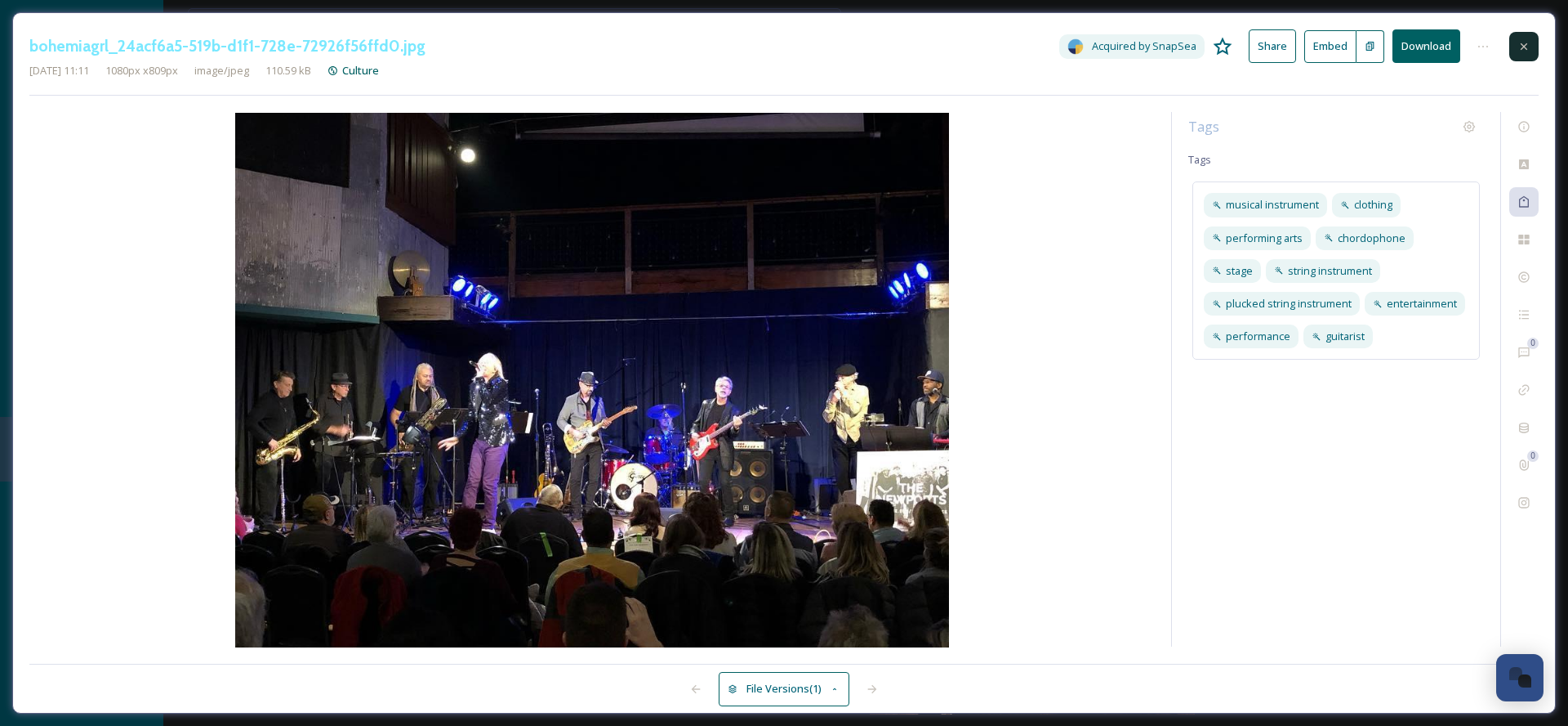
click at [1523, 57] on div at bounding box center [1524, 47] width 30 height 30
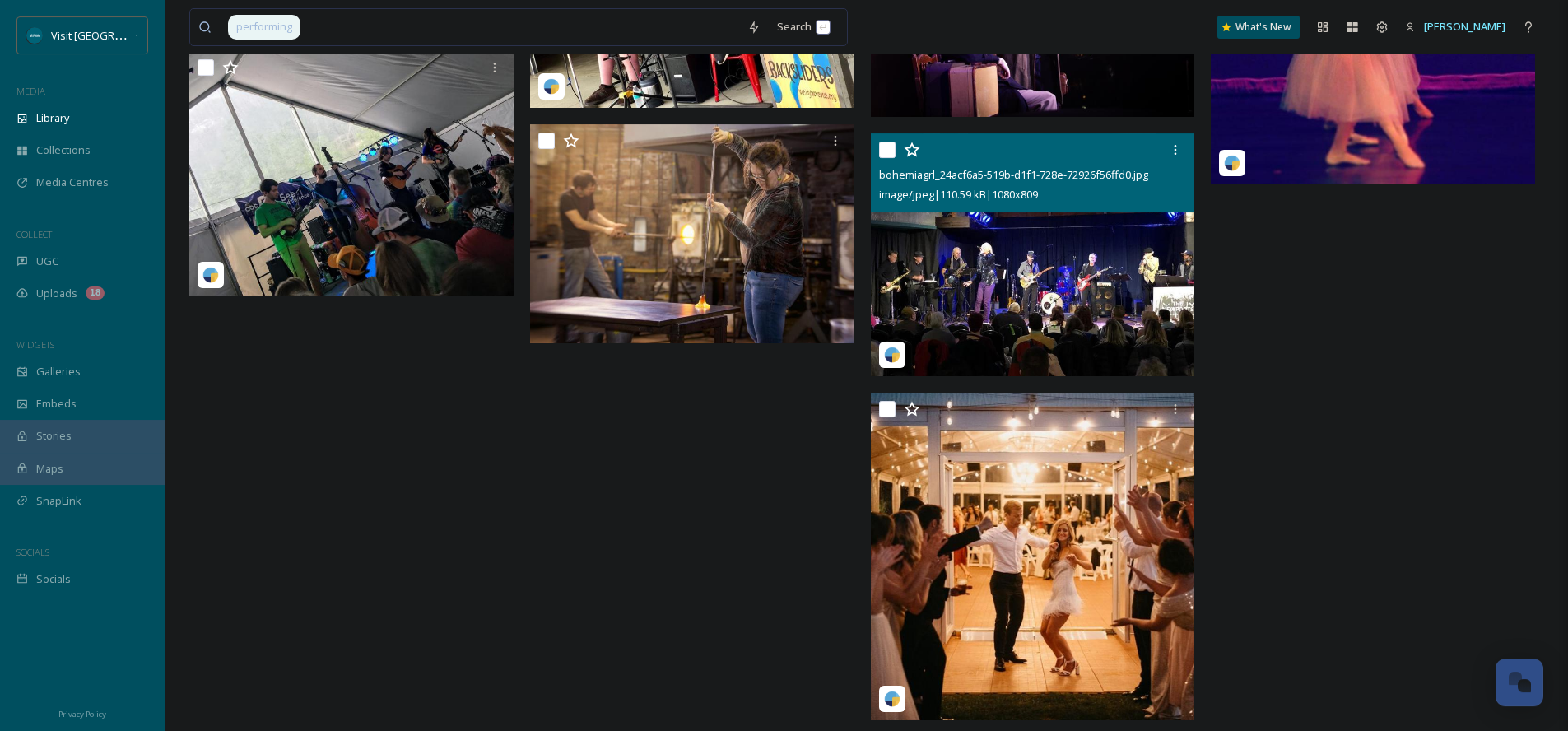
scroll to position [1530, 0]
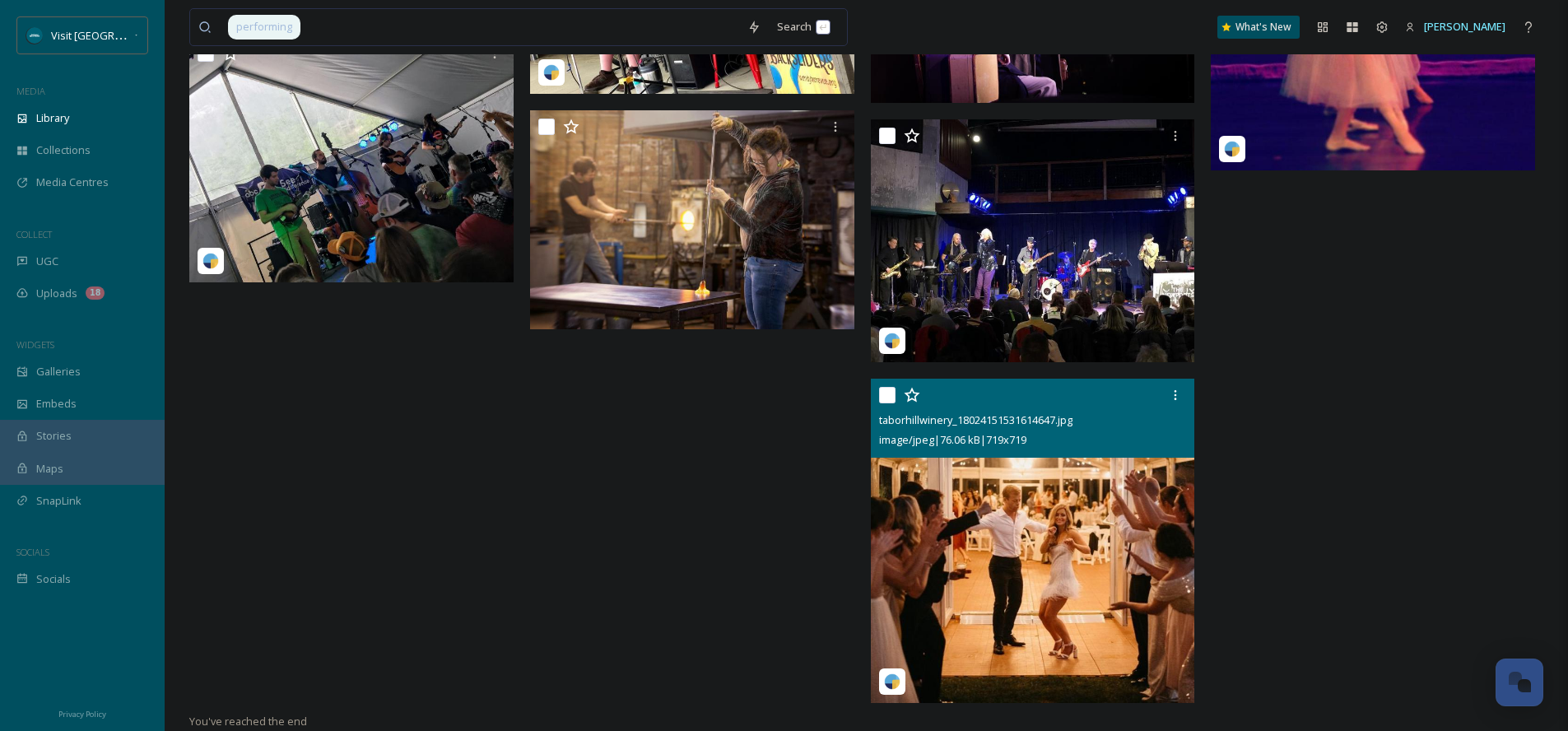
click at [1110, 507] on img at bounding box center [1033, 540] width 325 height 325
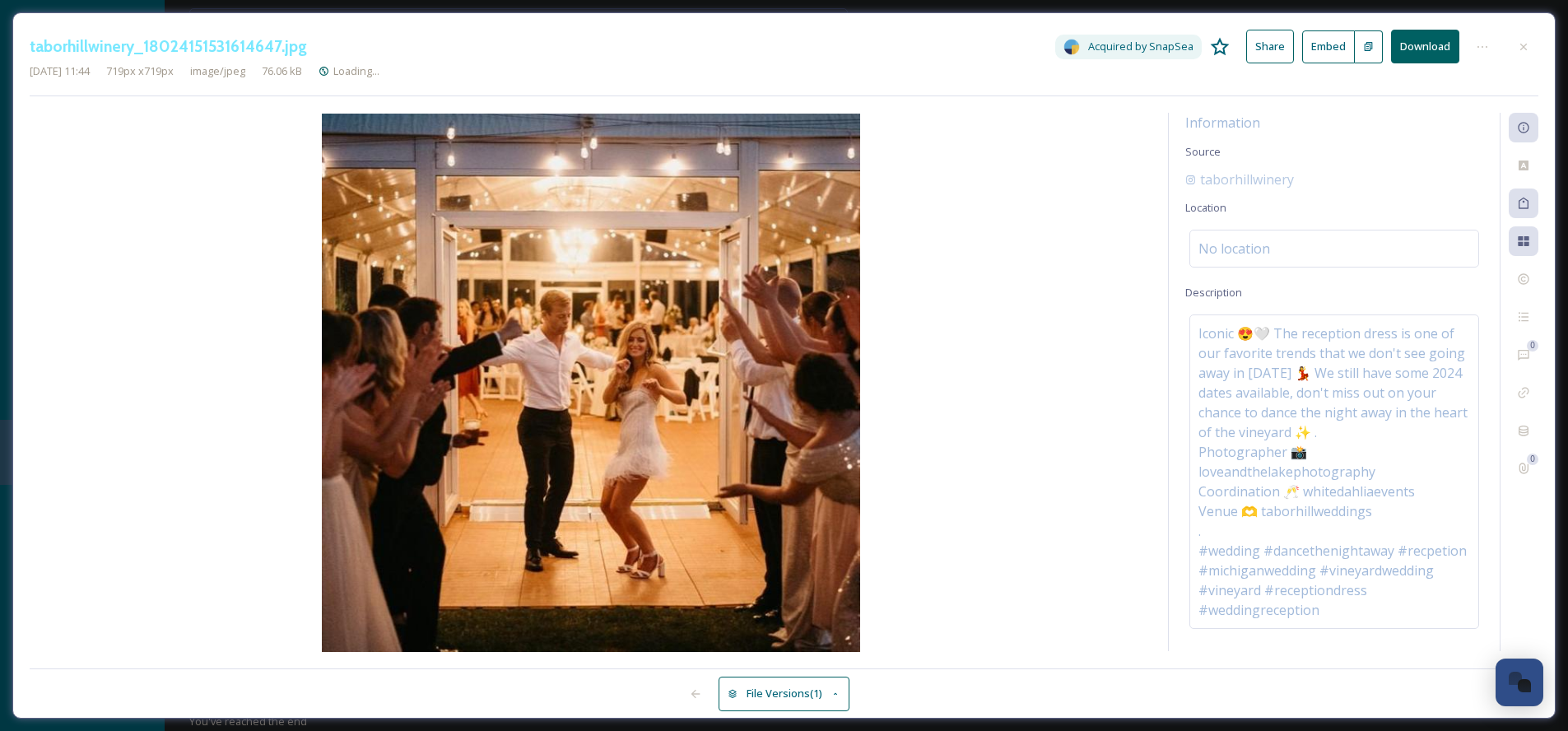
scroll to position [1187, 0]
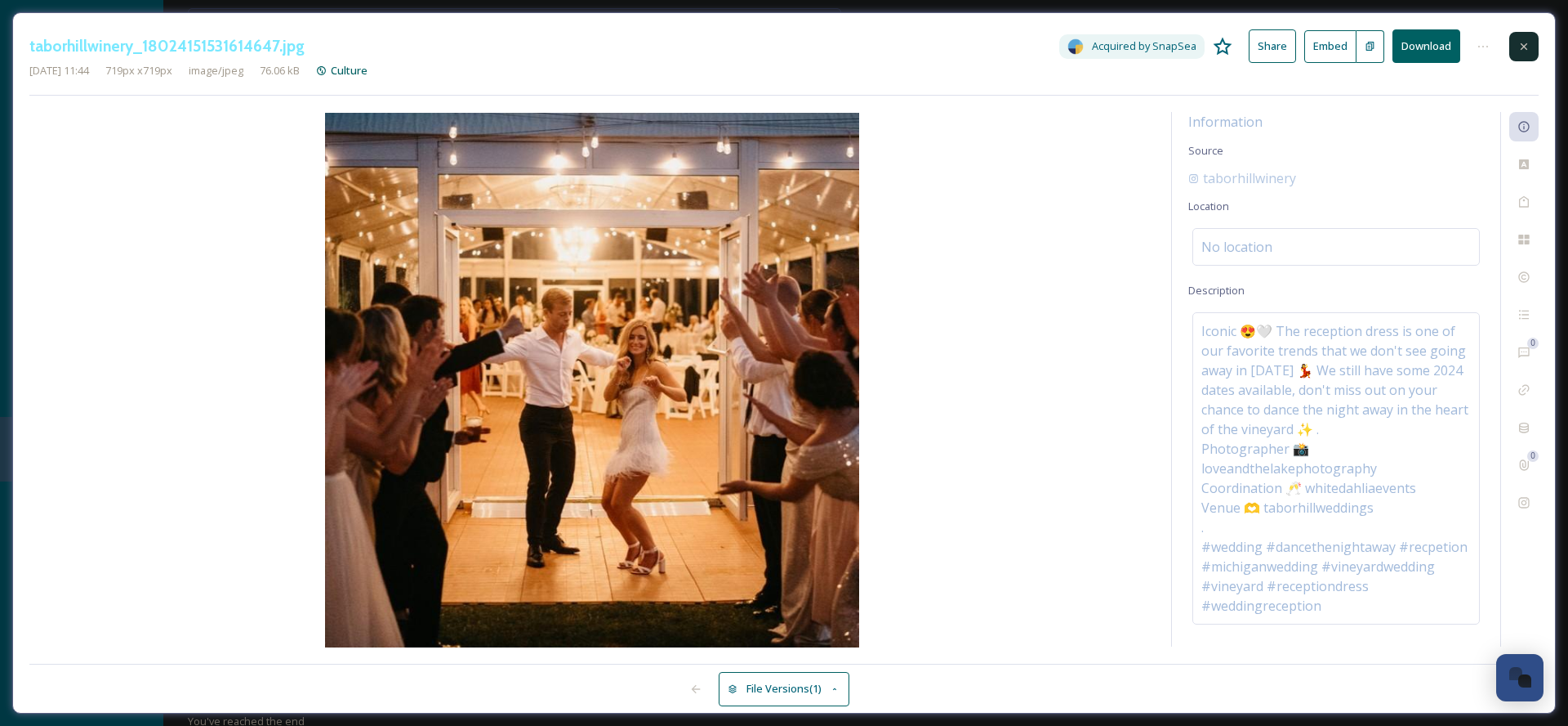
click at [1527, 49] on icon at bounding box center [1524, 46] width 13 height 13
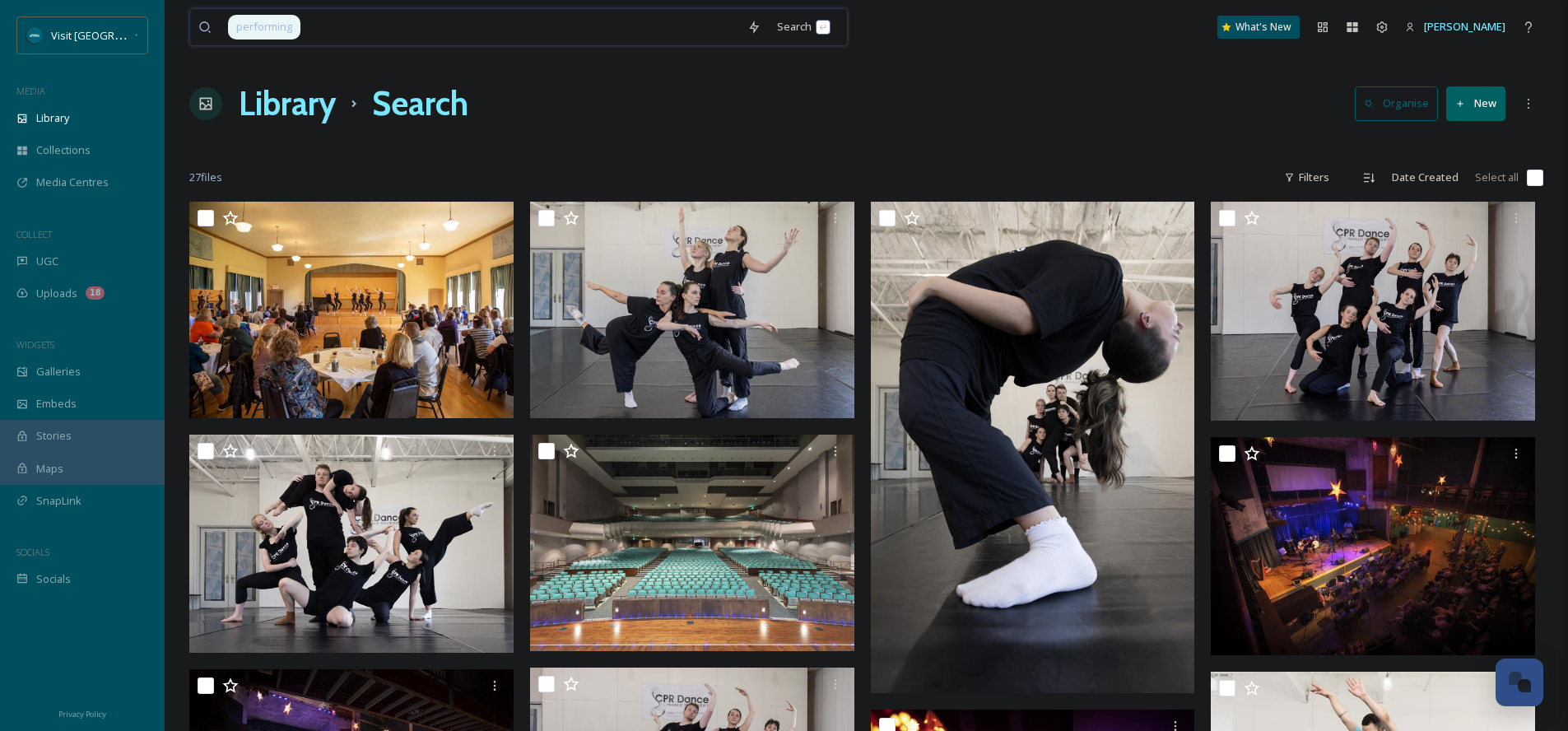
click at [550, 26] on input at bounding box center [520, 27] width 437 height 36
drag, startPoint x: 550, startPoint y: 26, endPoint x: 366, endPoint y: 29, distance: 184.0
click at [366, 29] on input at bounding box center [520, 27] width 437 height 36
type input "p"
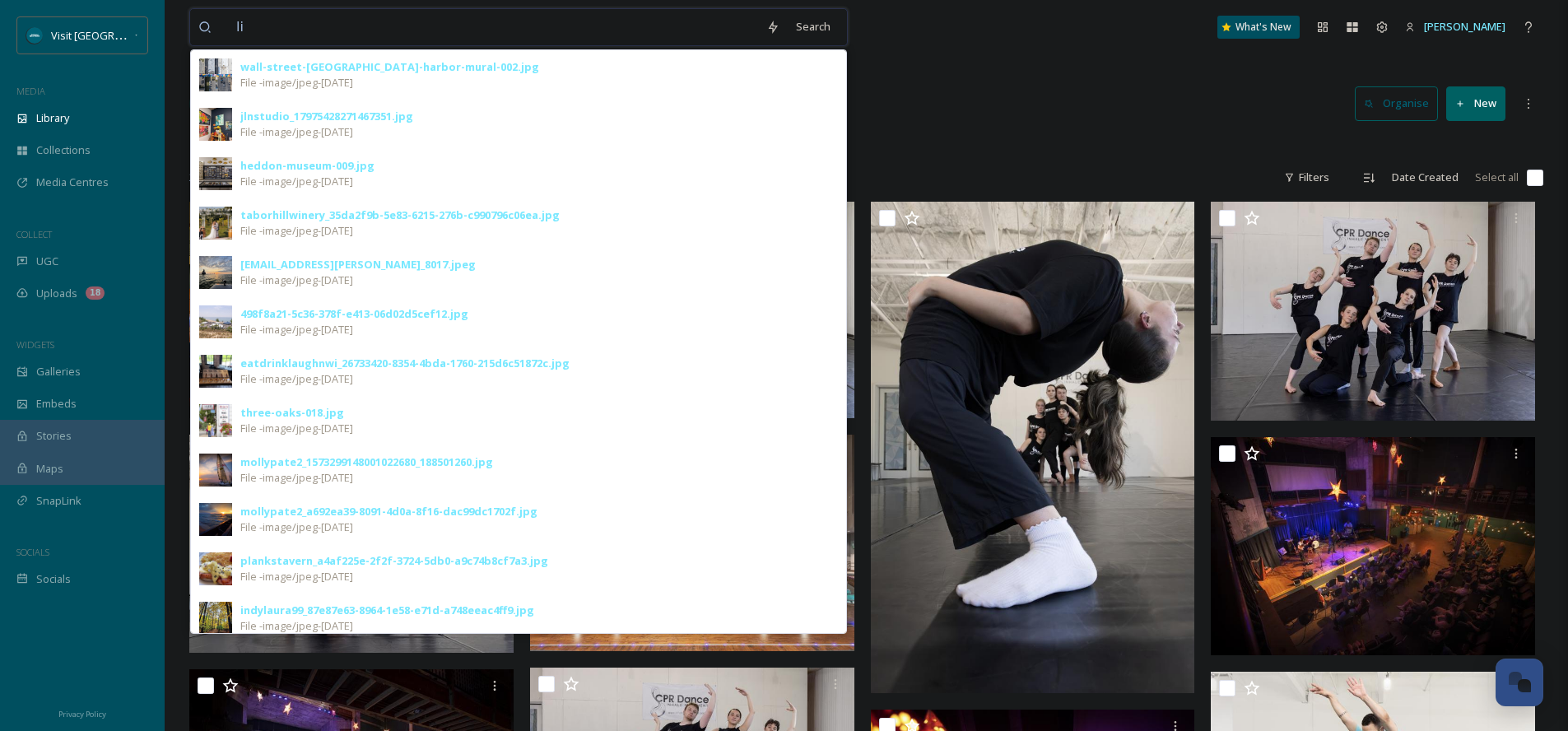
type input "l"
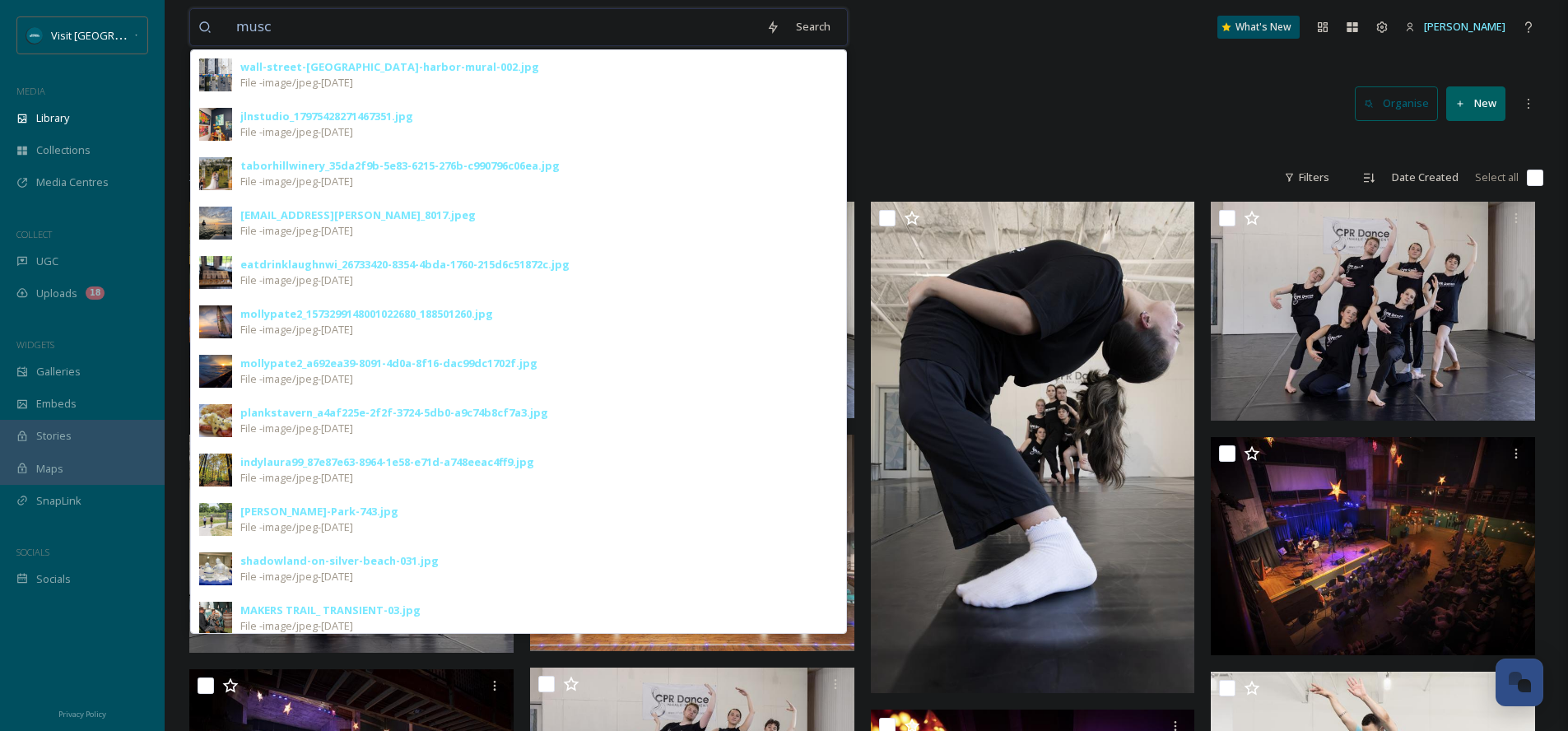
type input "musci"
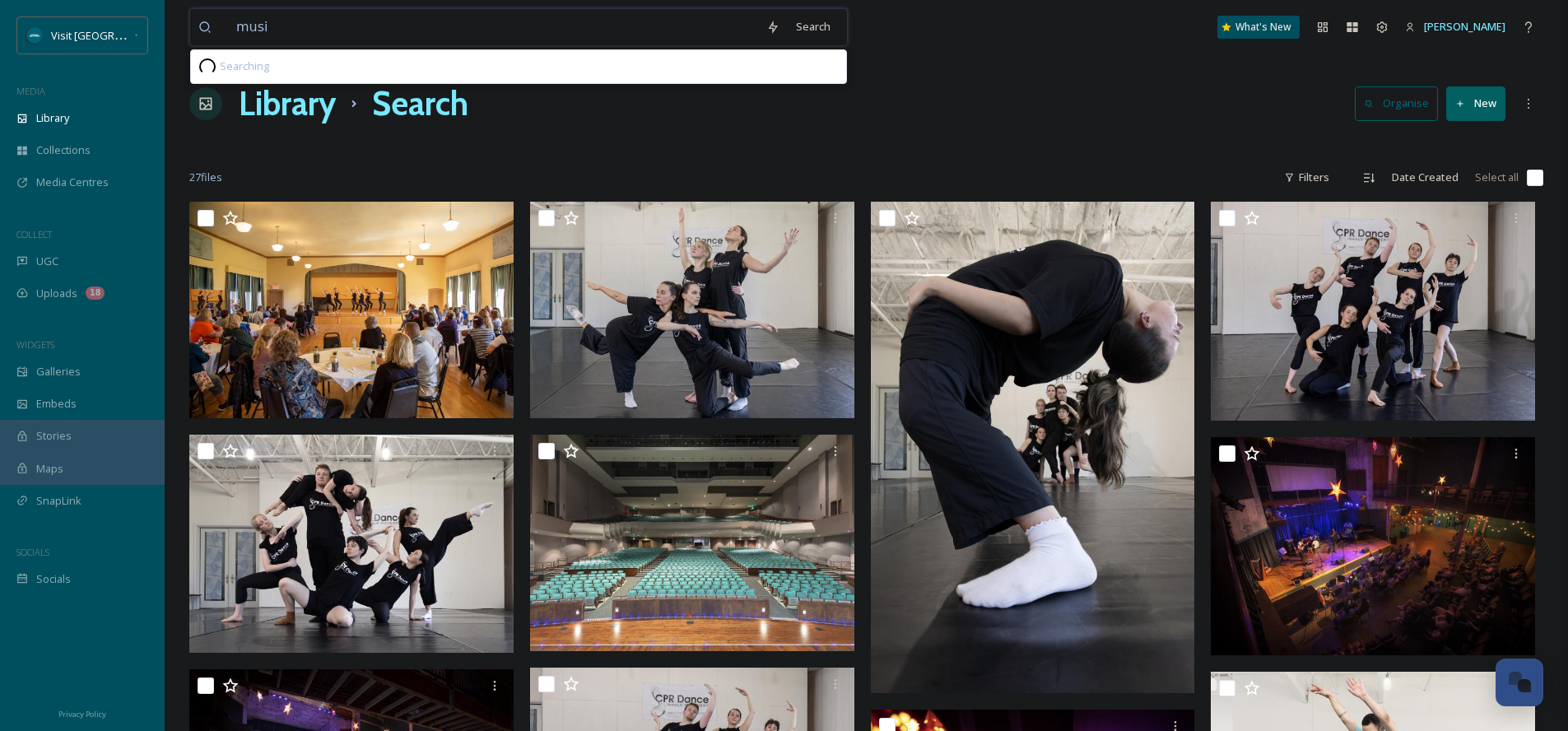
type input "music"
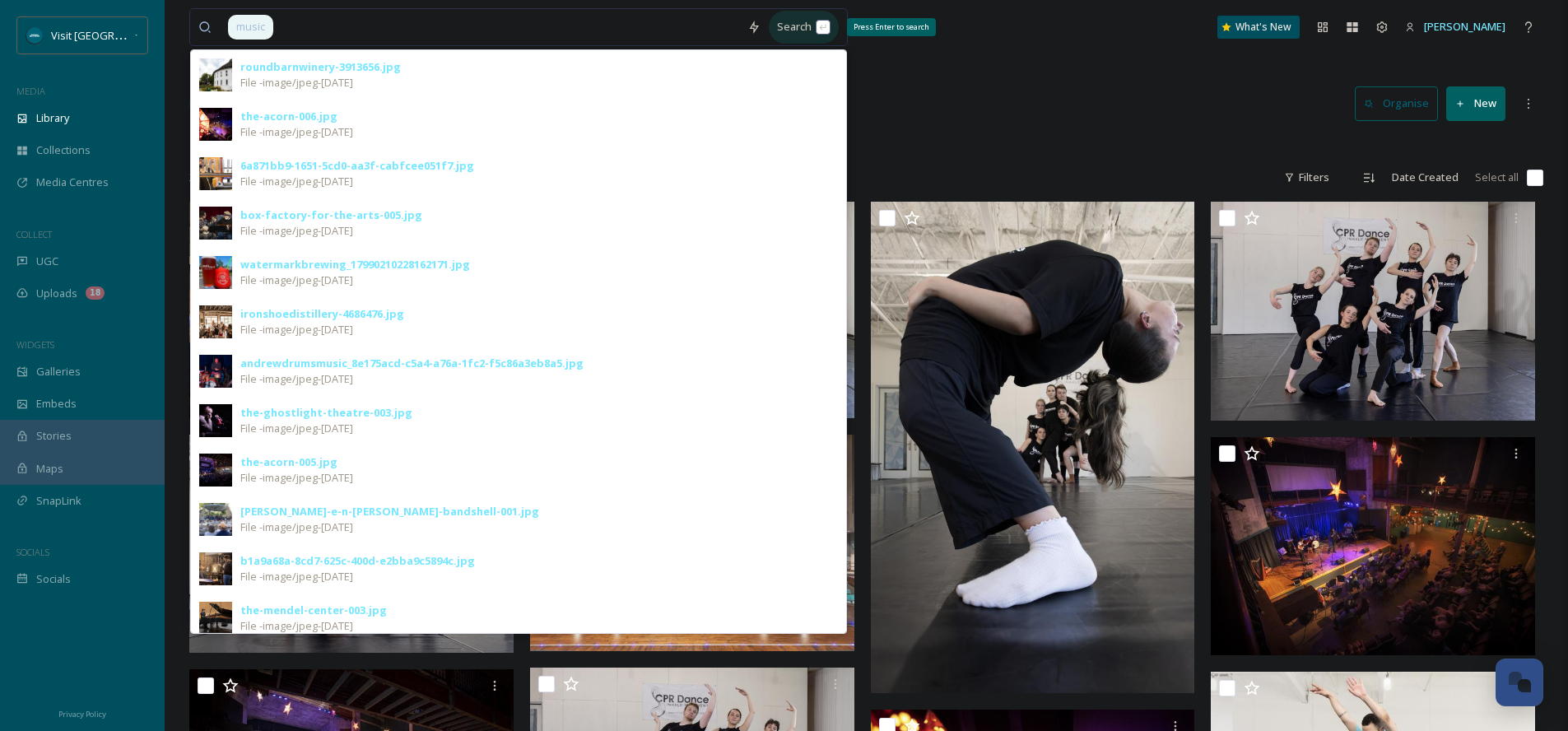
click at [810, 34] on div "Search Press Enter to search" at bounding box center [804, 27] width 70 height 32
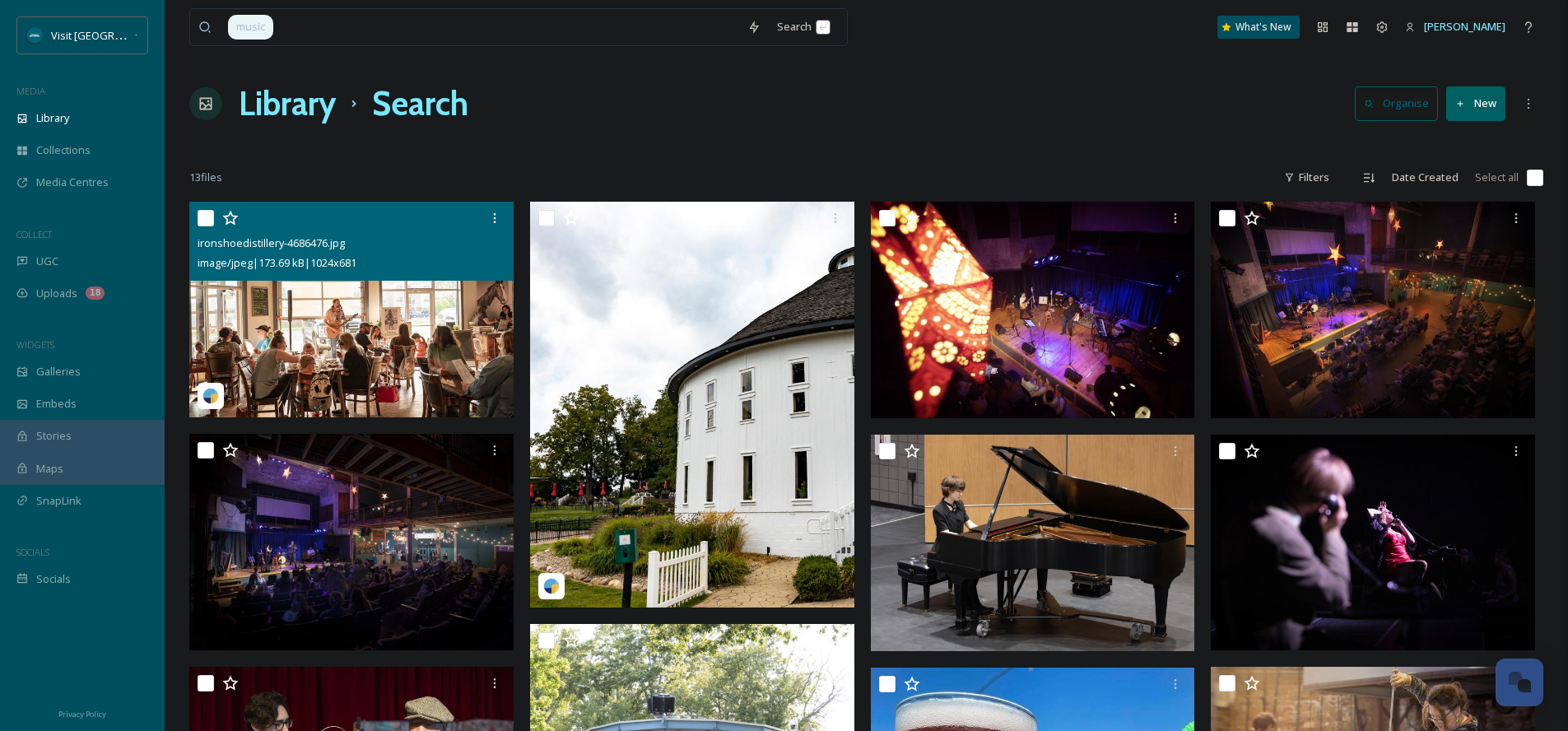
click at [398, 370] on img at bounding box center [351, 309] width 325 height 216
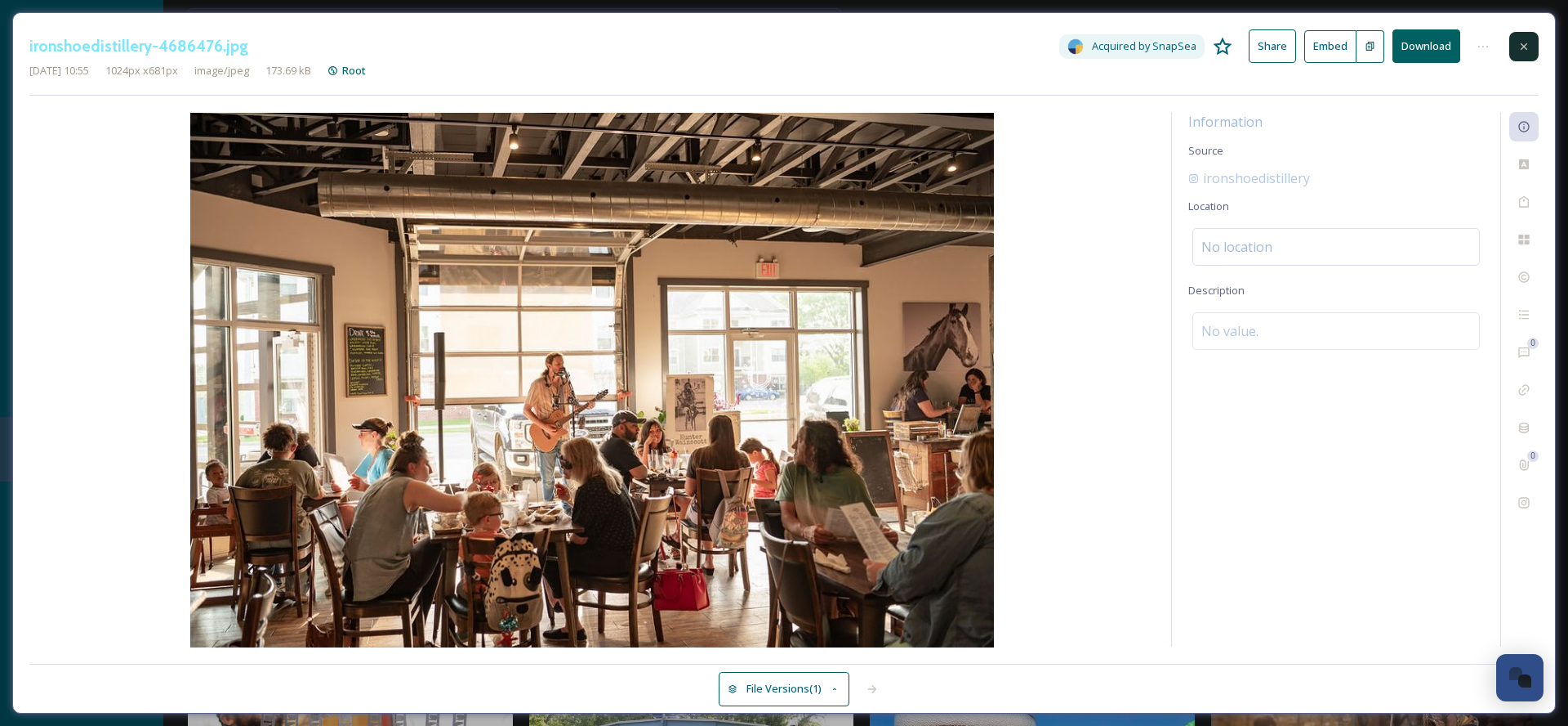
click at [1519, 43] on icon at bounding box center [1524, 46] width 13 height 13
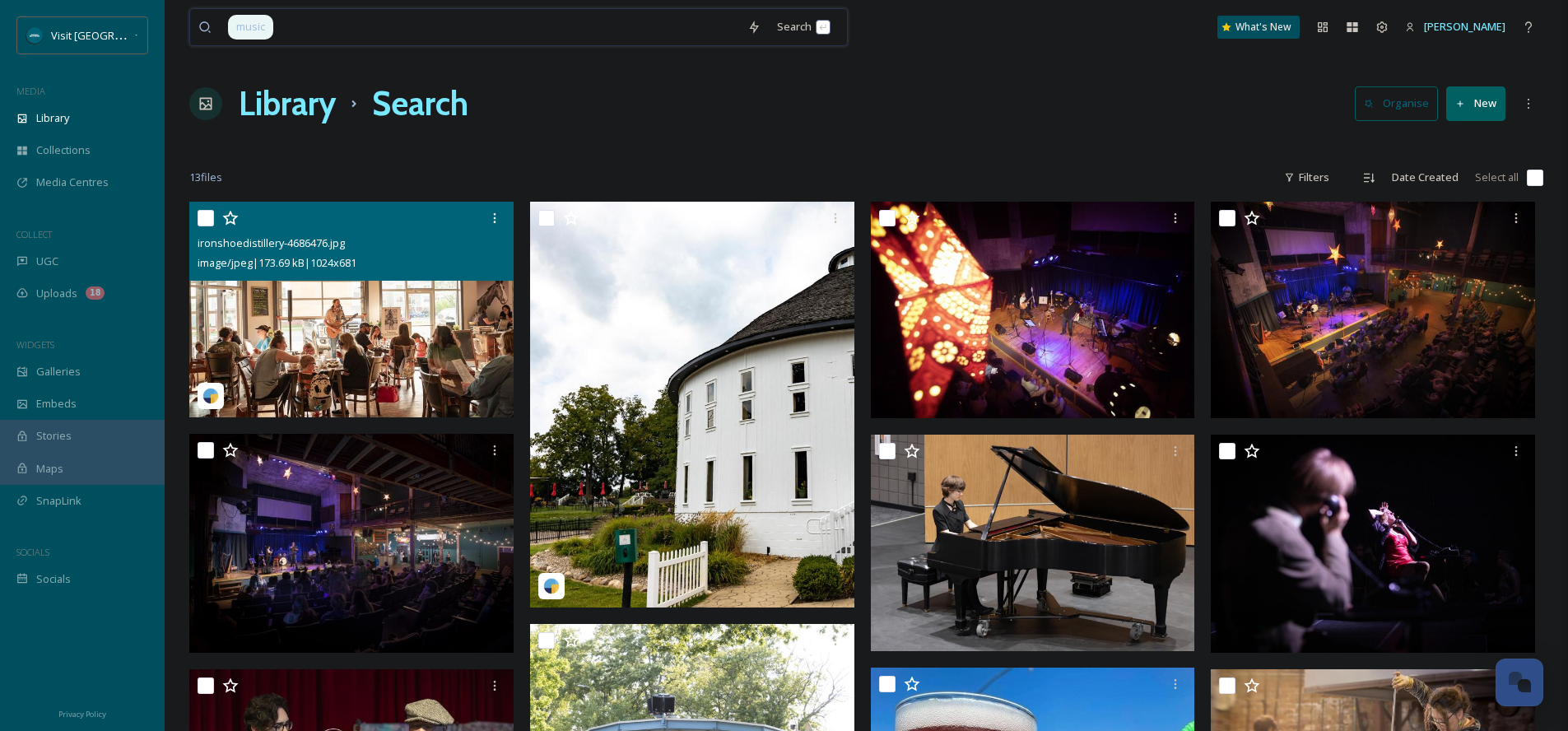
click at [302, 34] on input at bounding box center [507, 27] width 464 height 36
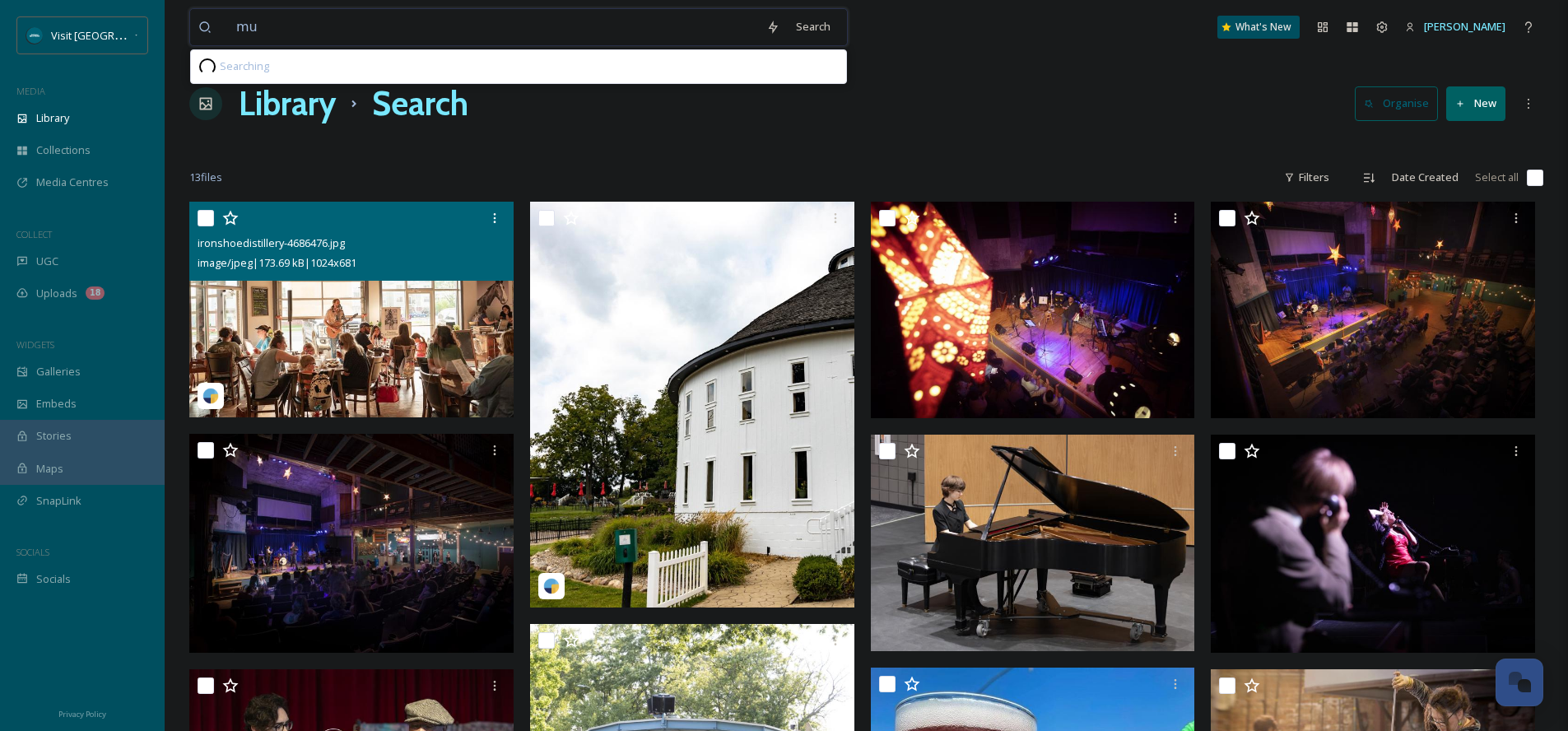
type input "m"
type input "p"
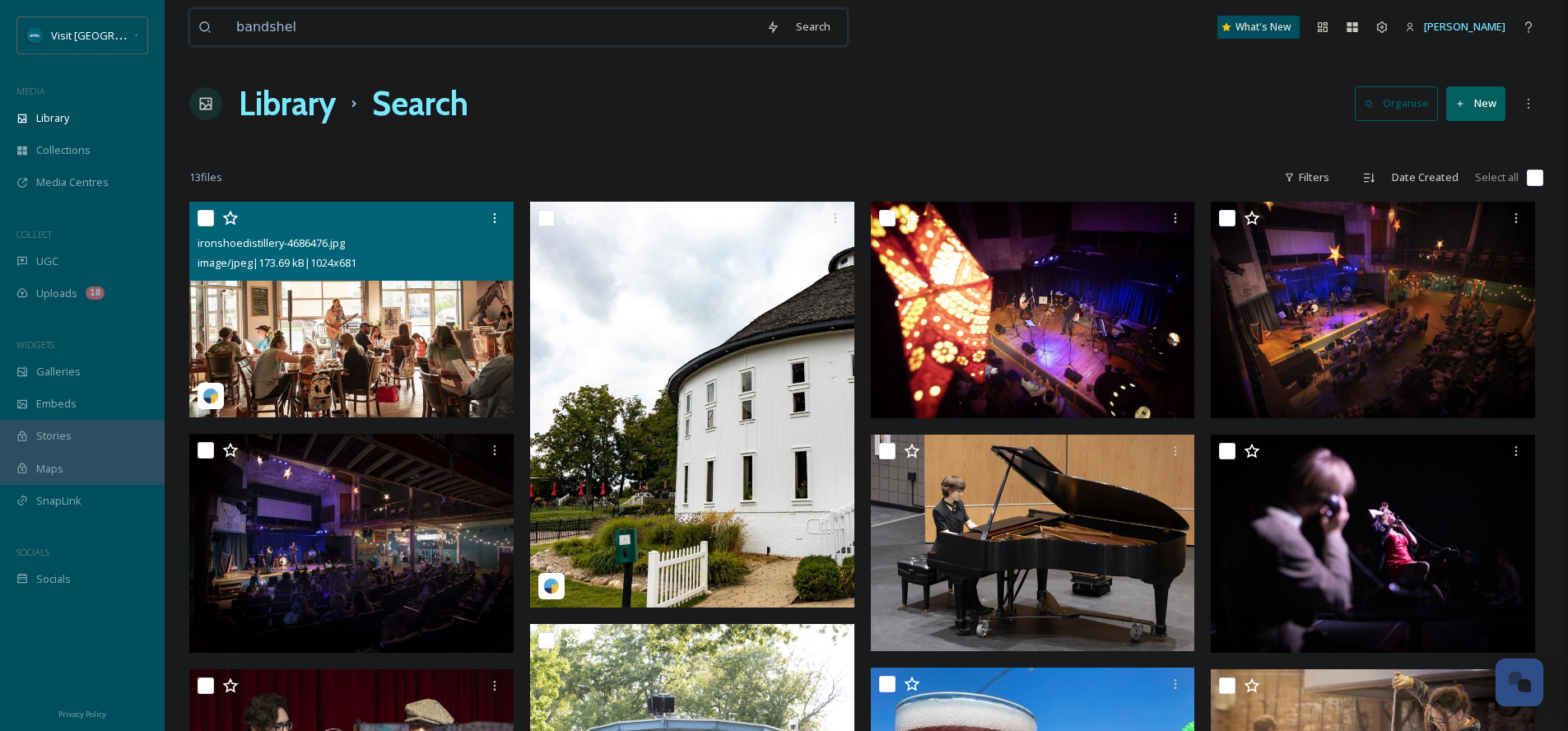
type input "bandshell"
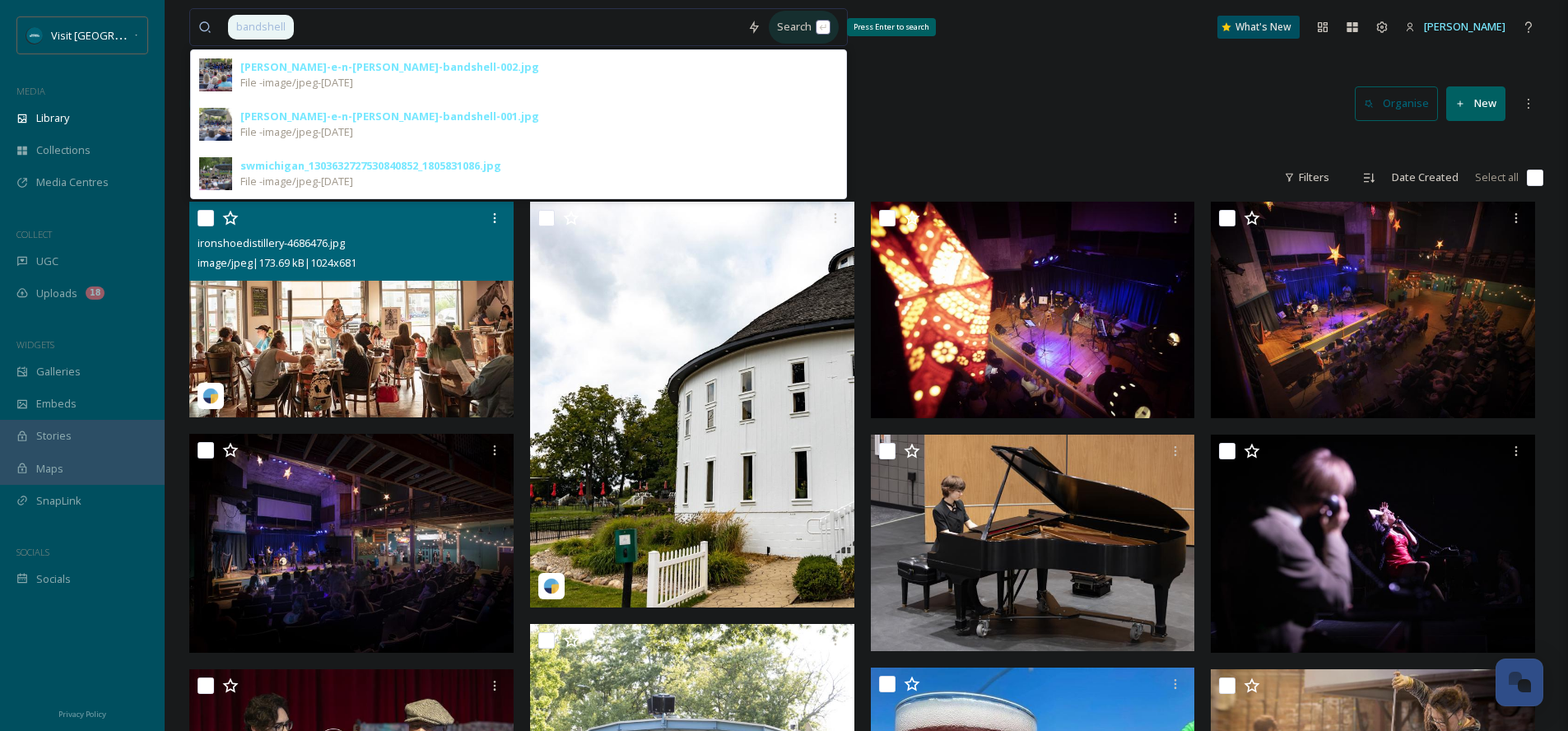
click at [831, 25] on div "Search Press Enter to search" at bounding box center [804, 27] width 70 height 32
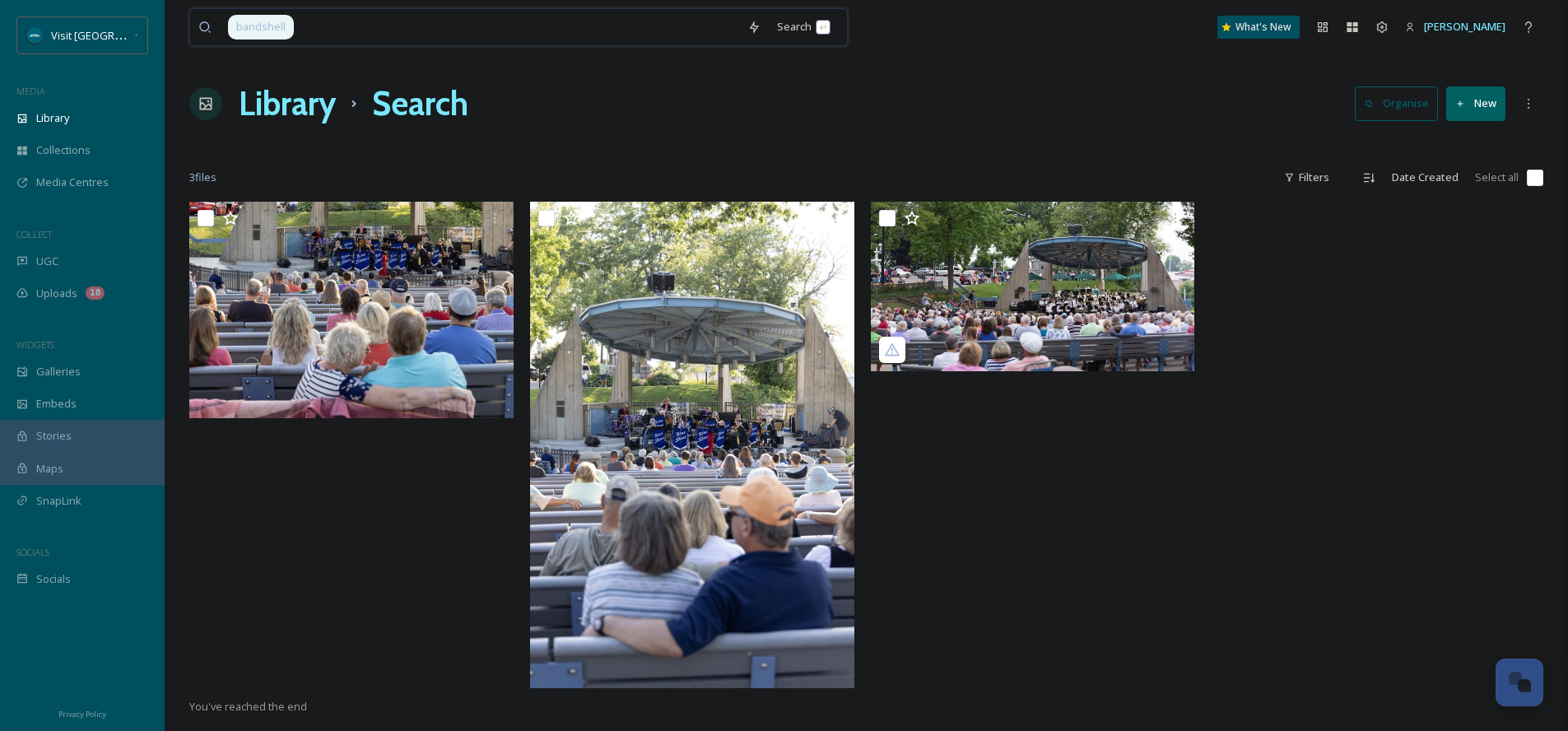
click at [336, 12] on input at bounding box center [517, 27] width 444 height 36
type input "b"
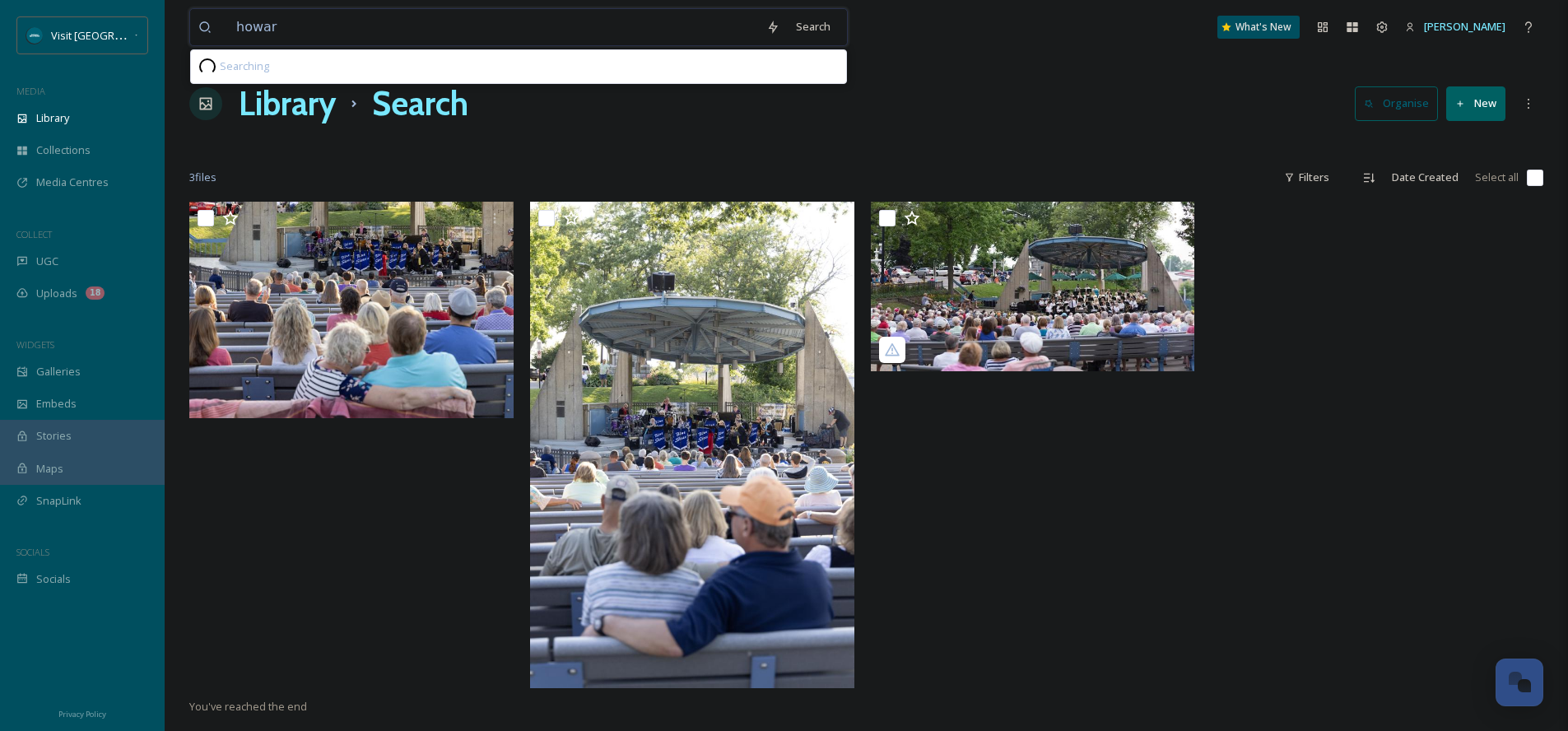
type input "[PERSON_NAME]"
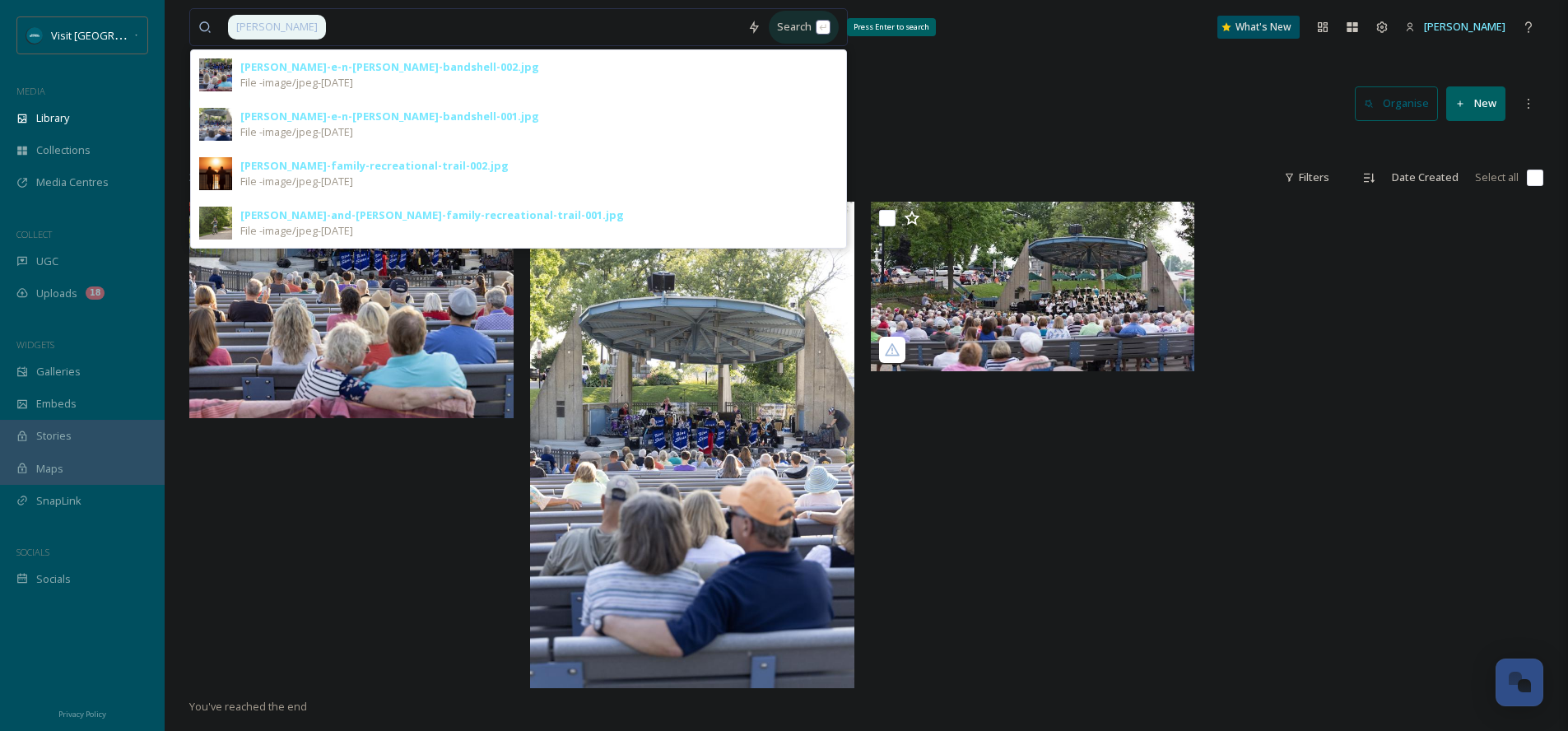
click at [792, 36] on div "Search Press Enter to search" at bounding box center [804, 27] width 70 height 32
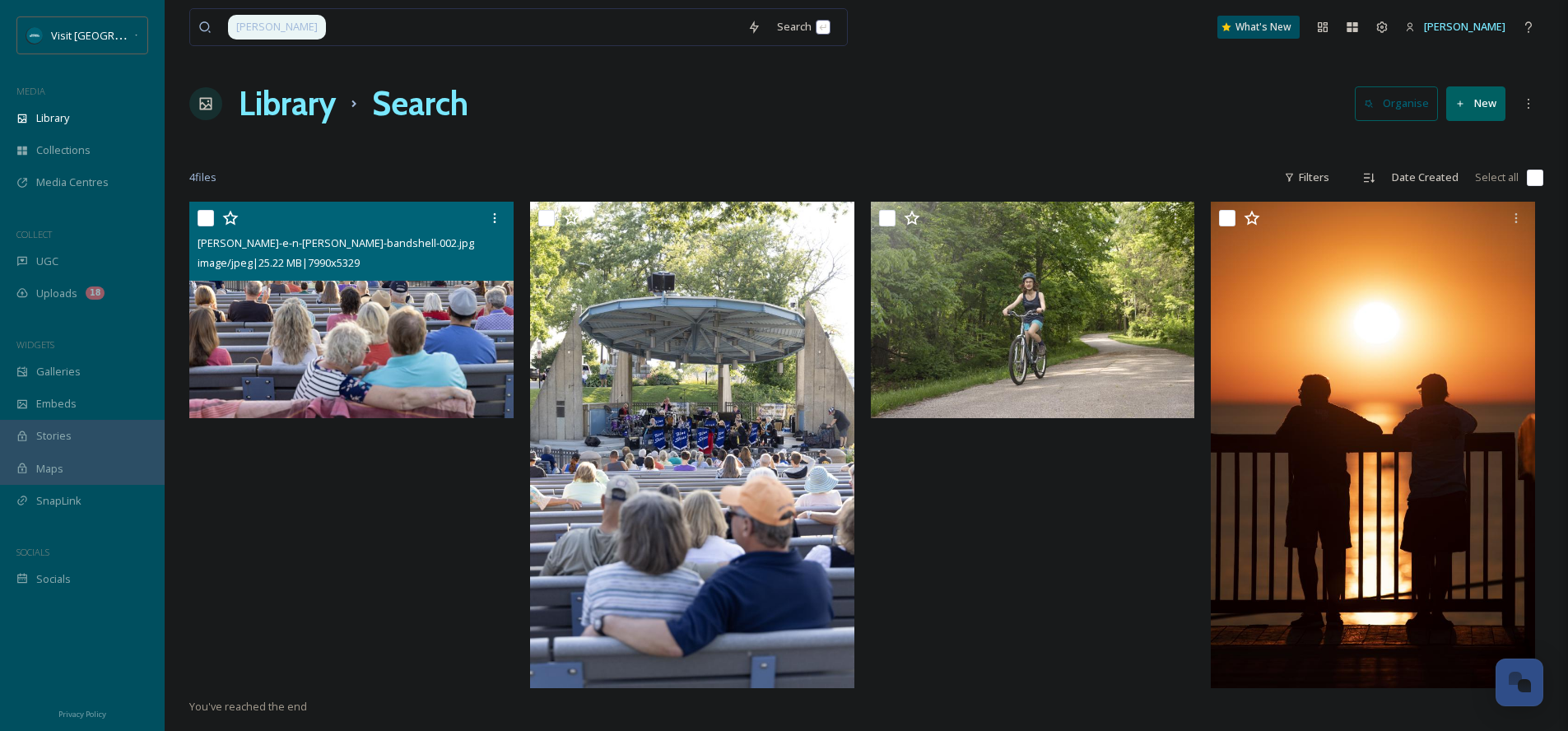
click at [337, 365] on img at bounding box center [351, 310] width 325 height 216
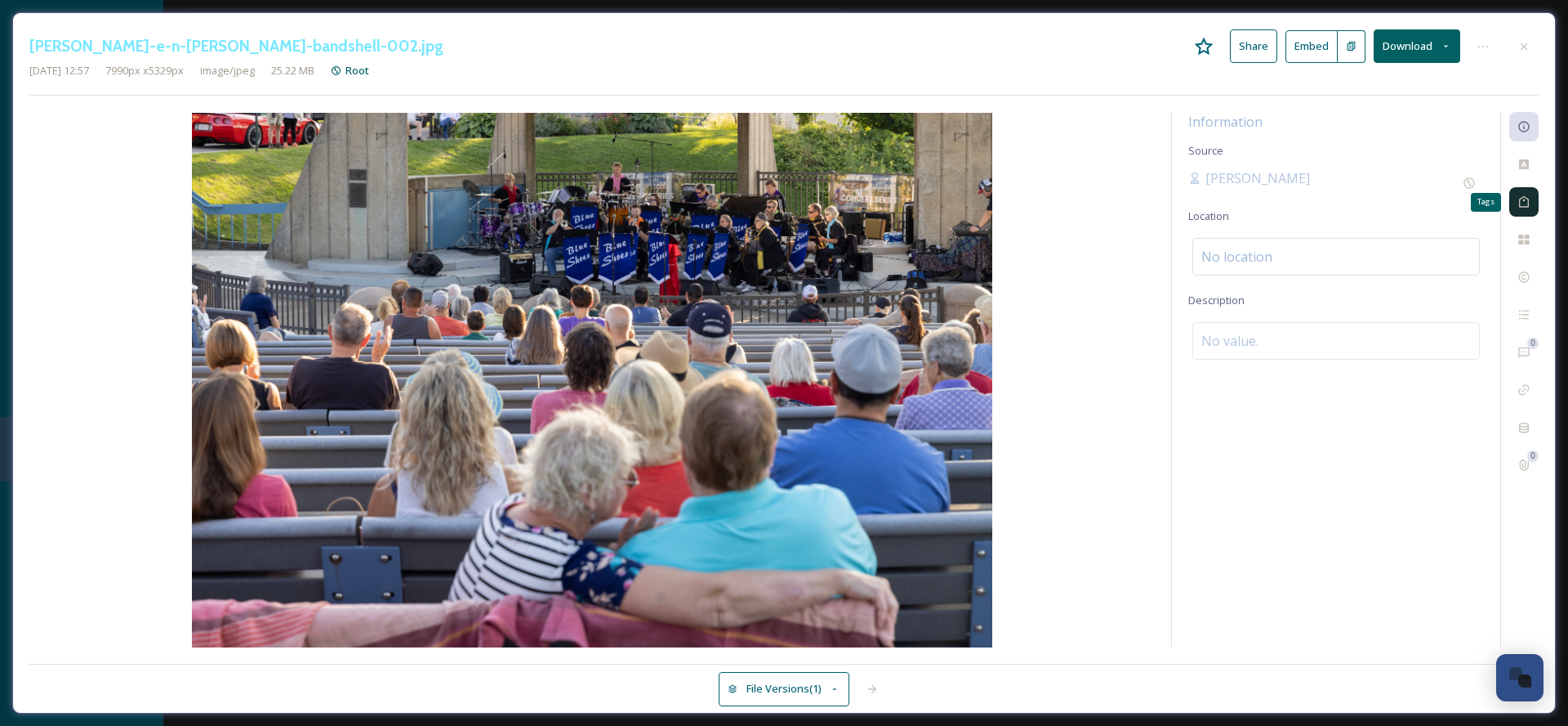
click at [1528, 205] on icon at bounding box center [1524, 201] width 13 height 13
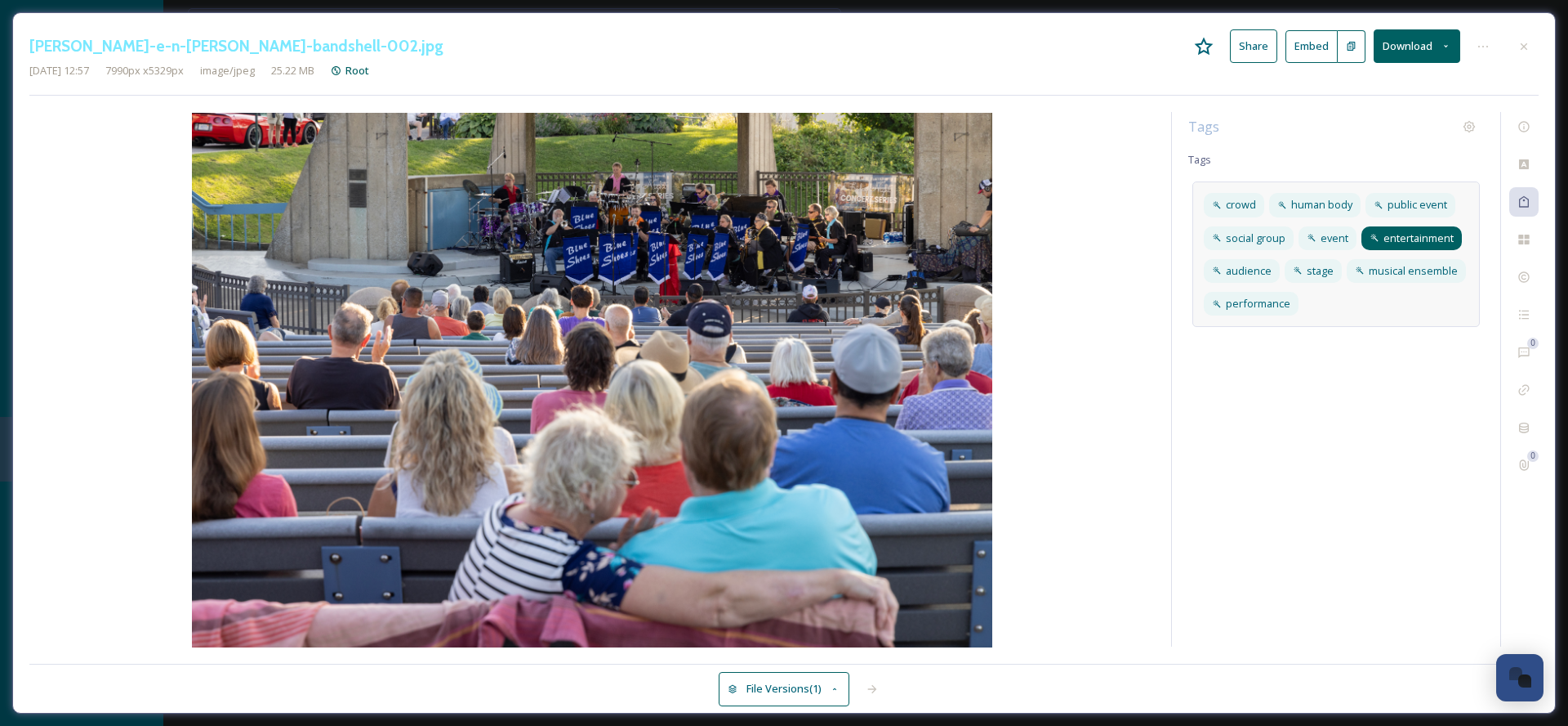
click at [1428, 239] on span "entertainment" at bounding box center [1418, 238] width 70 height 15
click at [1527, 36] on div at bounding box center [1524, 47] width 30 height 30
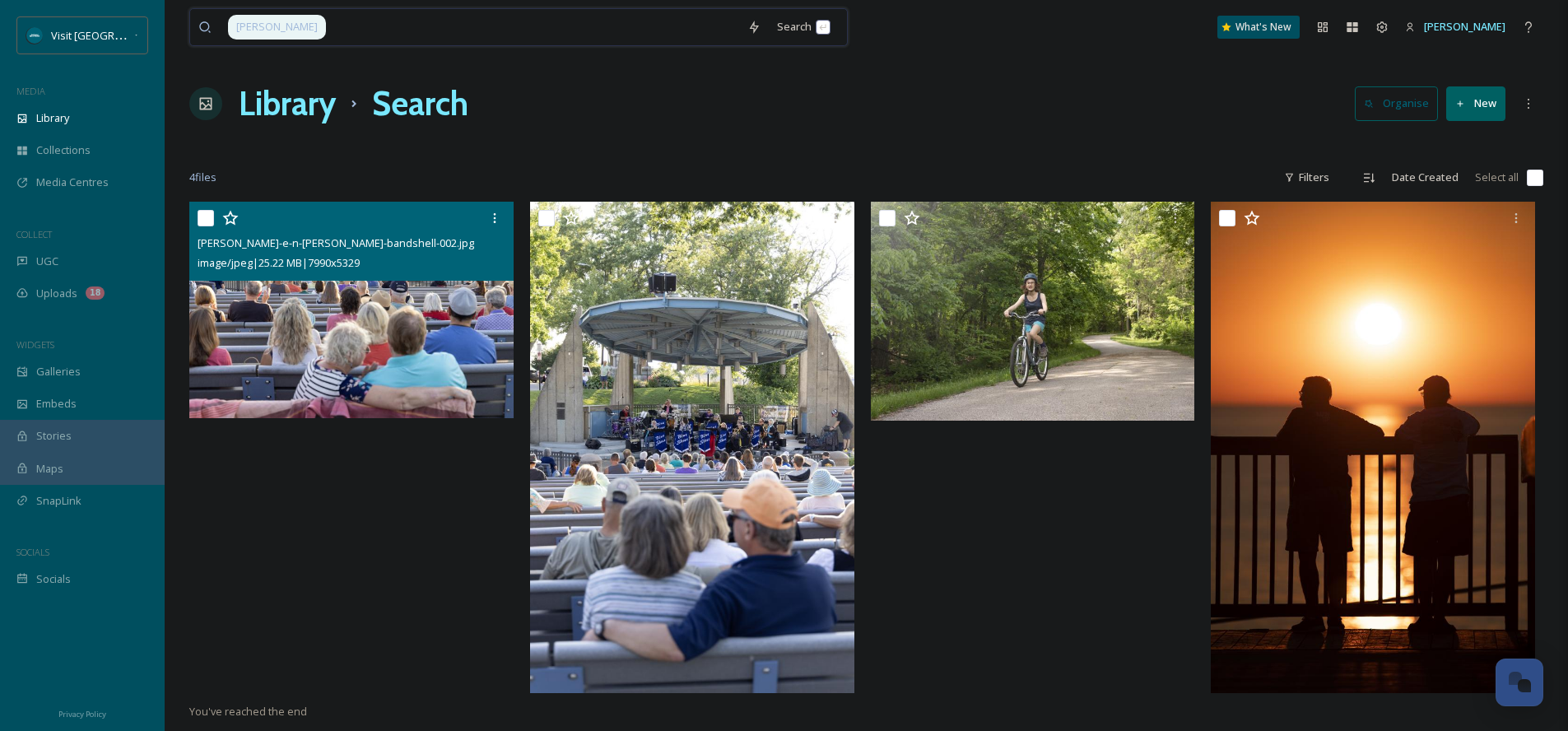
click at [438, 42] on input at bounding box center [533, 27] width 412 height 36
type input "h"
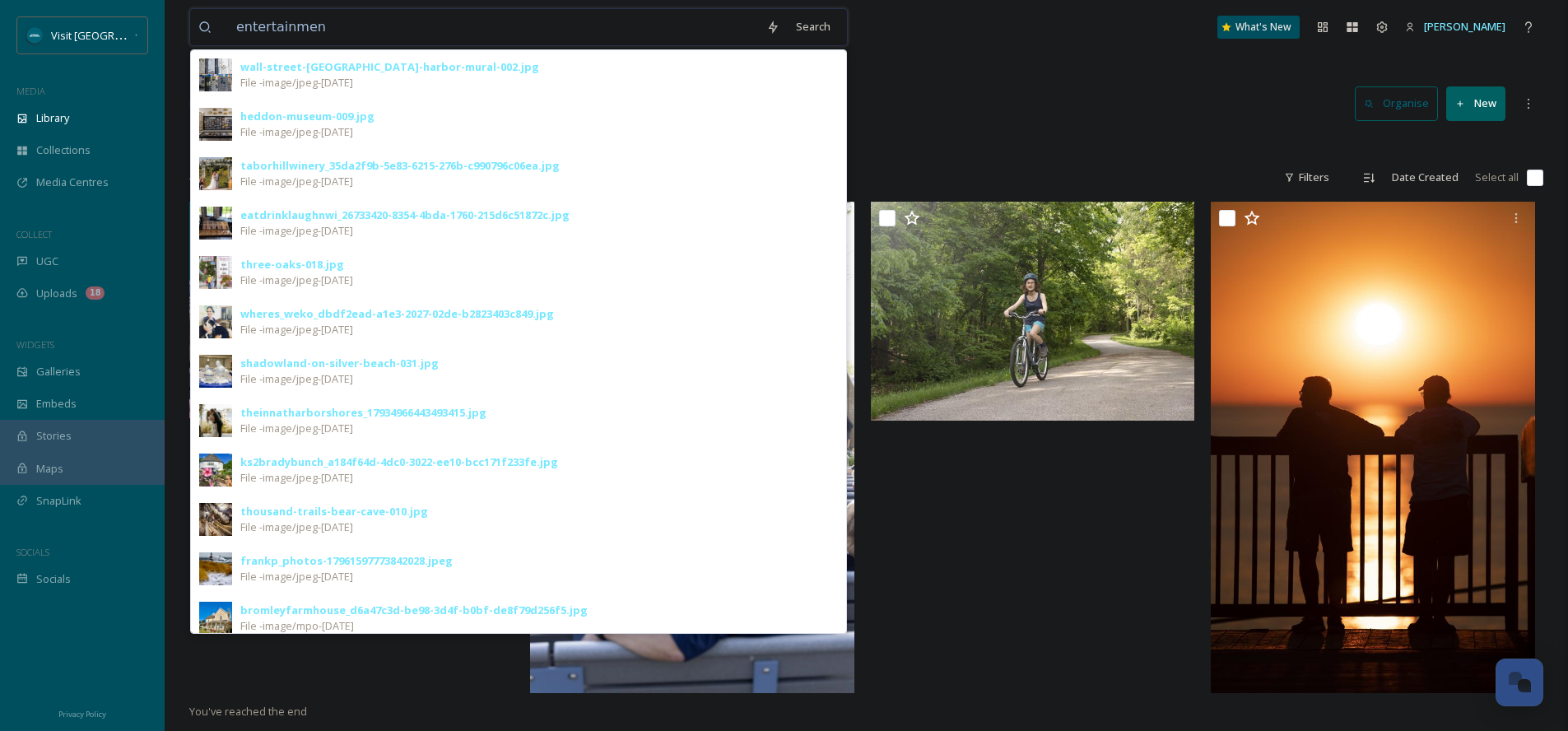
type input "entertainment"
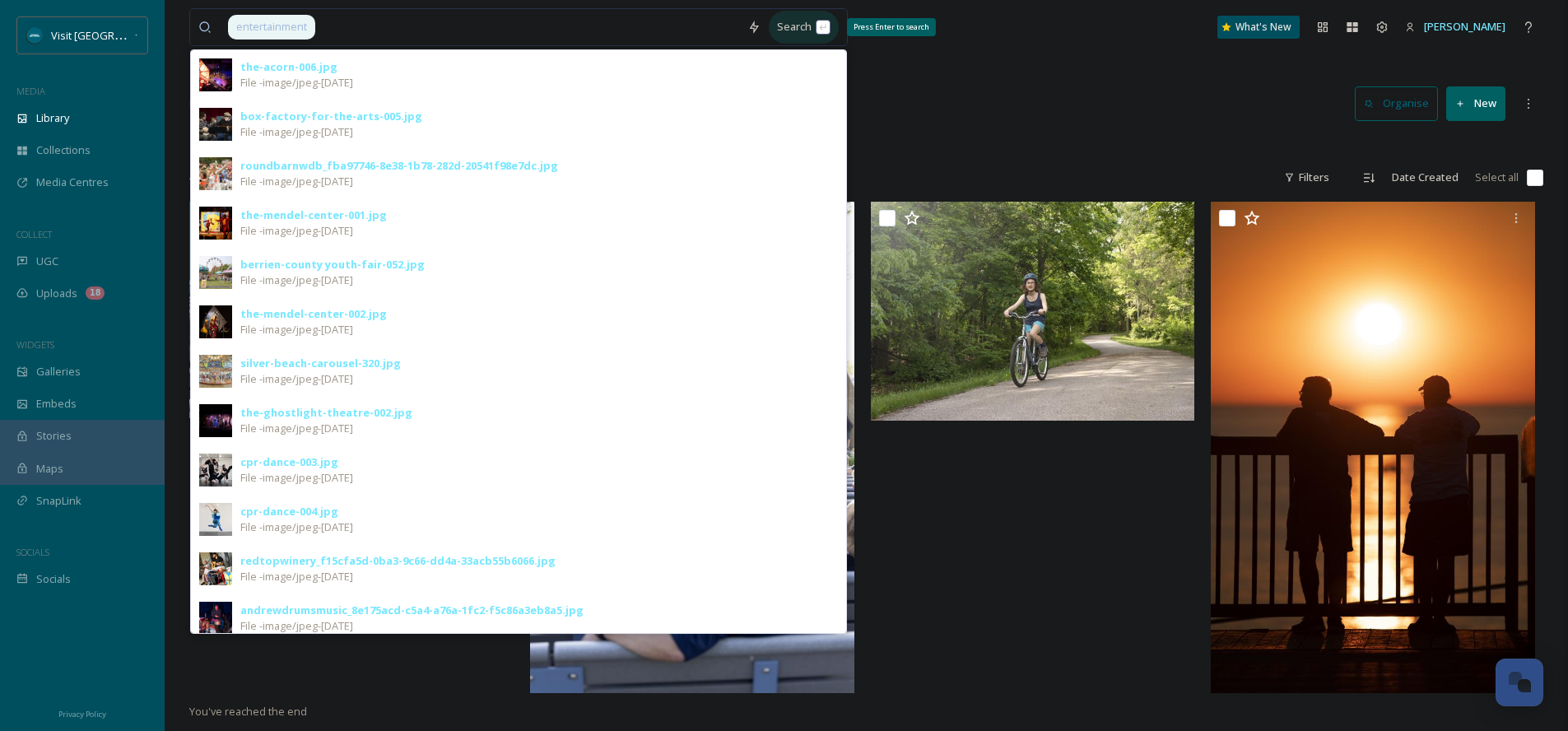
click at [805, 25] on div "Search Press Enter to search" at bounding box center [804, 27] width 70 height 32
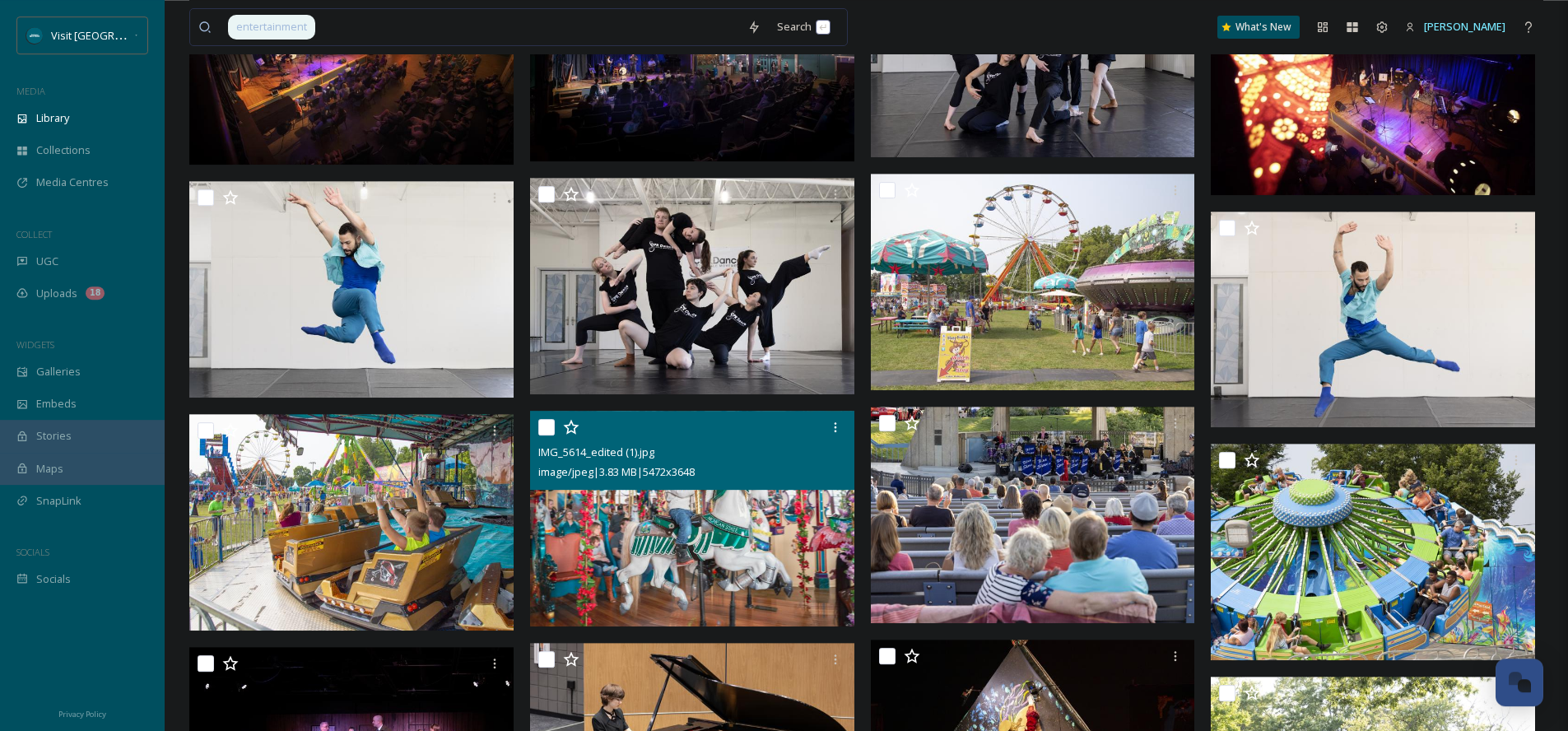
scroll to position [763, 0]
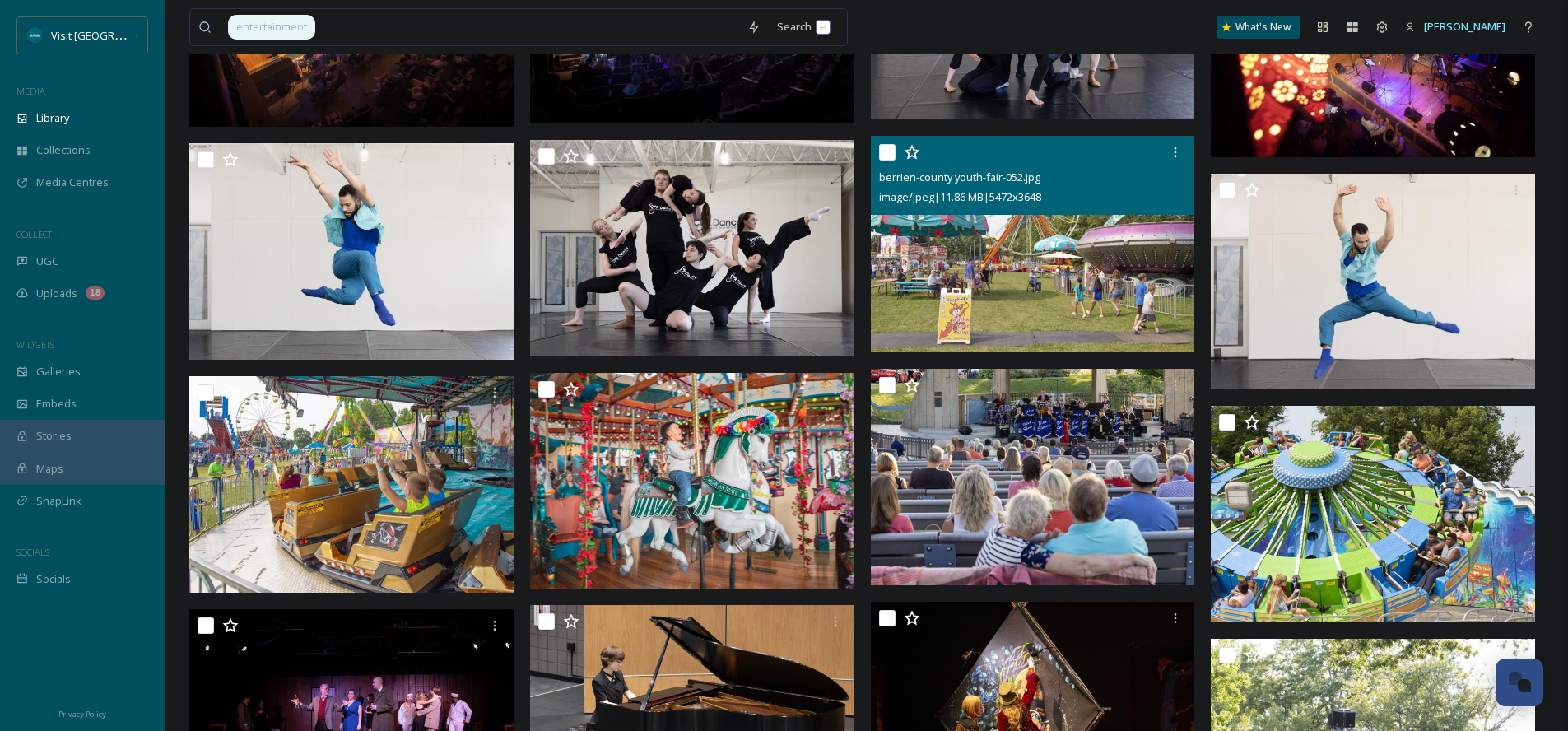
click at [968, 315] on img at bounding box center [1033, 244] width 325 height 216
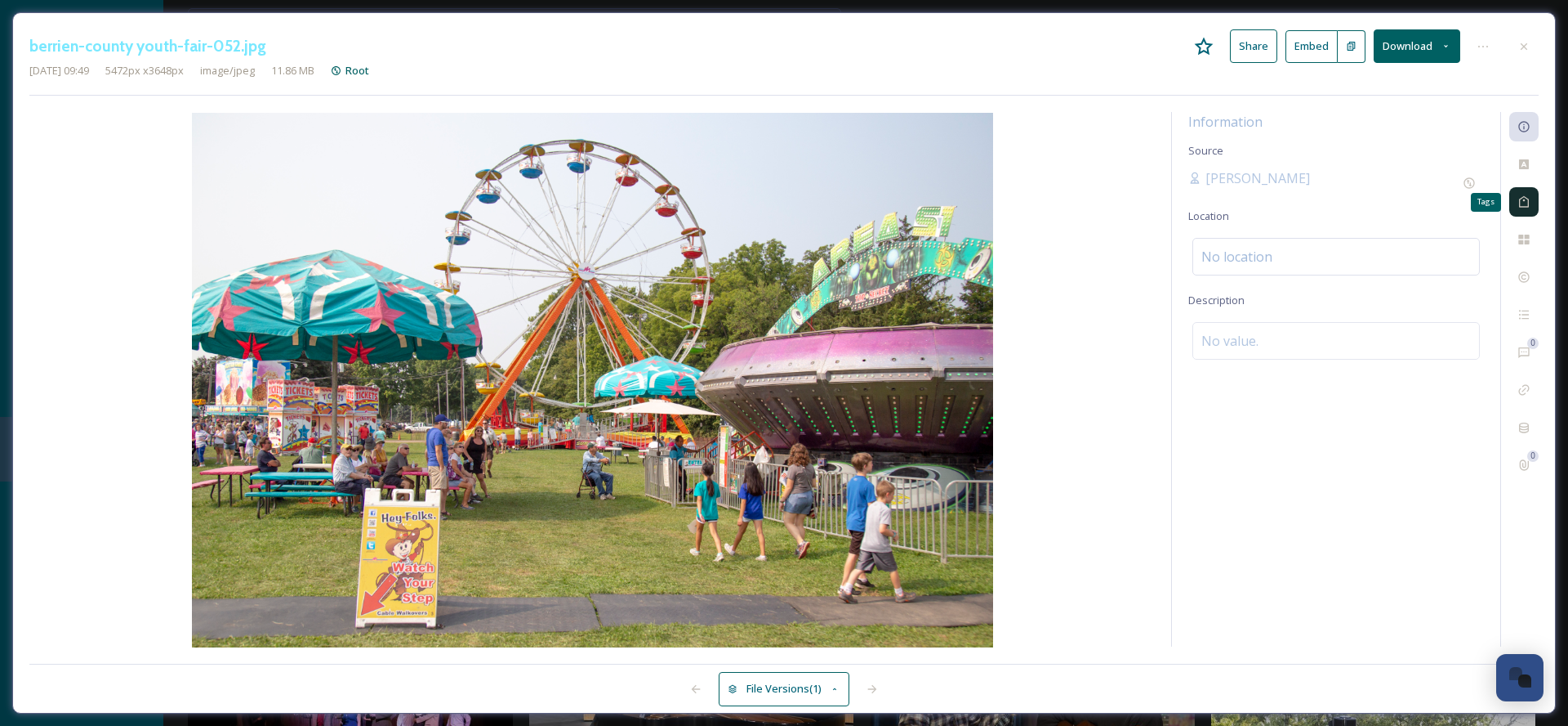
click at [1527, 205] on icon at bounding box center [1524, 201] width 13 height 13
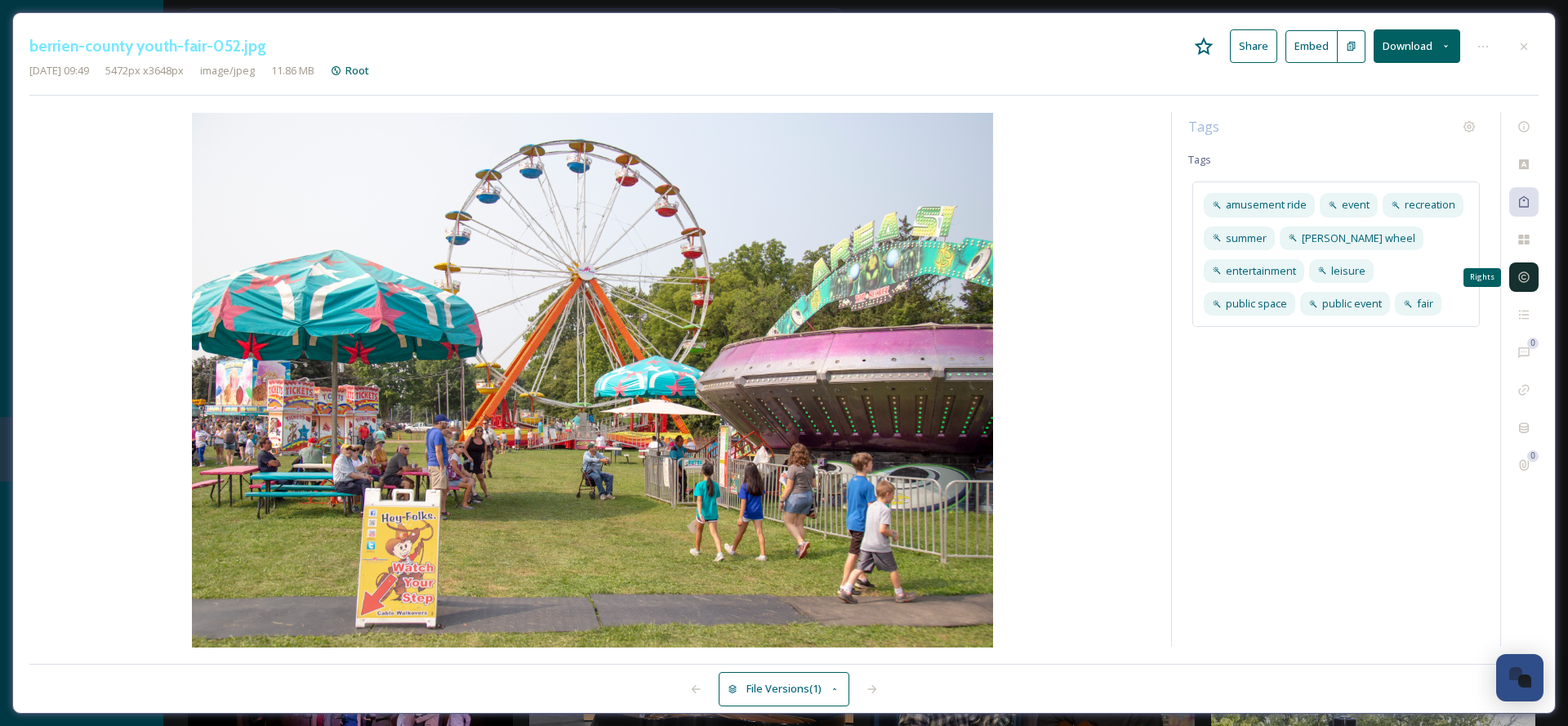
click at [1529, 282] on icon at bounding box center [1524, 277] width 13 height 13
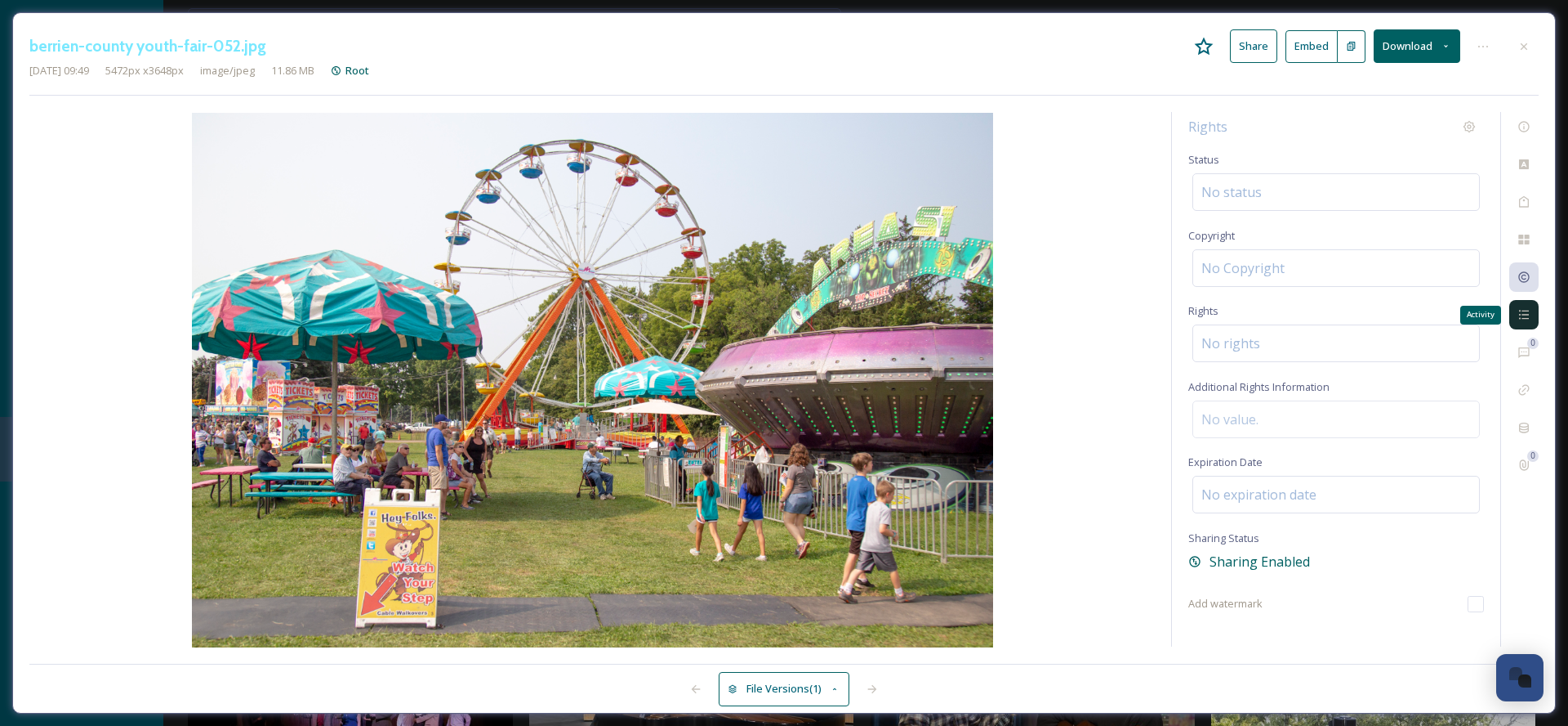
click at [1520, 311] on icon at bounding box center [1524, 315] width 10 height 9
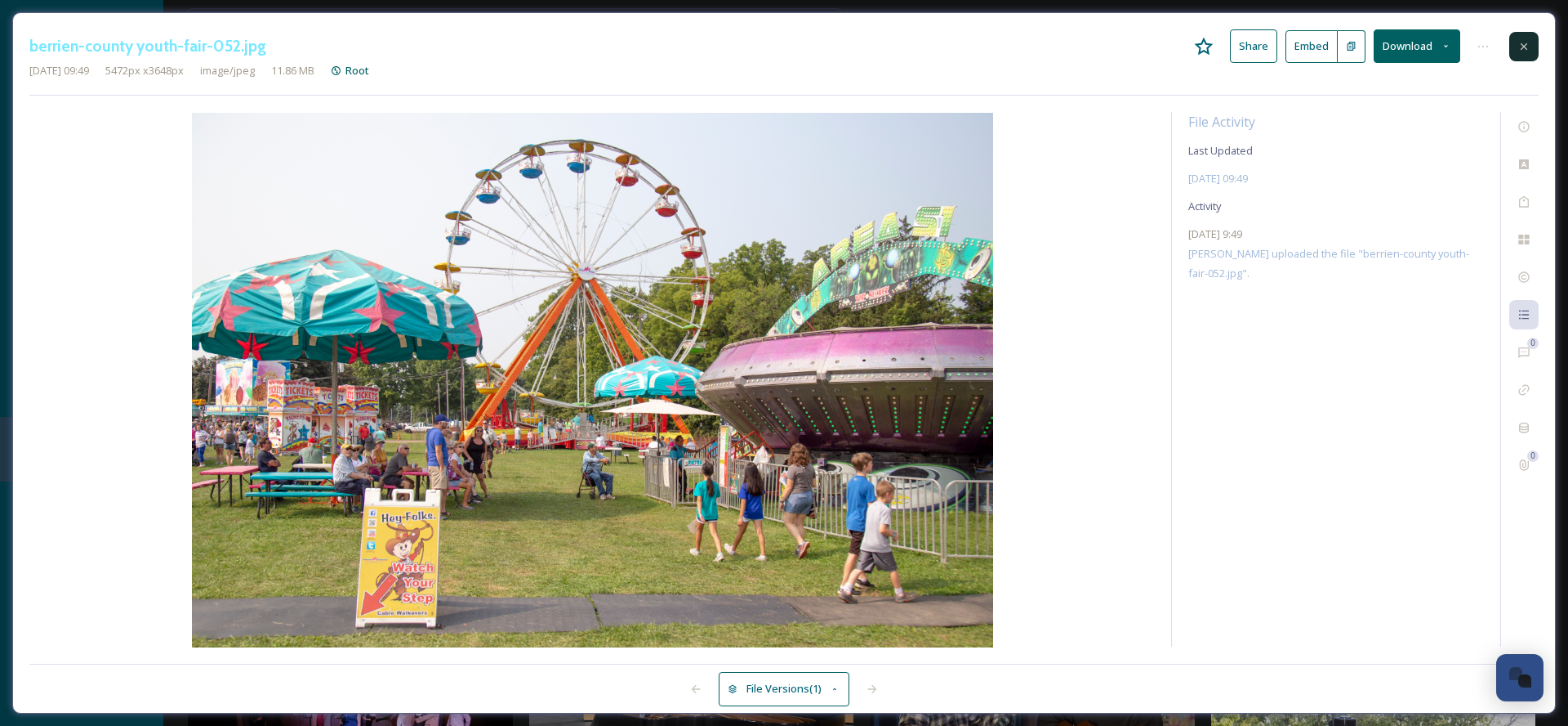
click at [1519, 43] on icon at bounding box center [1524, 46] width 13 height 13
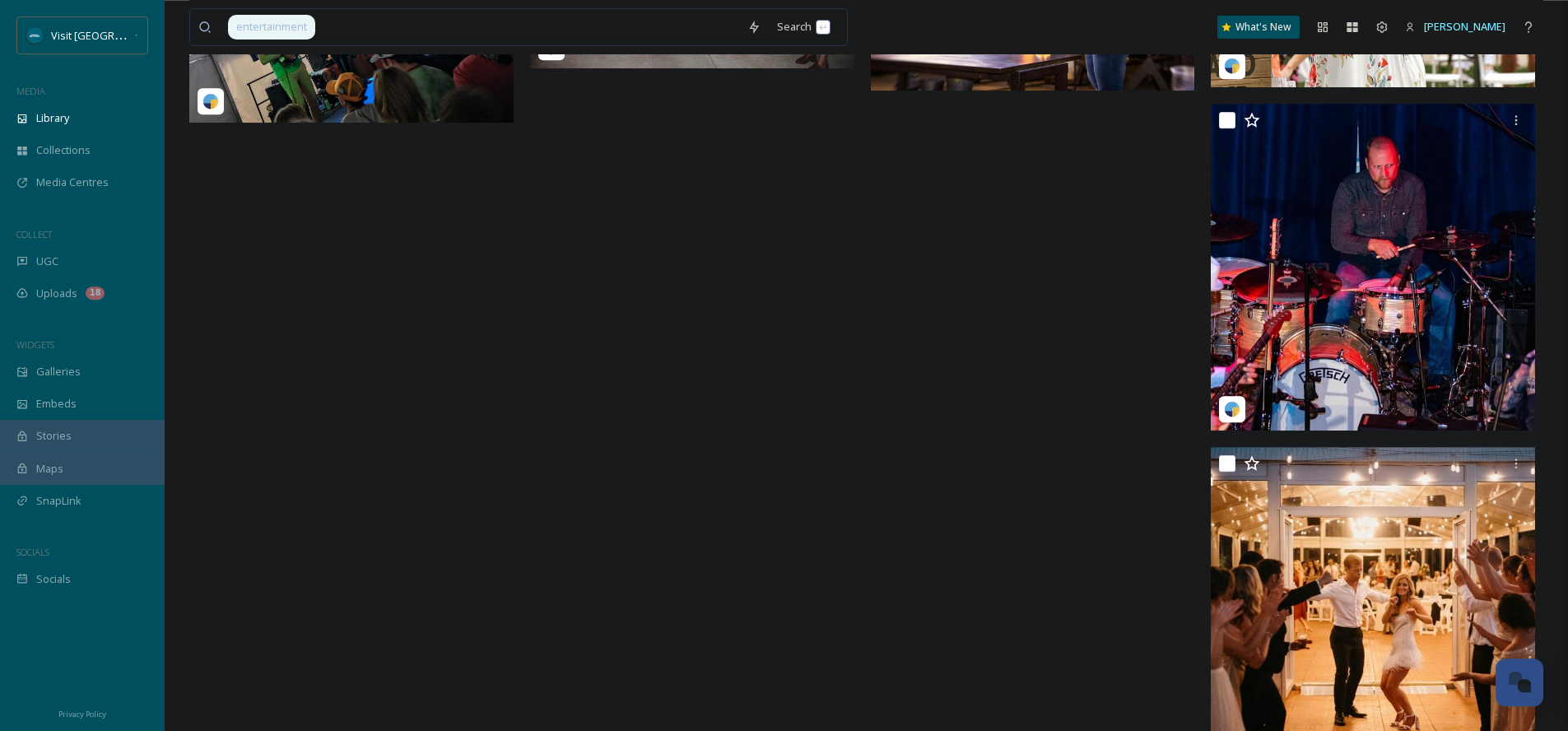
scroll to position [2642, 0]
